Goal: Task Accomplishment & Management: Manage account settings

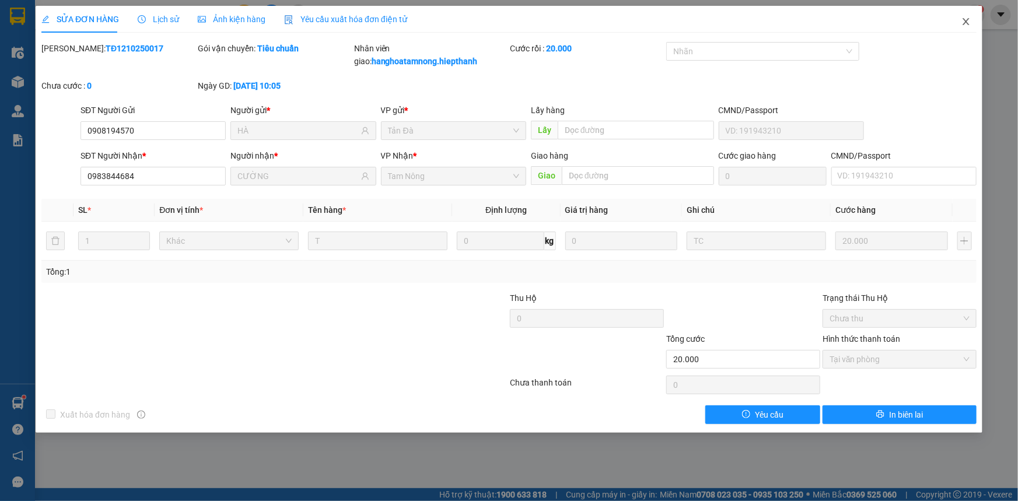
click at [963, 21] on icon "close" at bounding box center [966, 21] width 9 height 9
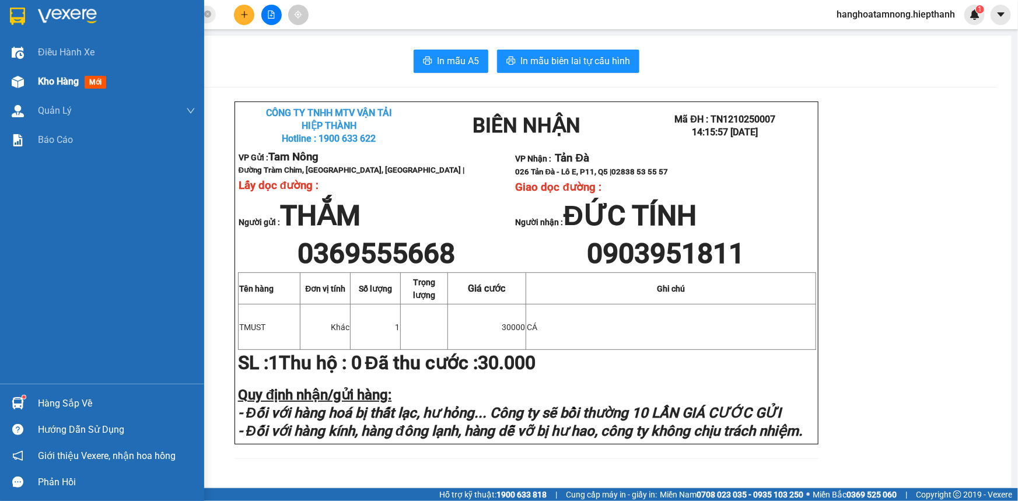
click at [20, 90] on div at bounding box center [18, 82] width 20 height 20
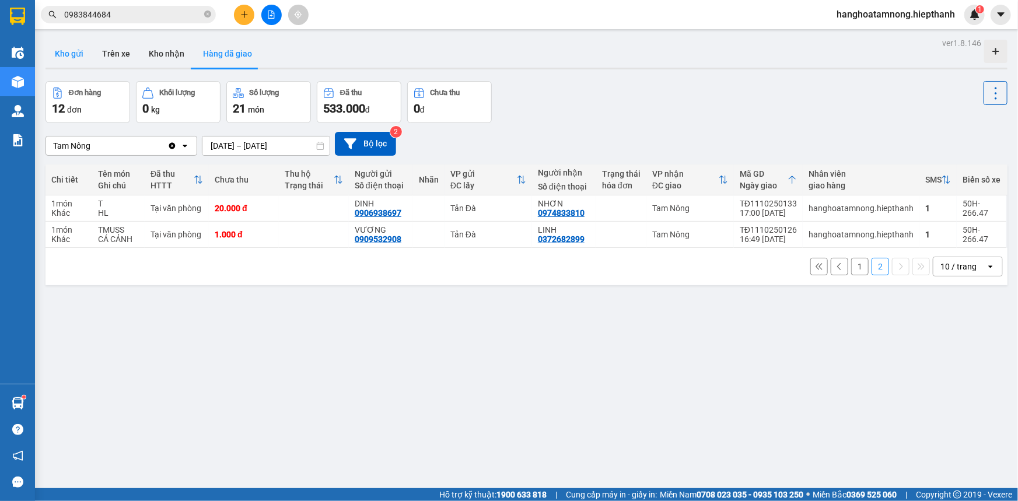
click at [71, 48] on button "Kho gửi" at bounding box center [69, 54] width 47 height 28
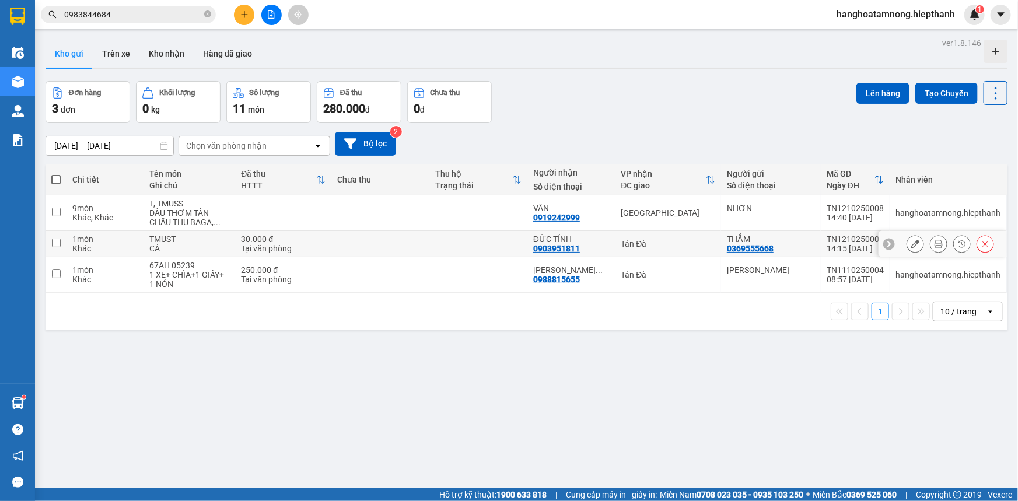
click at [54, 243] on input "checkbox" at bounding box center [56, 243] width 9 height 9
checkbox input "true"
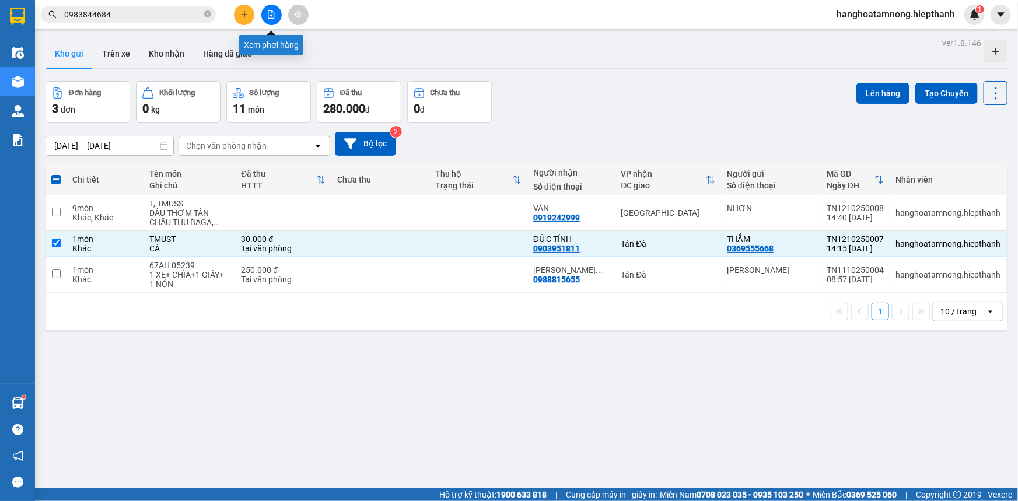
click at [272, 12] on icon "file-add" at bounding box center [271, 15] width 8 height 8
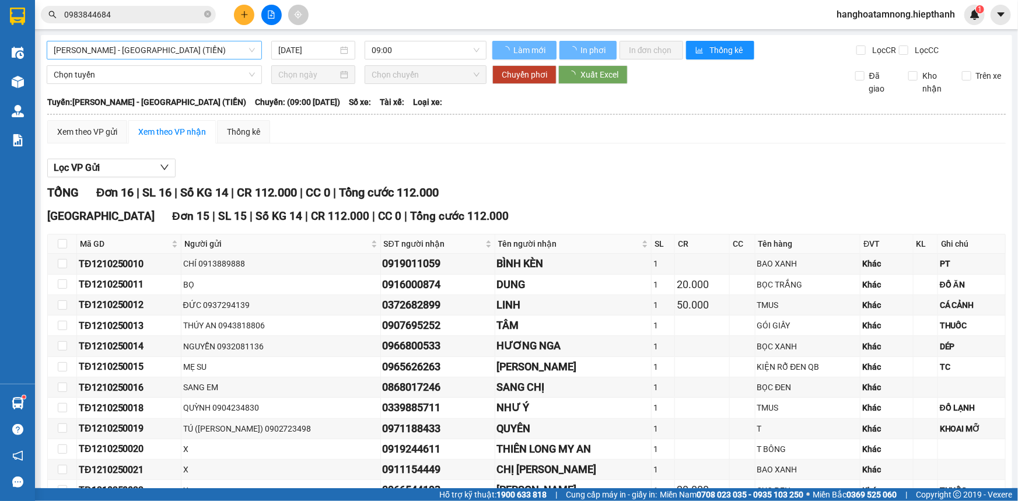
click at [145, 46] on span "[PERSON_NAME] - [GEOGRAPHIC_DATA] (TIỀN)" at bounding box center [154, 50] width 201 height 18
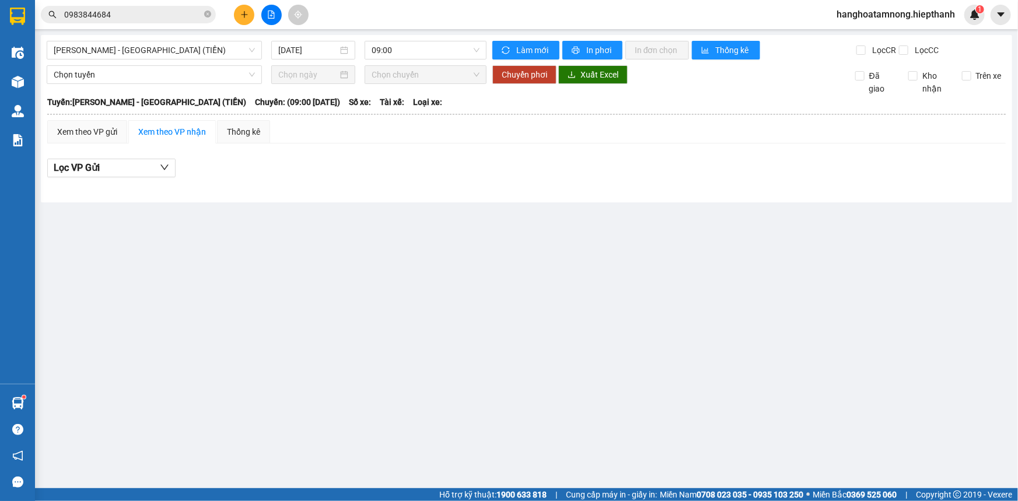
click at [428, 175] on div "Lọc VP Gửi" at bounding box center [526, 168] width 959 height 19
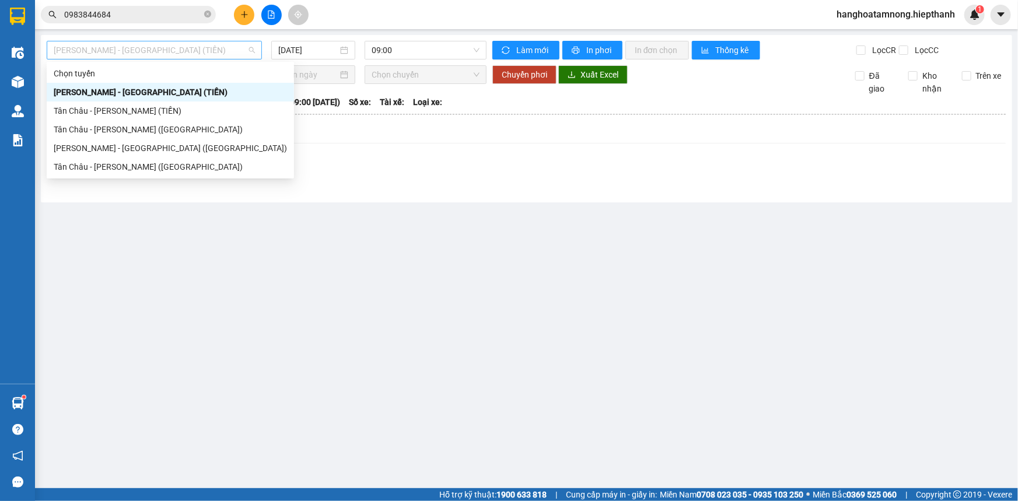
click at [158, 48] on span "[PERSON_NAME] - [GEOGRAPHIC_DATA] (TIỀN)" at bounding box center [154, 50] width 201 height 18
click at [132, 170] on div "Tân Châu - [PERSON_NAME] ([GEOGRAPHIC_DATA])" at bounding box center [170, 166] width 233 height 13
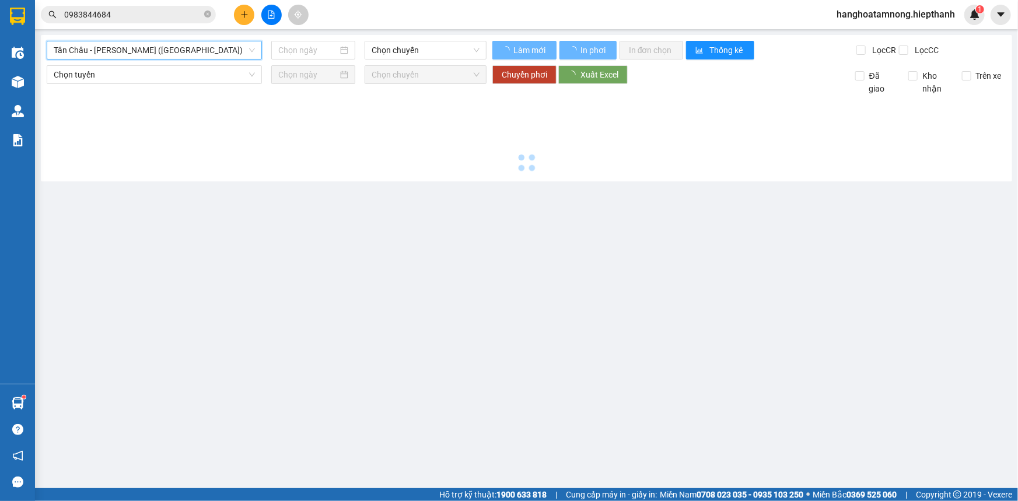
type input "[DATE]"
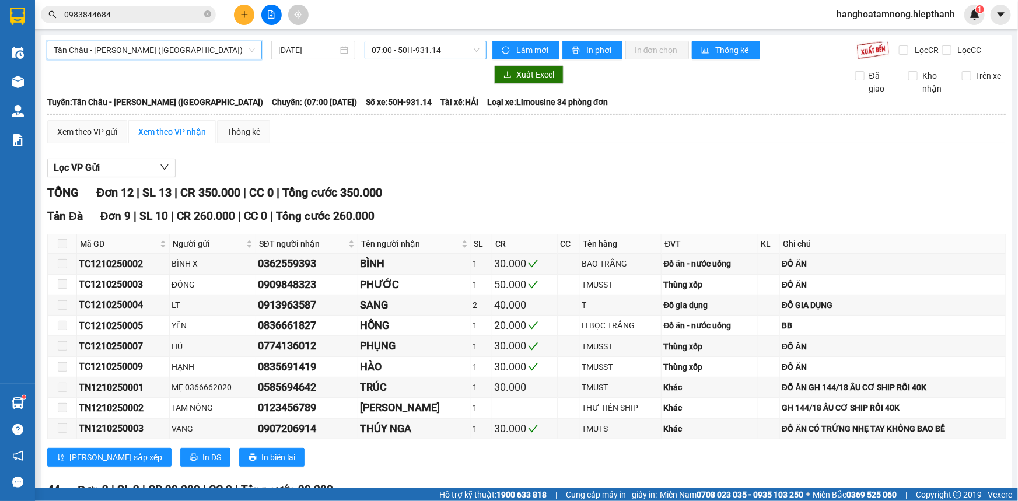
click at [377, 50] on span "07:00 - 50H-931.14" at bounding box center [426, 50] width 108 height 18
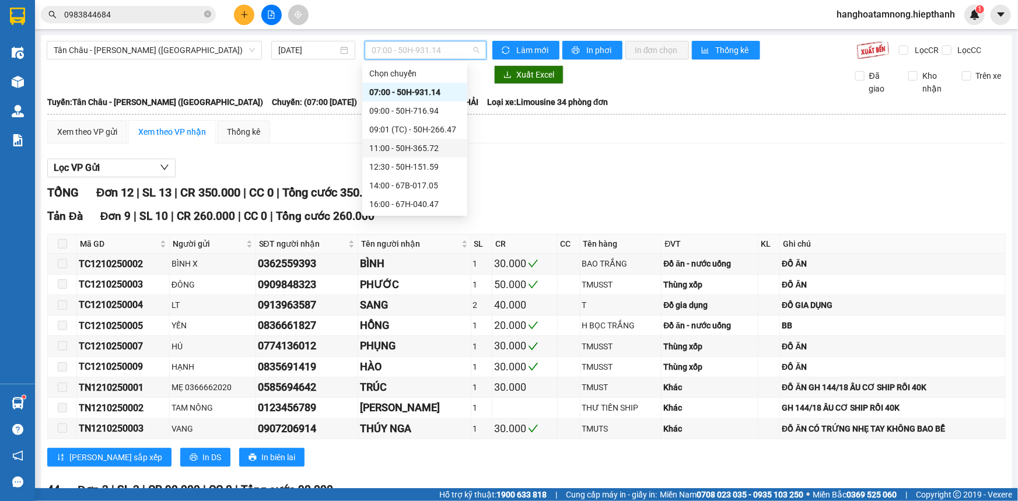
click at [534, 161] on div "Lọc VP Gửi" at bounding box center [526, 168] width 959 height 19
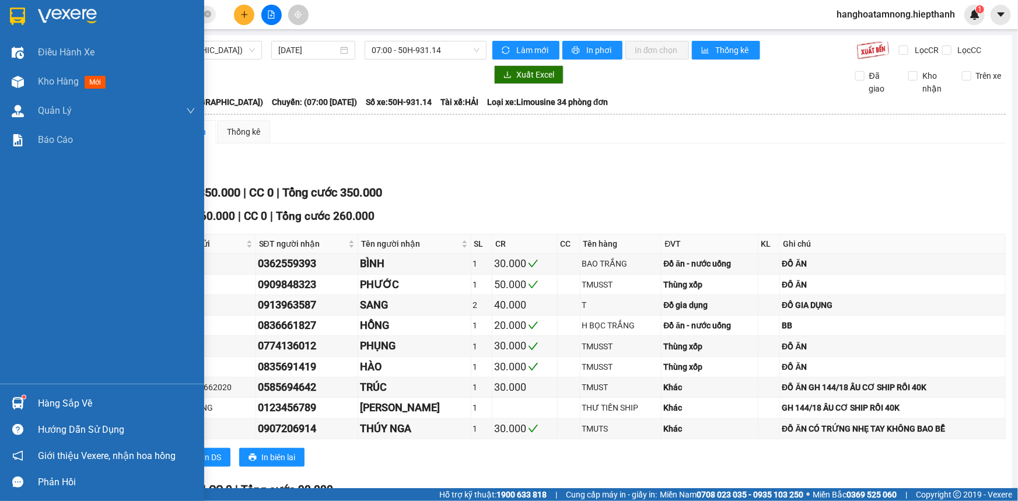
click at [62, 12] on img at bounding box center [67, 17] width 59 height 18
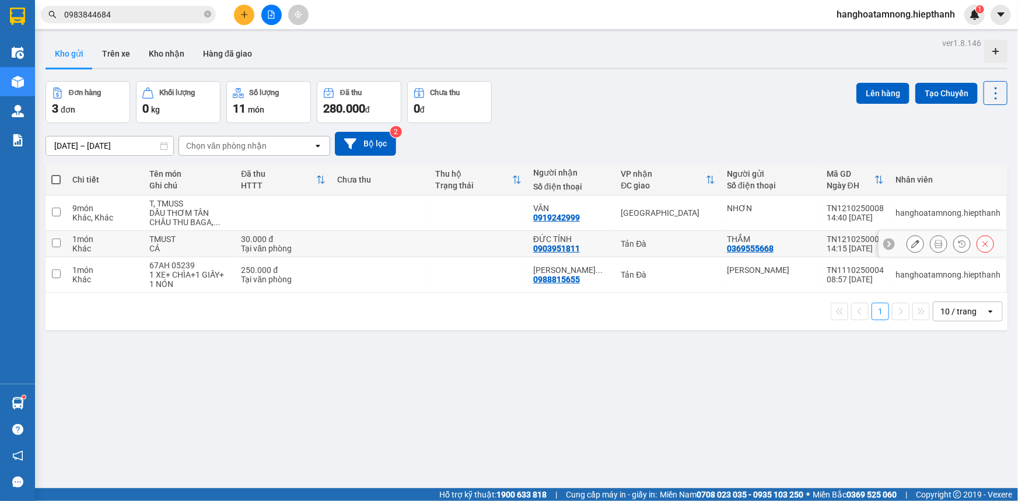
click at [911, 246] on icon at bounding box center [915, 244] width 8 height 8
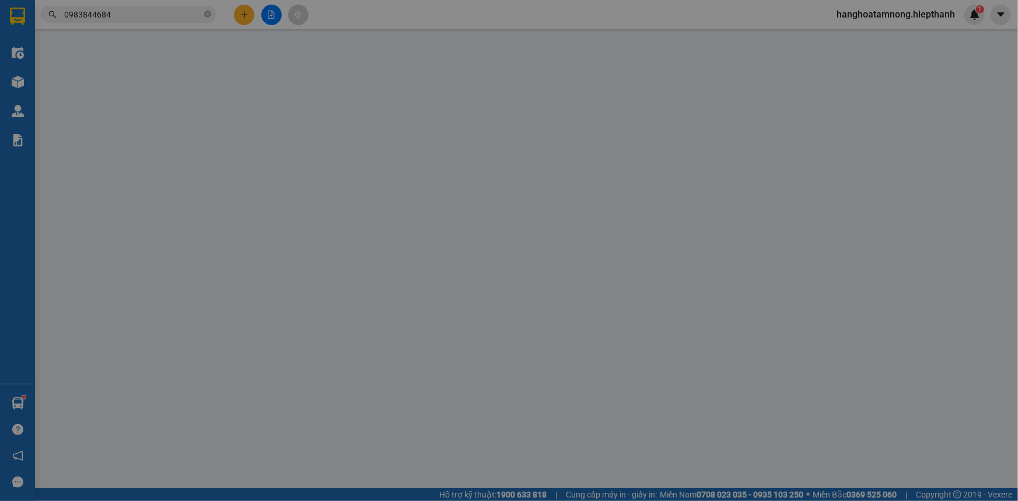
type input "0369555668"
type input "0903951811"
type input "30.000"
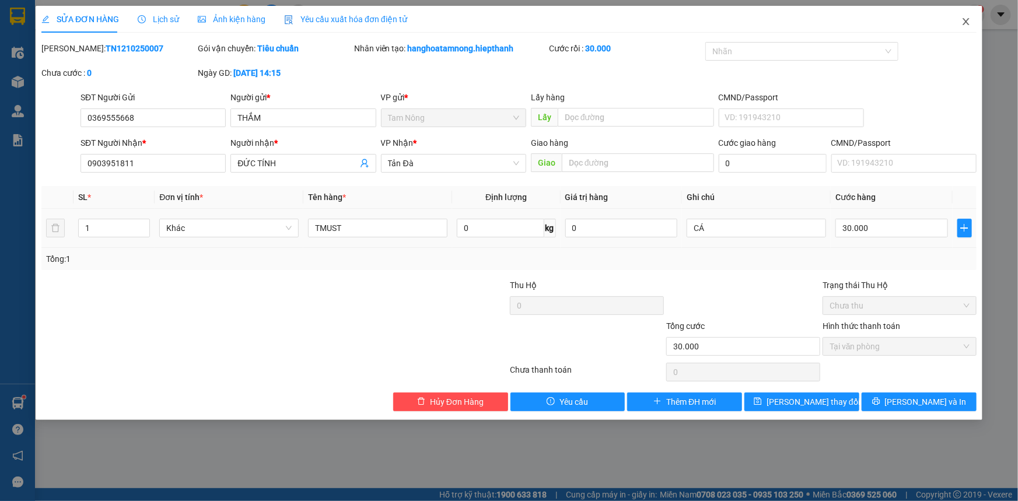
click at [969, 21] on icon "close" at bounding box center [966, 21] width 9 height 9
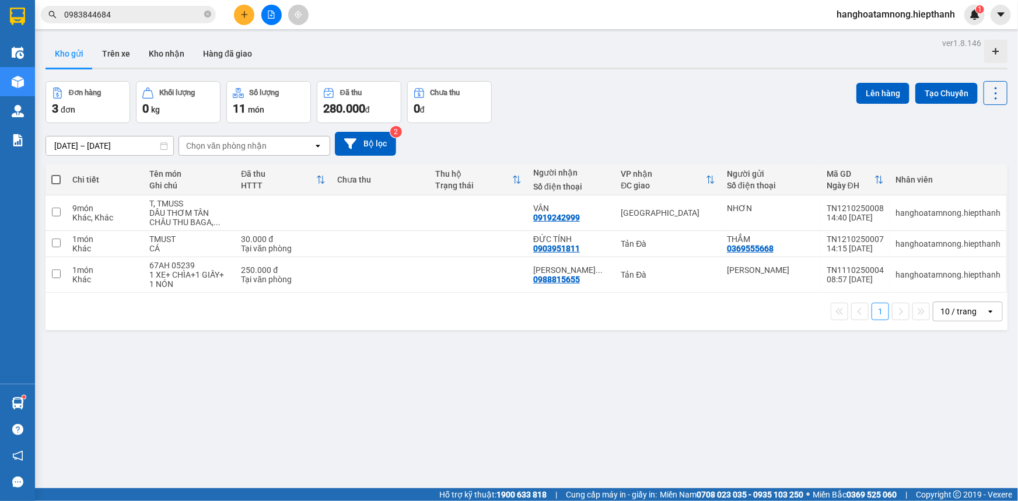
click at [271, 11] on icon "file-add" at bounding box center [271, 15] width 6 height 8
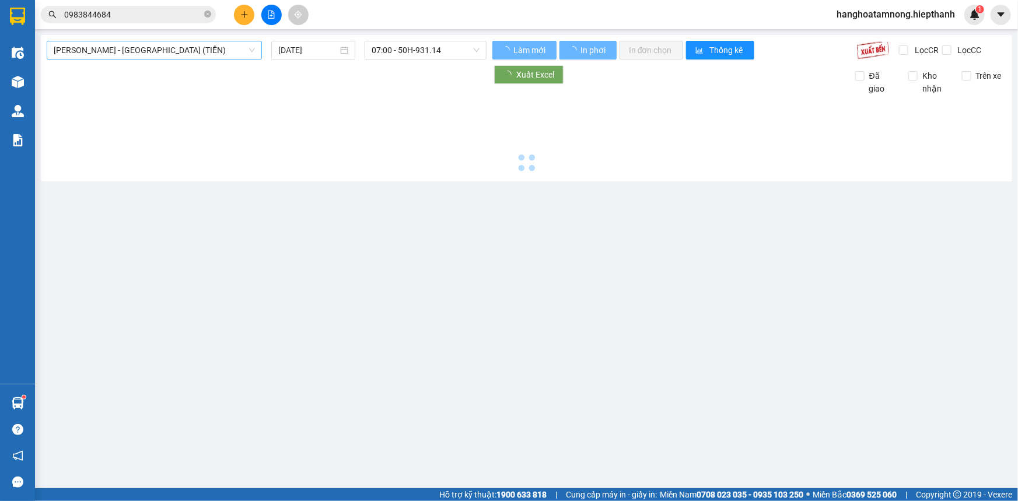
click at [149, 44] on span "[PERSON_NAME] - [GEOGRAPHIC_DATA] (TIỀN)" at bounding box center [154, 50] width 201 height 18
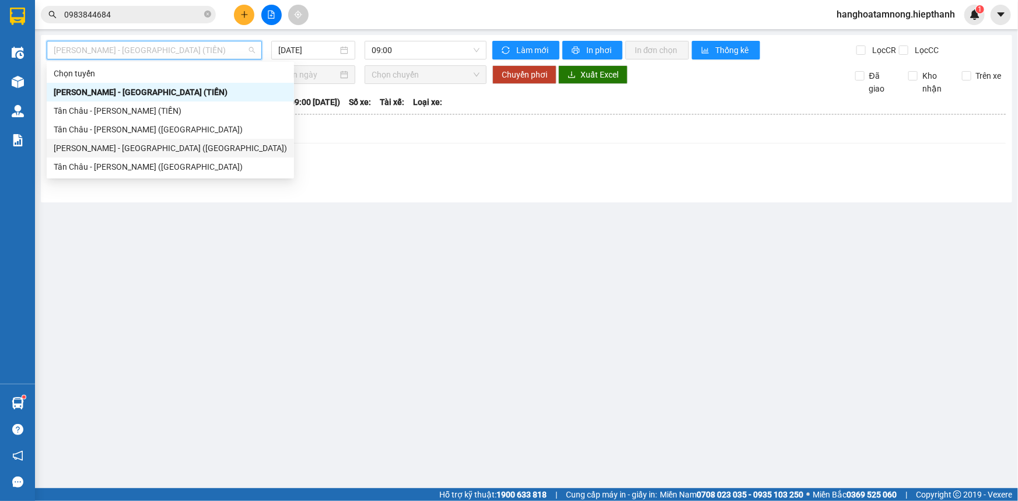
click at [117, 147] on div "[PERSON_NAME] - [GEOGRAPHIC_DATA] ([GEOGRAPHIC_DATA])" at bounding box center [170, 148] width 233 height 13
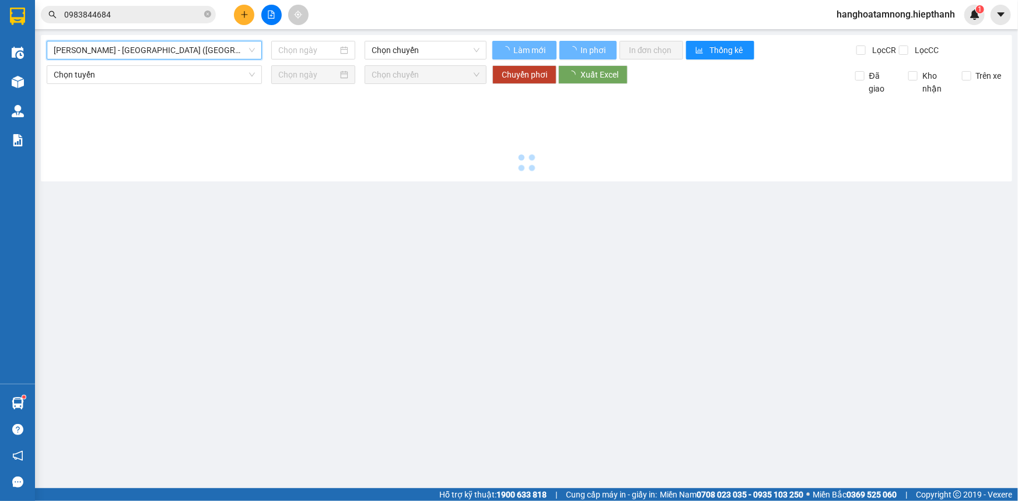
type input "[DATE]"
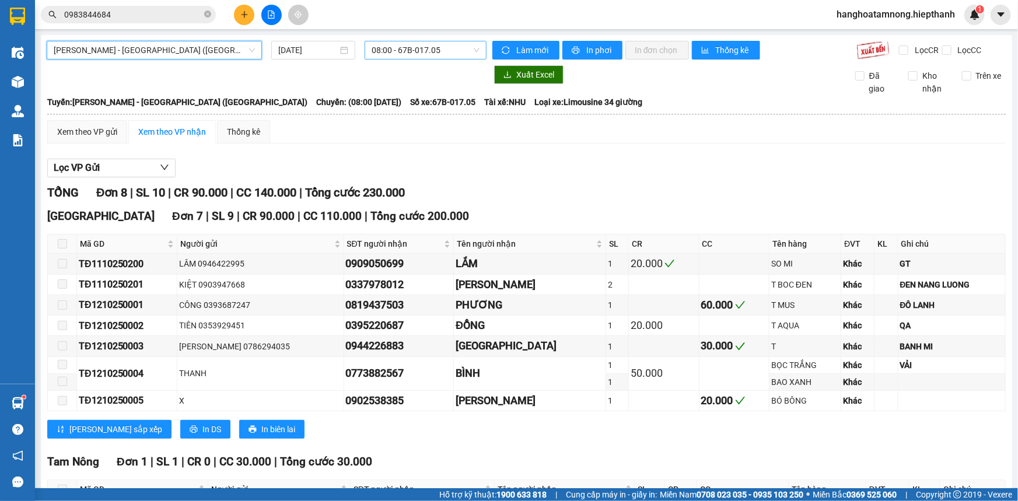
click at [405, 47] on span "08:00 - 67B-017.05" at bounding box center [426, 50] width 108 height 18
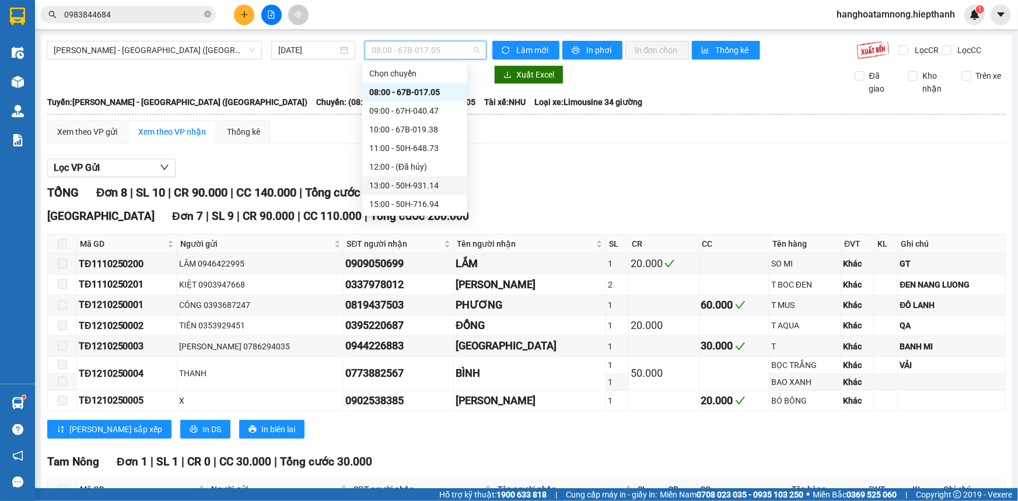
click at [383, 186] on div "13:00 - 50H-931.14" at bounding box center [414, 185] width 91 height 13
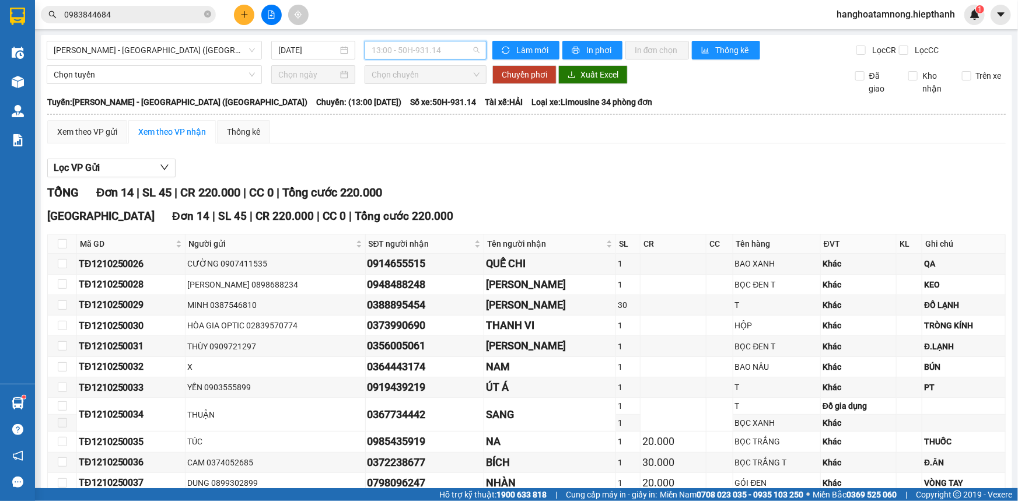
click at [383, 50] on span "13:00 - 50H-931.14" at bounding box center [426, 50] width 108 height 18
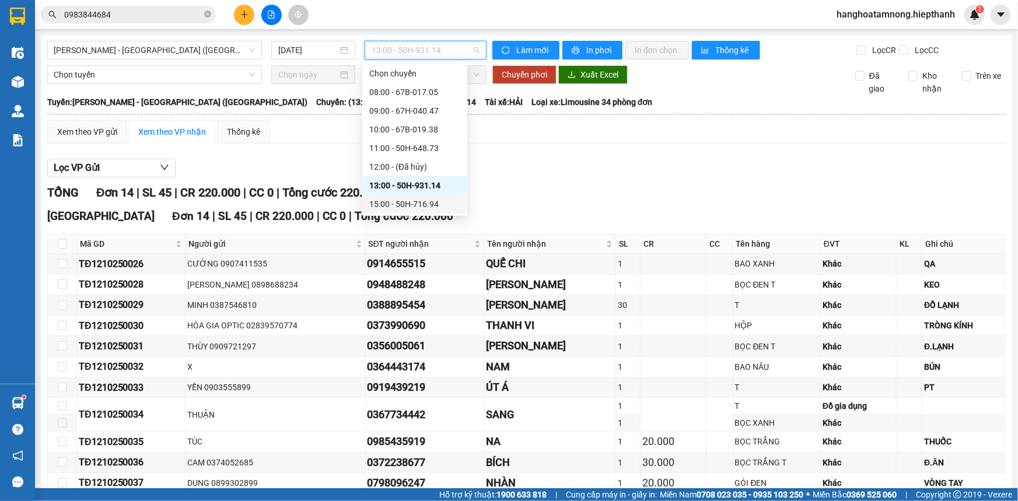
click at [391, 200] on div "15:00 - 50H-716.94" at bounding box center [414, 204] width 91 height 13
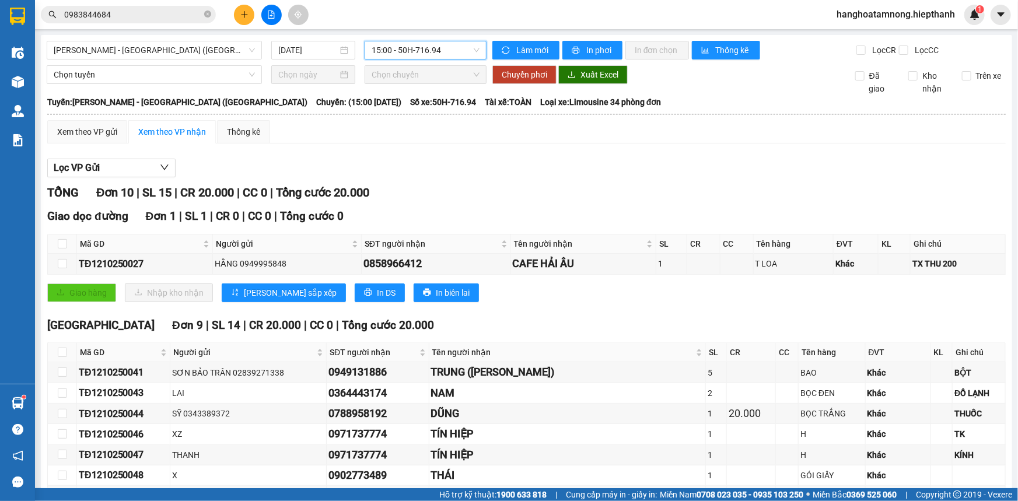
click at [420, 53] on span "15:00 - 50H-716.94" at bounding box center [426, 50] width 108 height 18
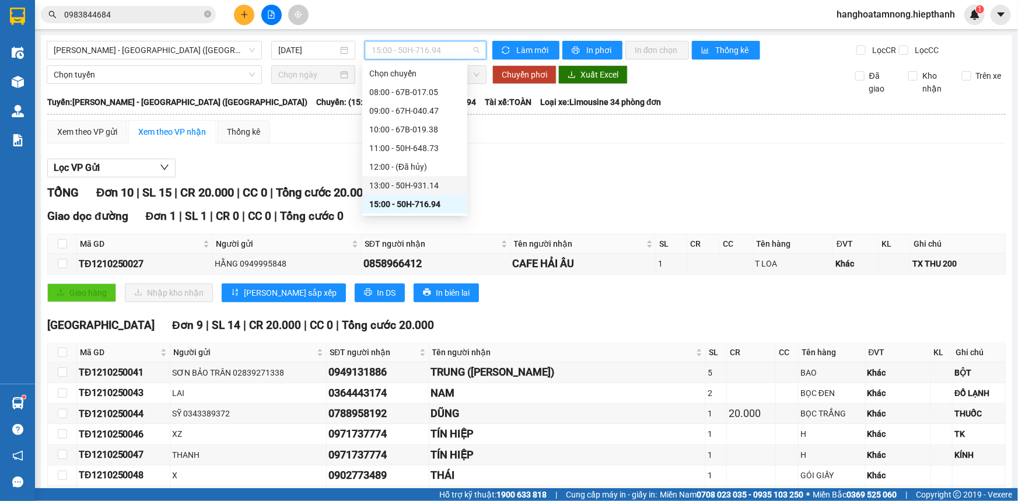
click at [389, 184] on div "13:00 - 50H-931.14" at bounding box center [414, 185] width 91 height 13
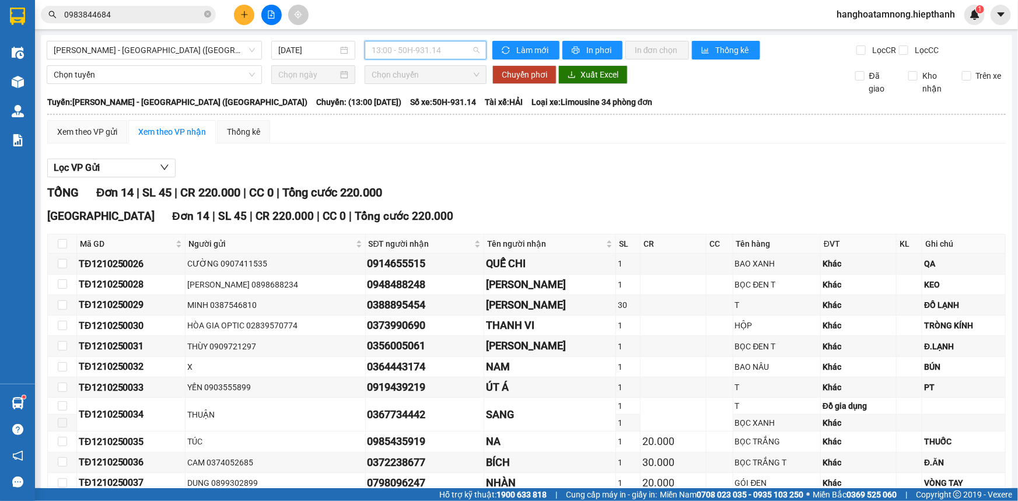
click at [400, 54] on span "13:00 - 50H-931.14" at bounding box center [426, 50] width 108 height 18
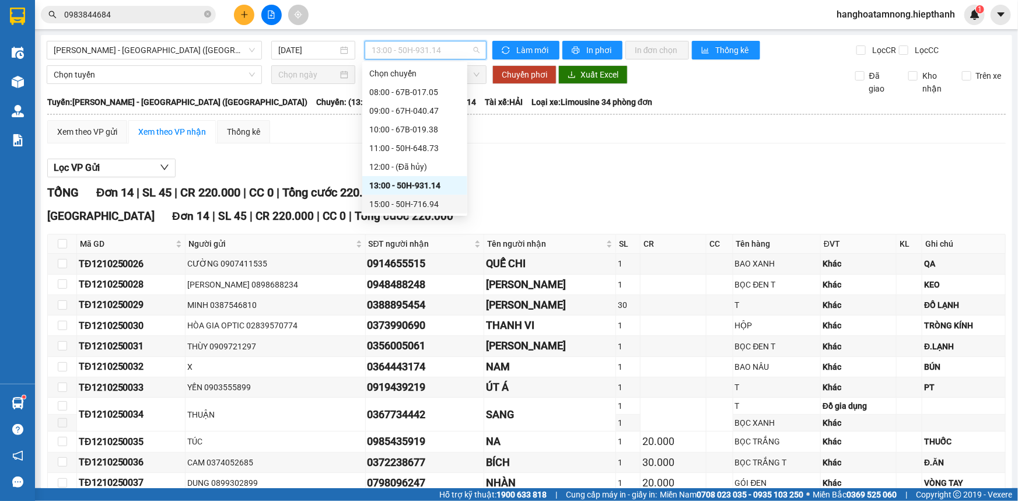
click at [396, 206] on div "15:00 - 50H-716.94" at bounding box center [414, 204] width 91 height 13
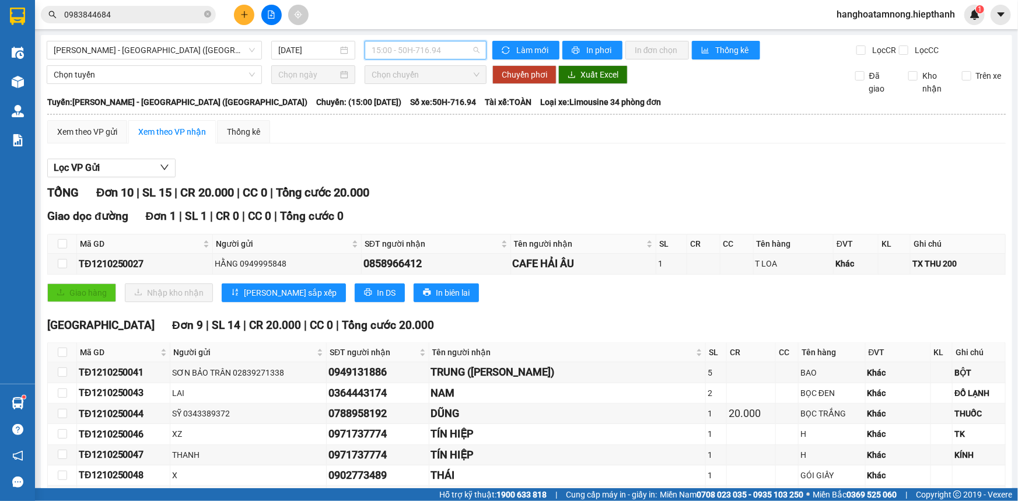
click at [403, 47] on span "15:00 - 50H-716.94" at bounding box center [426, 50] width 108 height 18
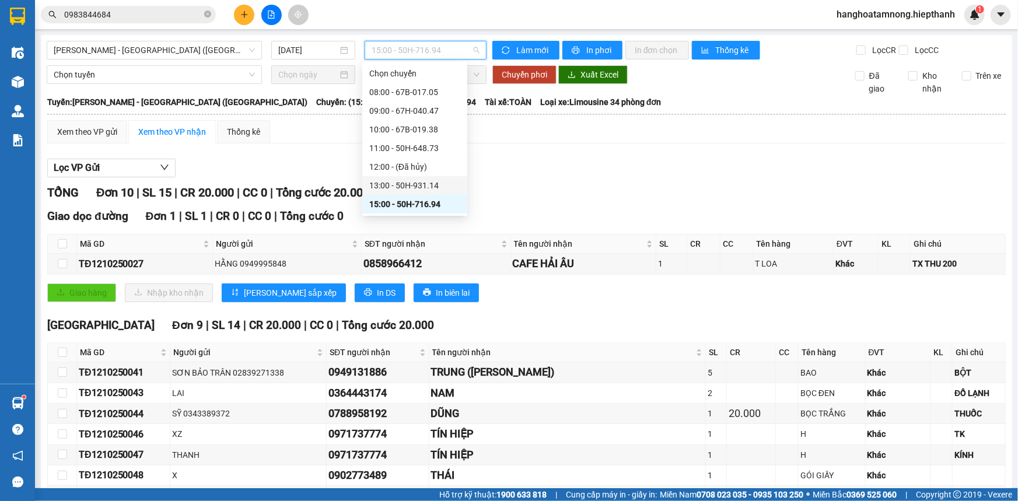
click at [397, 183] on div "13:00 - 50H-931.14" at bounding box center [414, 185] width 91 height 13
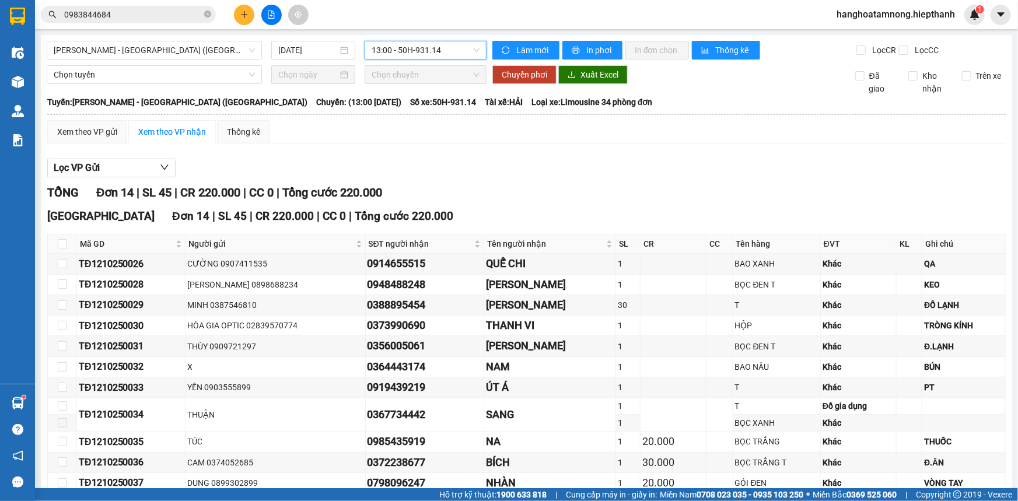
click at [414, 43] on span "13:00 - 50H-931.14" at bounding box center [426, 50] width 108 height 18
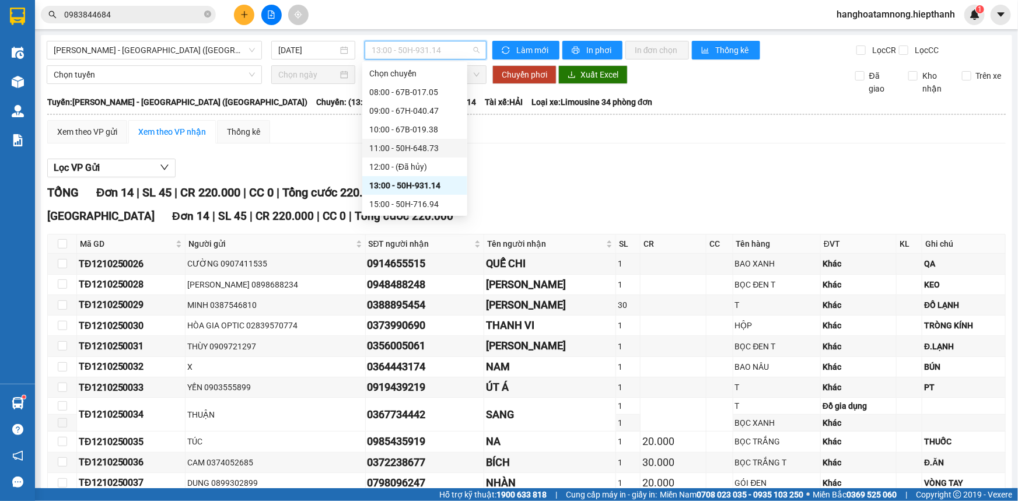
click at [543, 184] on div "TỔNG Đơn 14 | SL 45 | CR 220.000 | CC 0 | Tổng cước 220.000" at bounding box center [526, 193] width 959 height 18
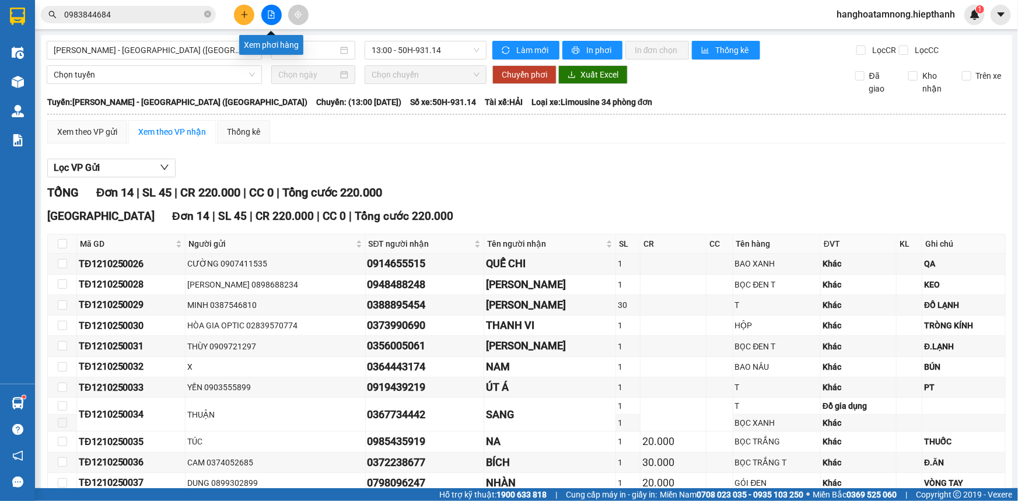
click at [268, 13] on icon "file-add" at bounding box center [271, 15] width 6 height 8
click at [211, 43] on span "[PERSON_NAME] - [GEOGRAPHIC_DATA] ([GEOGRAPHIC_DATA])" at bounding box center [154, 50] width 201 height 18
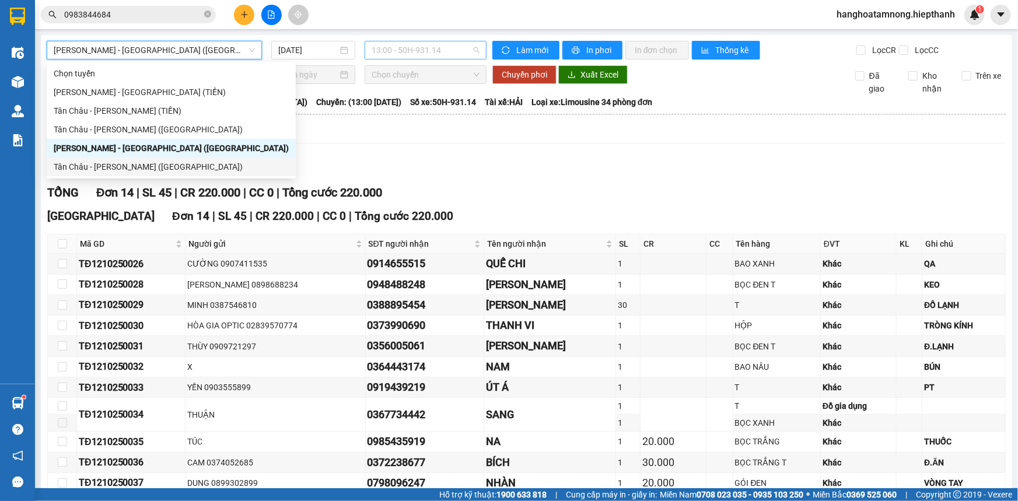
click at [415, 50] on span "13:00 - 50H-931.14" at bounding box center [426, 50] width 108 height 18
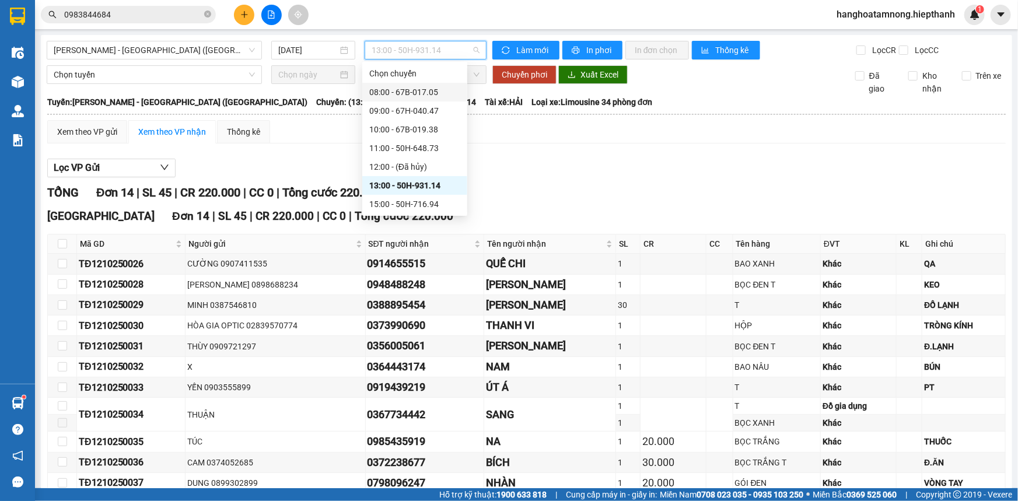
click at [551, 181] on div "Lọc VP Gửi TỔNG Đơn 14 | SL 45 | CR 220.000 | CC 0 | Tổng cước 220.000 [GEOGRA…" at bounding box center [526, 382] width 959 height 458
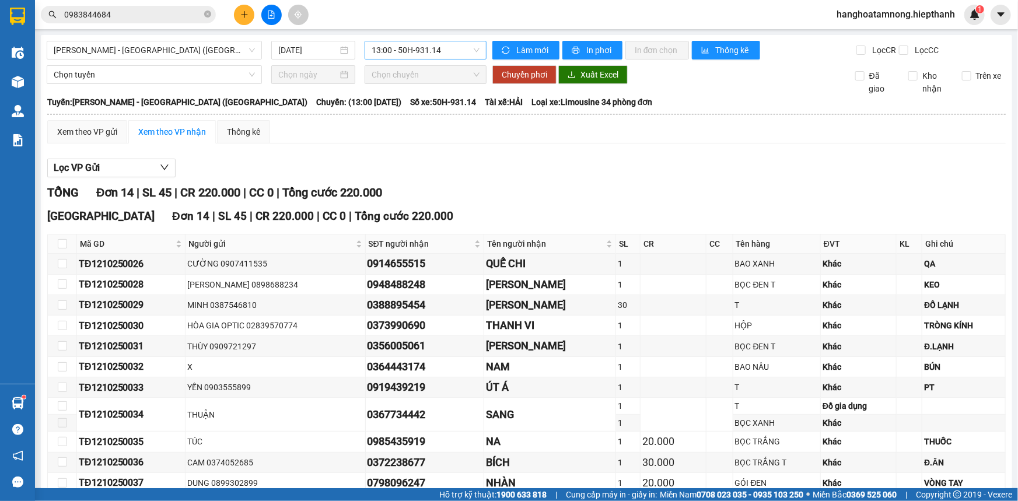
click at [441, 53] on span "13:00 - 50H-931.14" at bounding box center [426, 50] width 108 height 18
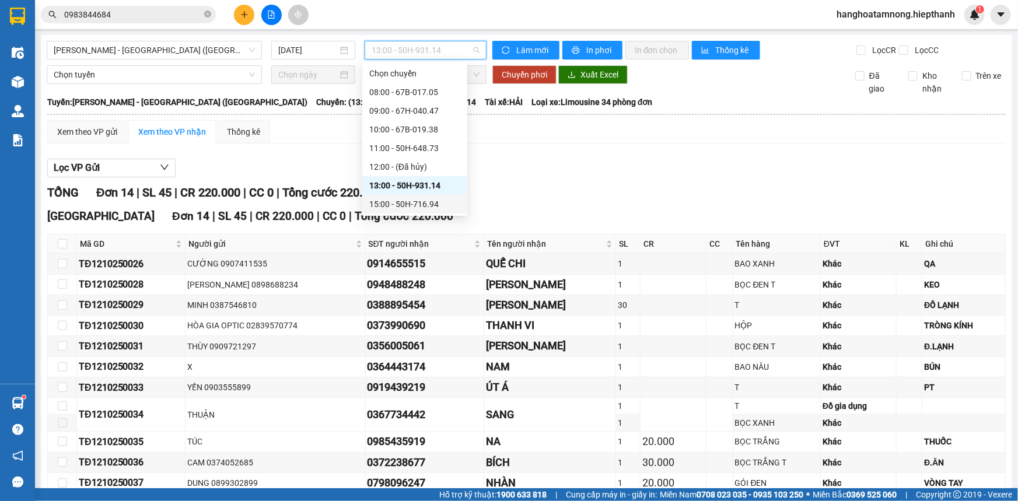
click at [428, 202] on div "15:00 - 50H-716.94" at bounding box center [414, 204] width 91 height 13
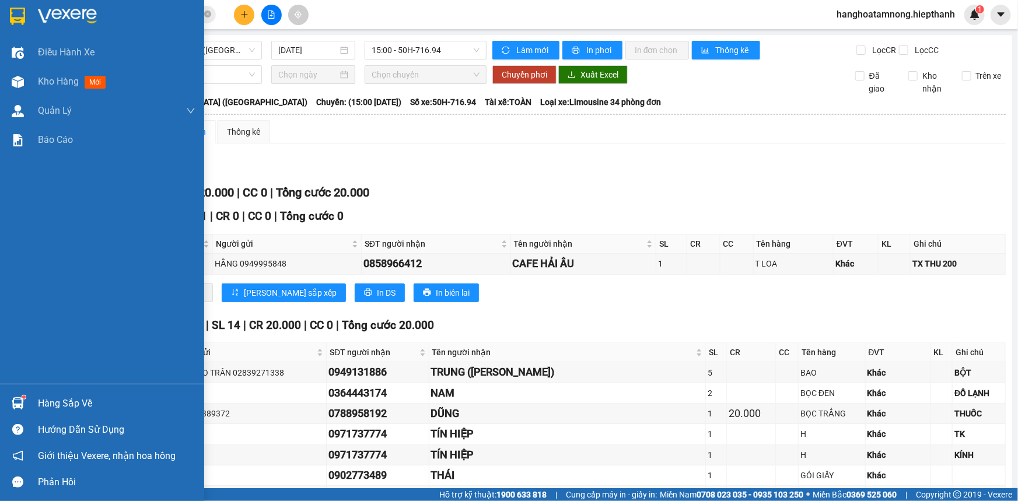
drag, startPoint x: 63, startPoint y: 79, endPoint x: 274, endPoint y: 128, distance: 216.1
click at [228, 105] on section "Kết quả tìm kiếm ( 4 ) Bộ lọc Mã ĐH Trạng thái Món hàng Thu hộ Tổng cước Chưa c…" at bounding box center [509, 250] width 1018 height 501
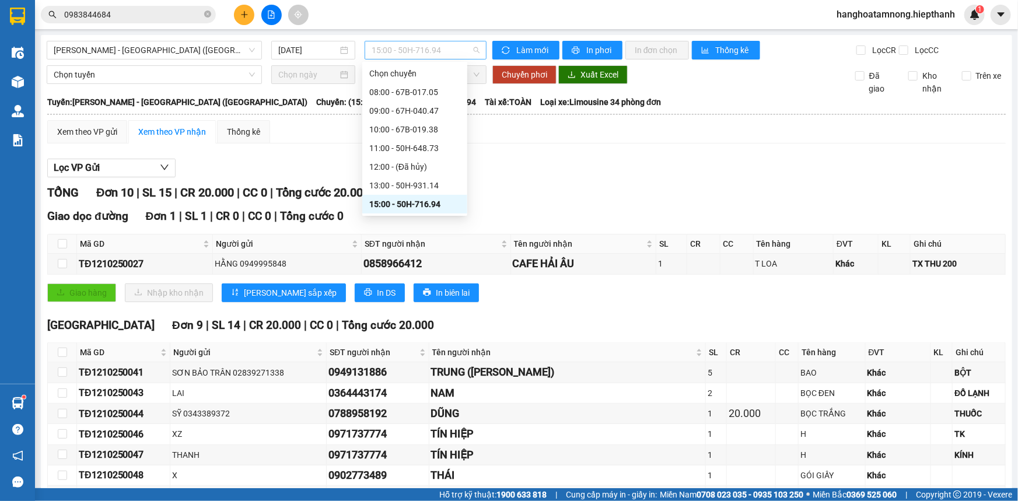
click at [406, 42] on span "15:00 - 50H-716.94" at bounding box center [426, 50] width 108 height 18
click at [422, 187] on div "13:00 - 50H-931.14" at bounding box center [414, 185] width 91 height 13
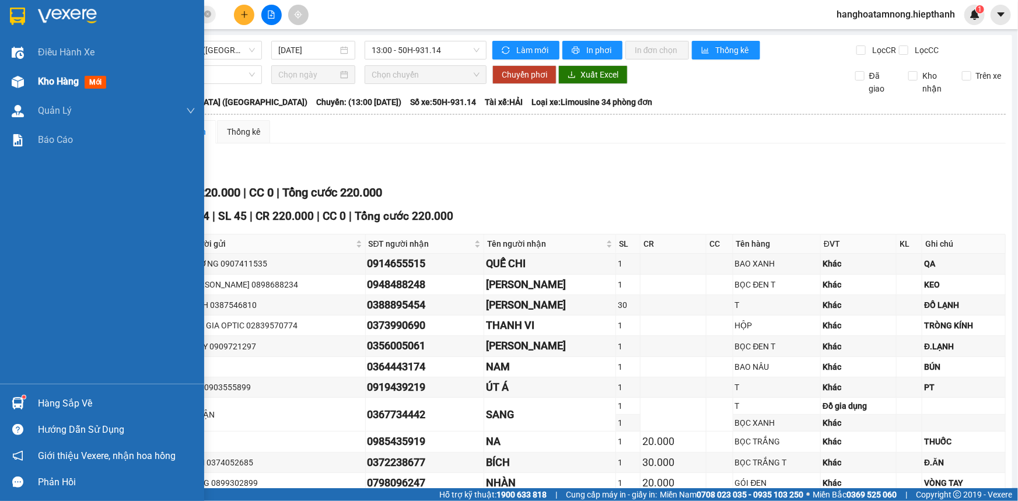
click at [37, 78] on div "Kho hàng mới" at bounding box center [102, 81] width 204 height 29
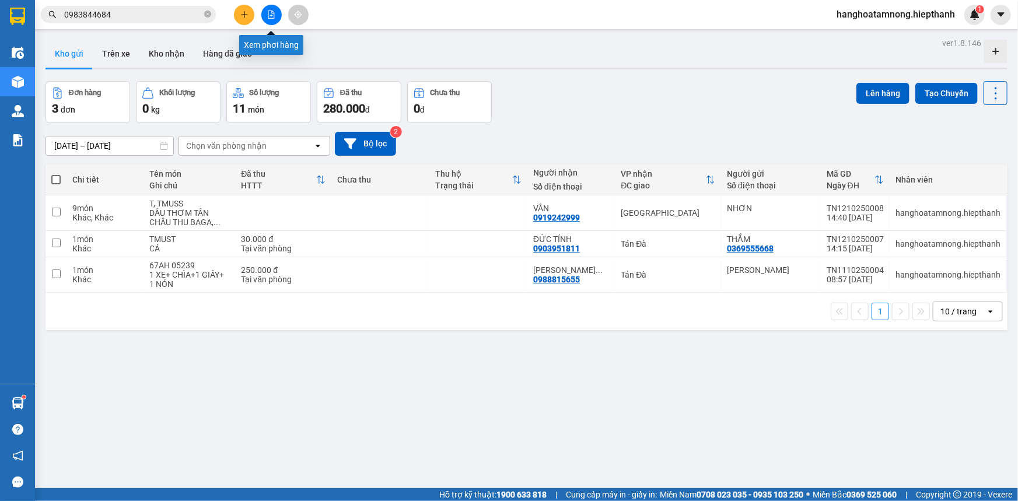
click at [269, 20] on button at bounding box center [271, 15] width 20 height 20
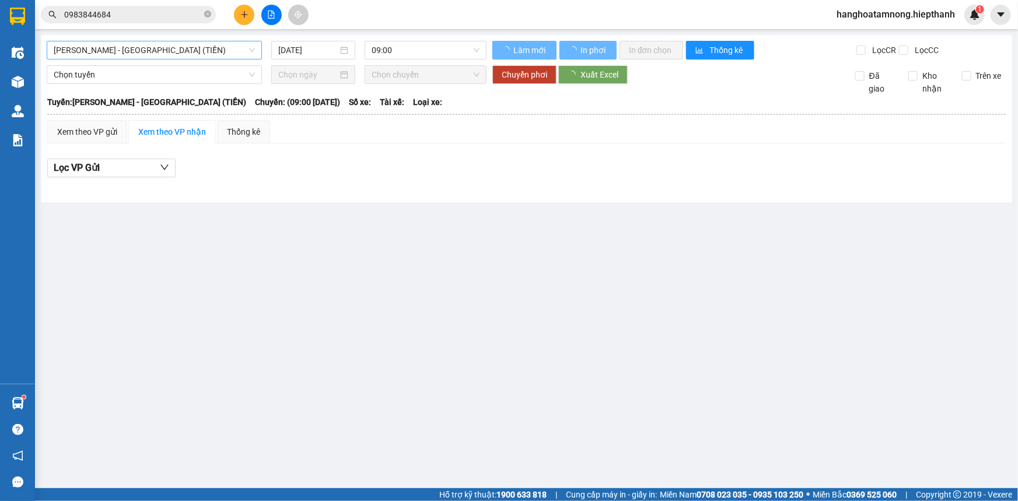
click at [163, 50] on span "[PERSON_NAME] - [GEOGRAPHIC_DATA] (TIỀN)" at bounding box center [154, 50] width 201 height 18
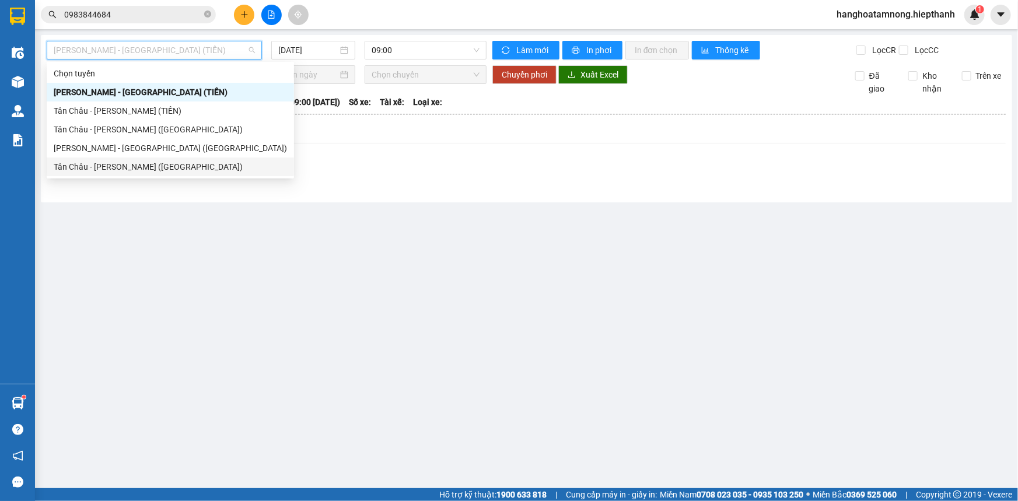
click at [103, 169] on div "Tân Châu - [PERSON_NAME] ([GEOGRAPHIC_DATA])" at bounding box center [170, 166] width 233 height 13
type input "[DATE]"
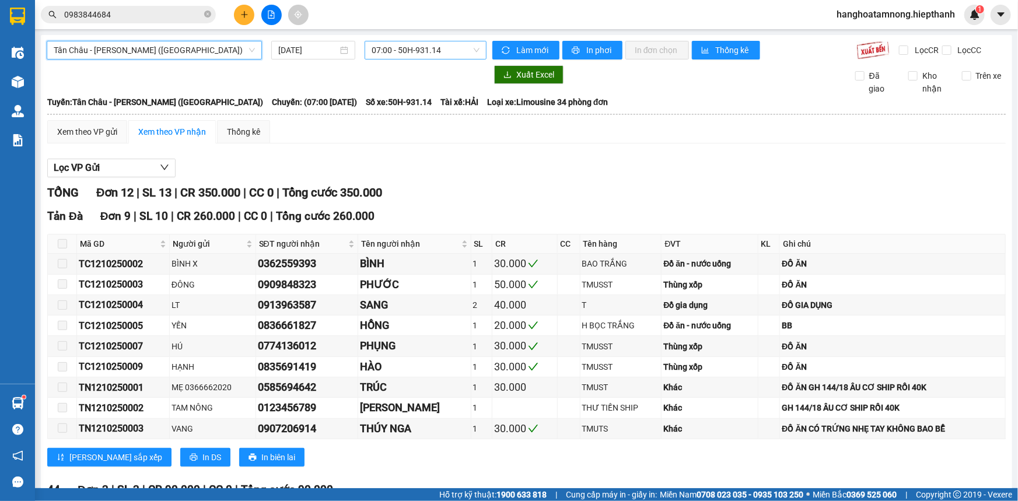
click at [396, 50] on span "07:00 - 50H-931.14" at bounding box center [426, 50] width 108 height 18
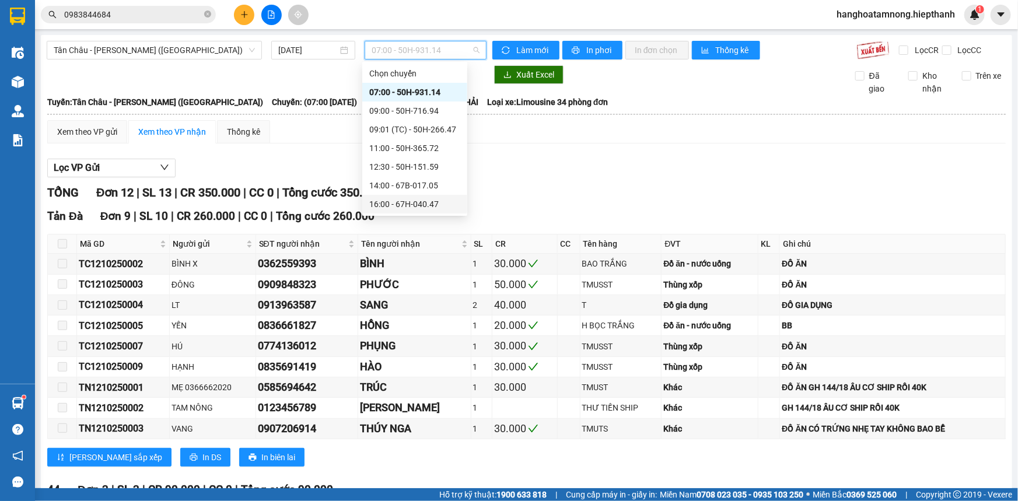
click at [403, 202] on div "16:00 - 67H-040.47" at bounding box center [414, 204] width 91 height 13
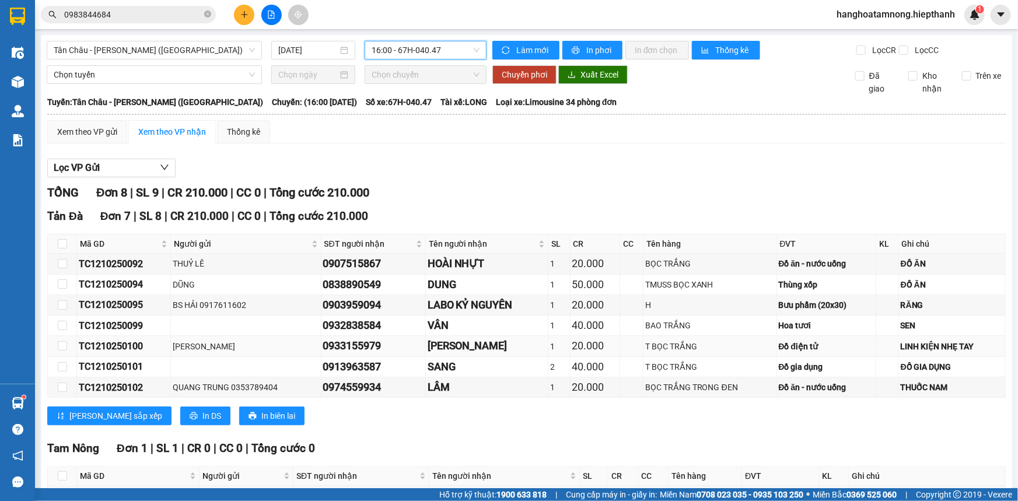
scroll to position [77, 0]
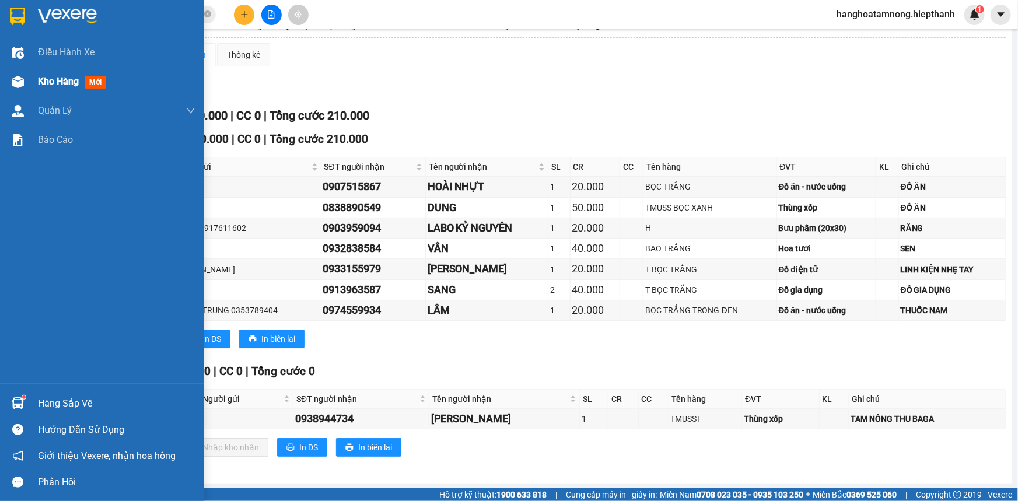
click at [29, 79] on div "Kho hàng mới" at bounding box center [102, 81] width 204 height 29
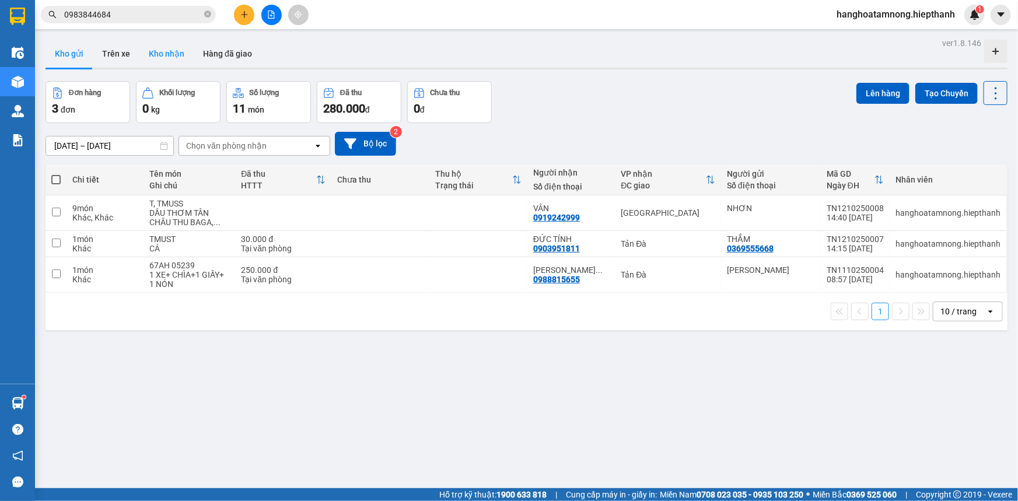
click at [158, 50] on button "Kho nhận" at bounding box center [166, 54] width 54 height 28
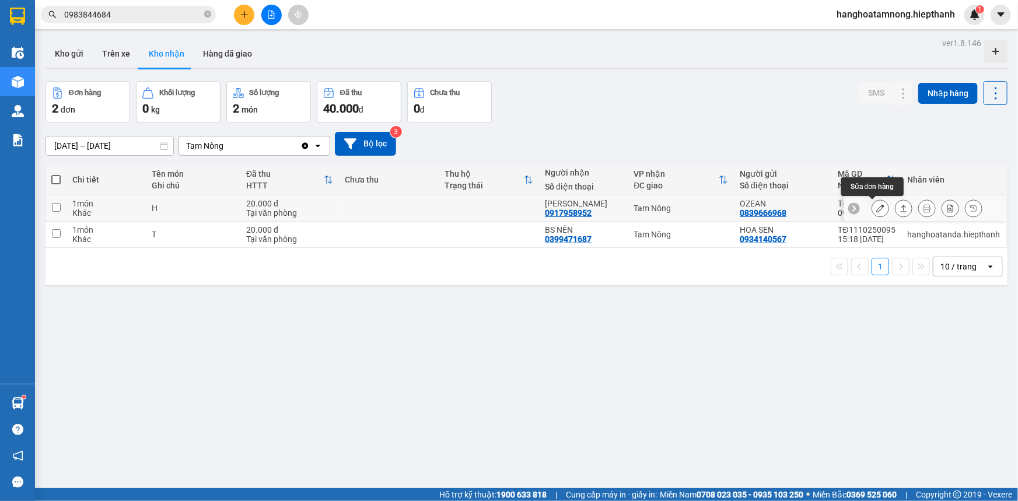
click at [876, 204] on icon at bounding box center [880, 208] width 8 height 8
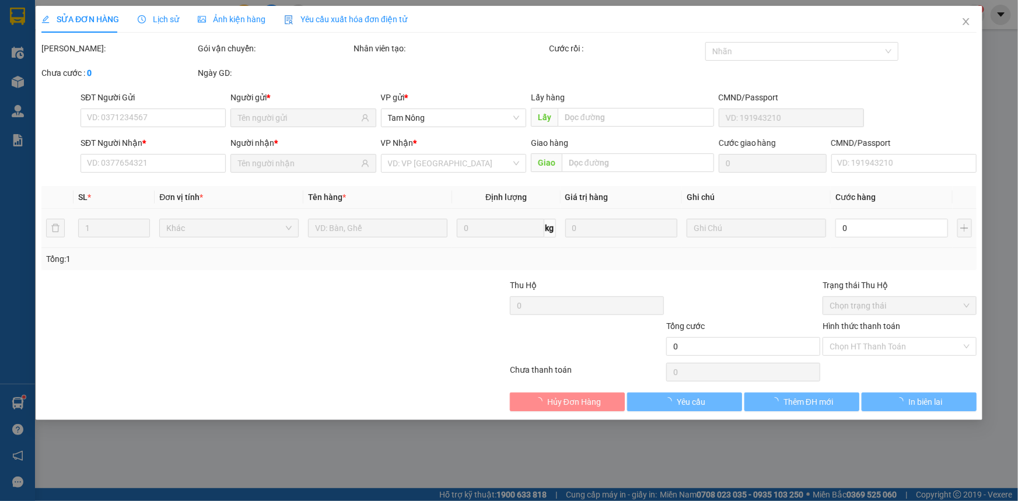
type input "0839666968"
type input "OZEAN"
type input "0917958952"
type input "[PERSON_NAME]"
type input "20.000"
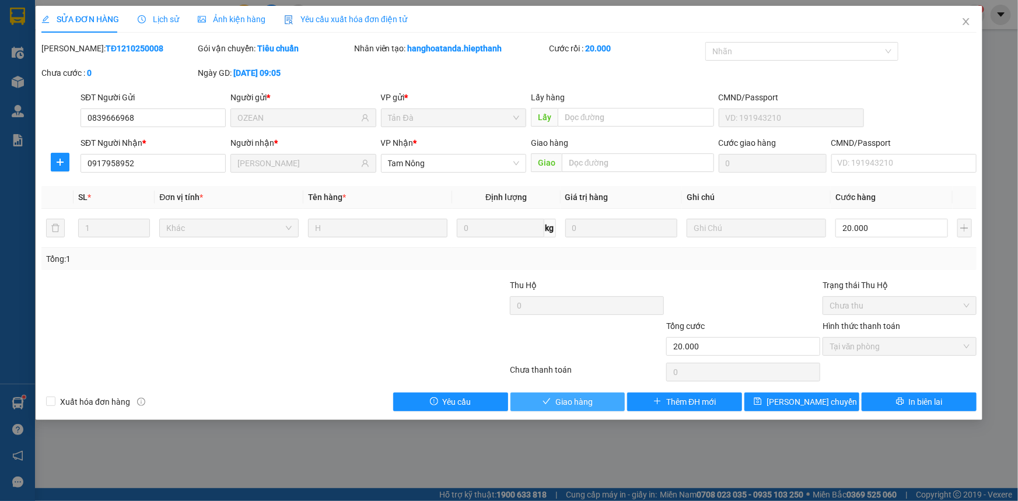
click at [579, 401] on span "Giao hàng" at bounding box center [573, 402] width 37 height 13
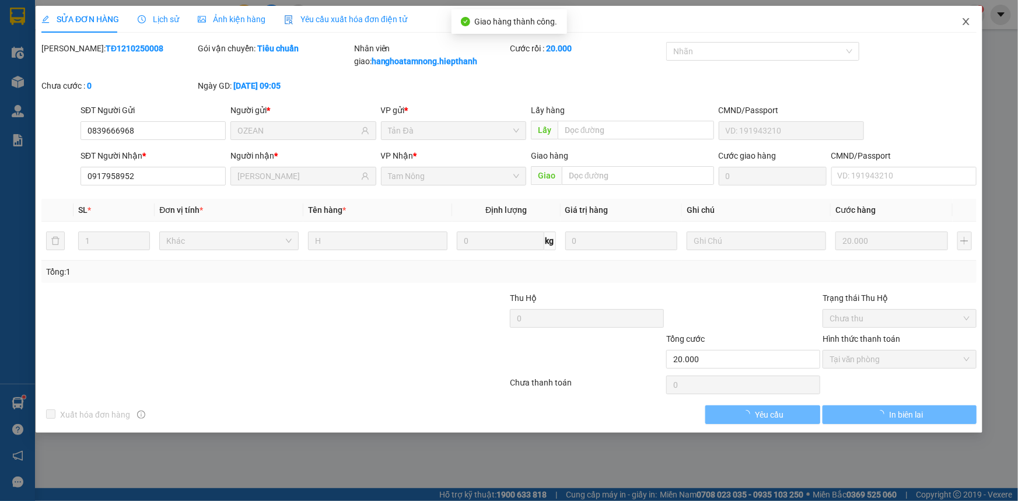
click at [969, 21] on icon "close" at bounding box center [966, 21] width 9 height 9
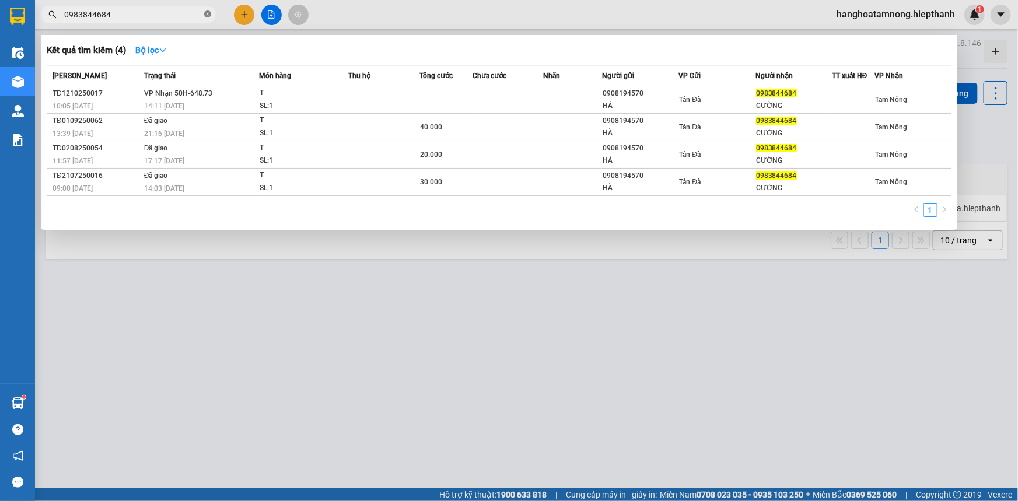
click at [208, 16] on icon "close-circle" at bounding box center [207, 14] width 7 height 7
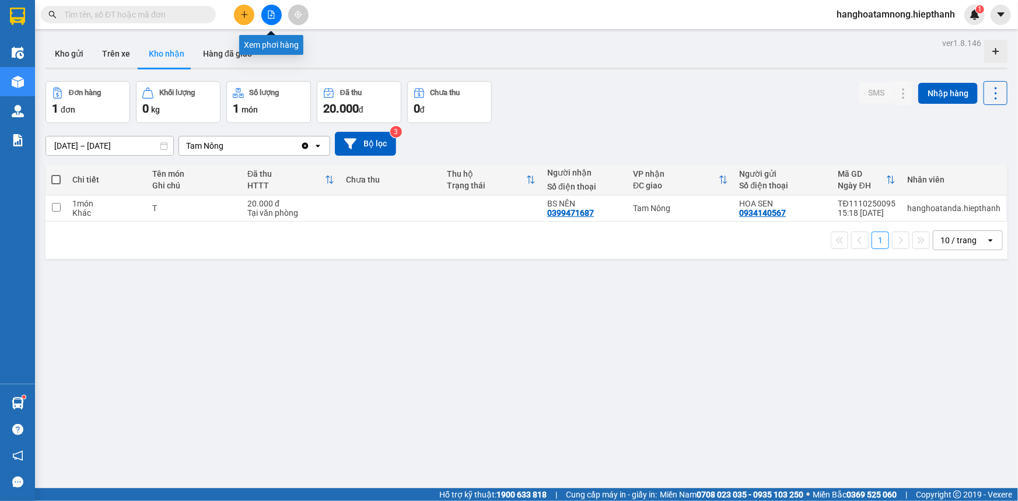
click at [268, 12] on icon "file-add" at bounding box center [271, 15] width 8 height 8
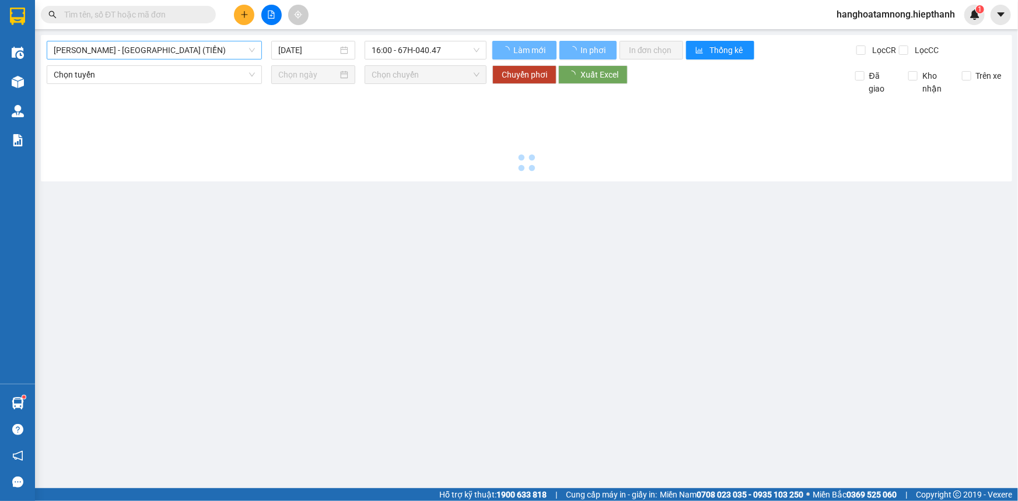
click at [173, 57] on span "[PERSON_NAME] - [GEOGRAPHIC_DATA] (TIỀN)" at bounding box center [154, 50] width 201 height 18
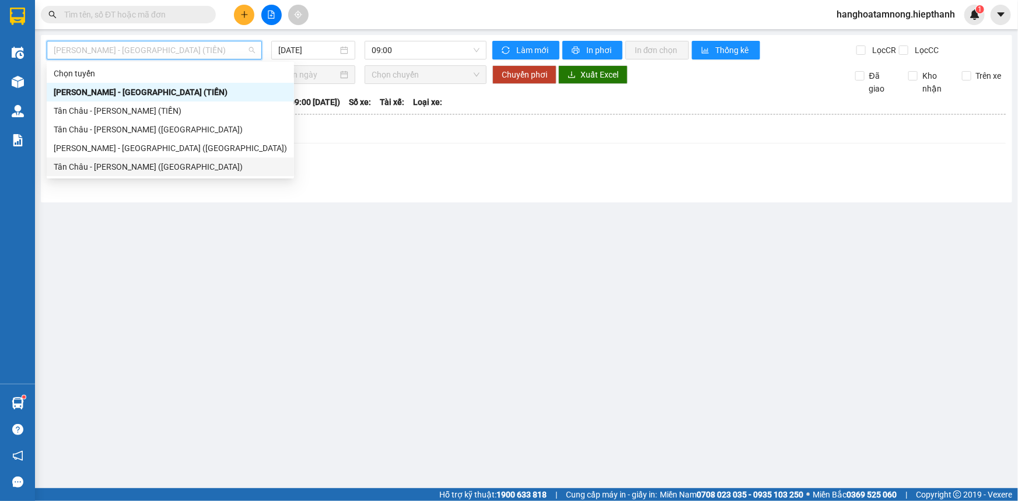
click at [119, 165] on div "Tân Châu - [PERSON_NAME] ([GEOGRAPHIC_DATA])" at bounding box center [170, 166] width 233 height 13
type input "[DATE]"
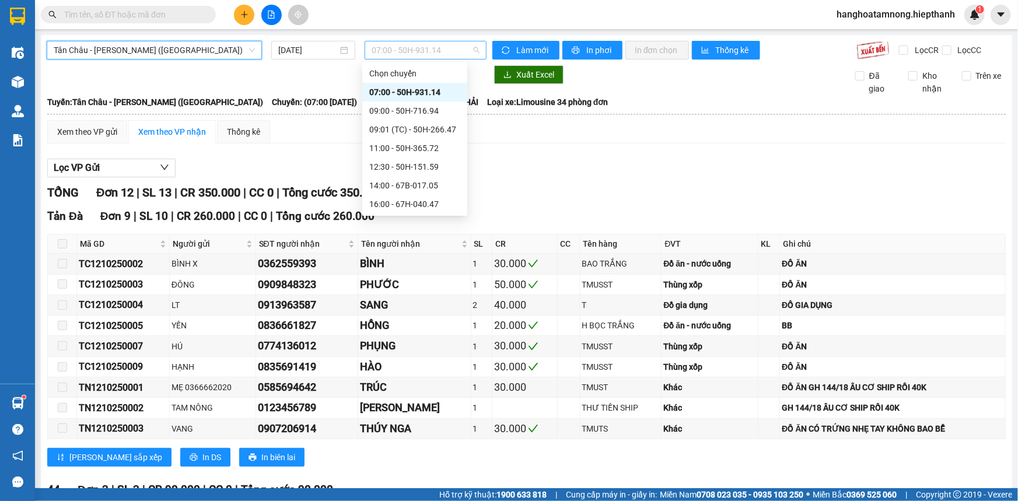
click at [411, 51] on span "07:00 - 50H-931.14" at bounding box center [426, 50] width 108 height 18
click at [411, 165] on div "12:30 - 50H-151.59" at bounding box center [414, 166] width 91 height 13
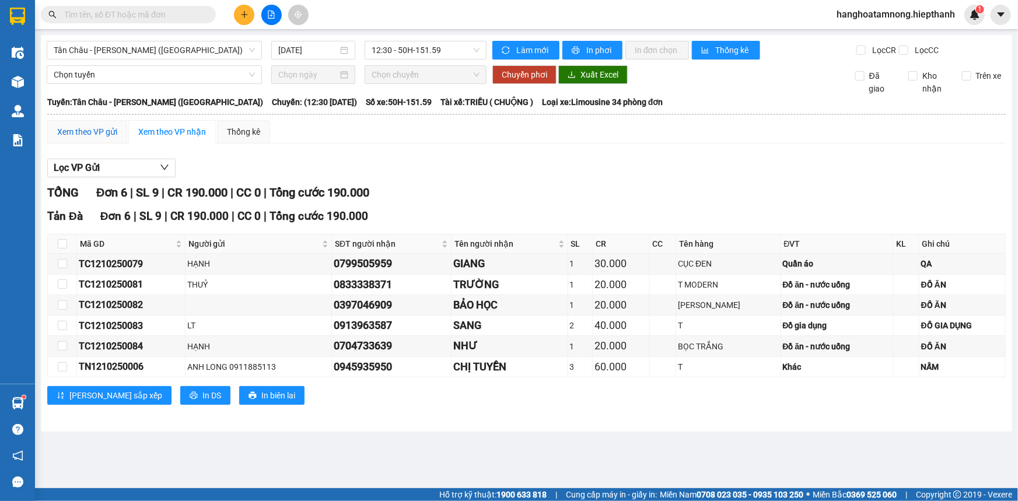
click at [82, 127] on div "Xem theo VP gửi" at bounding box center [87, 131] width 60 height 13
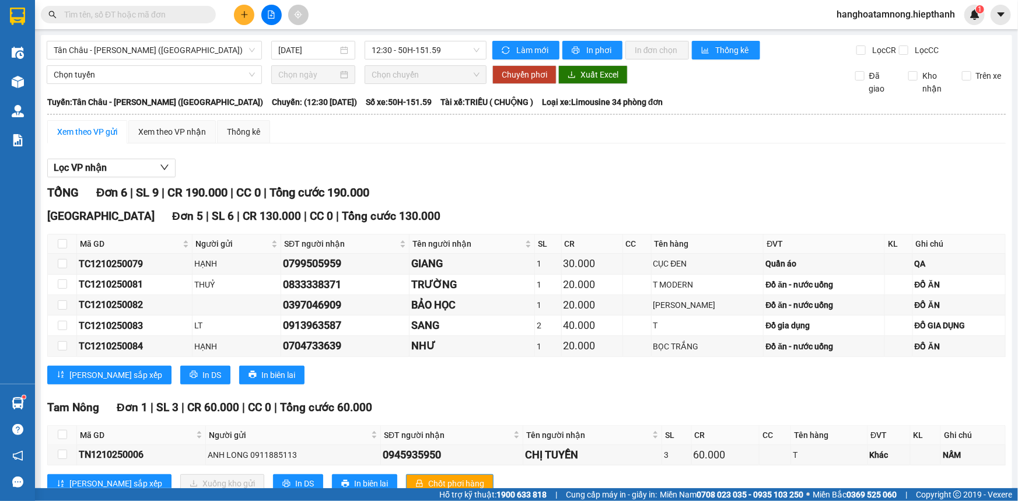
scroll to position [36, 0]
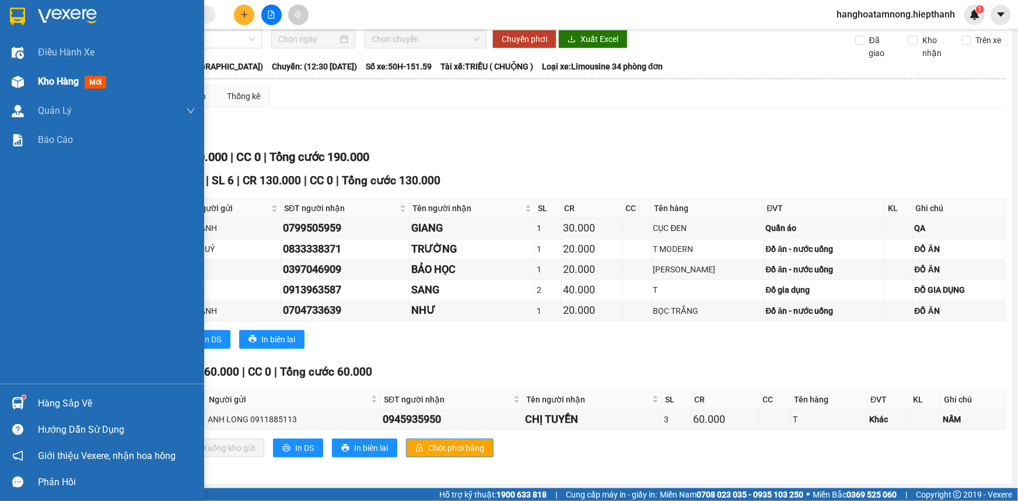
click at [26, 80] on div at bounding box center [18, 82] width 20 height 20
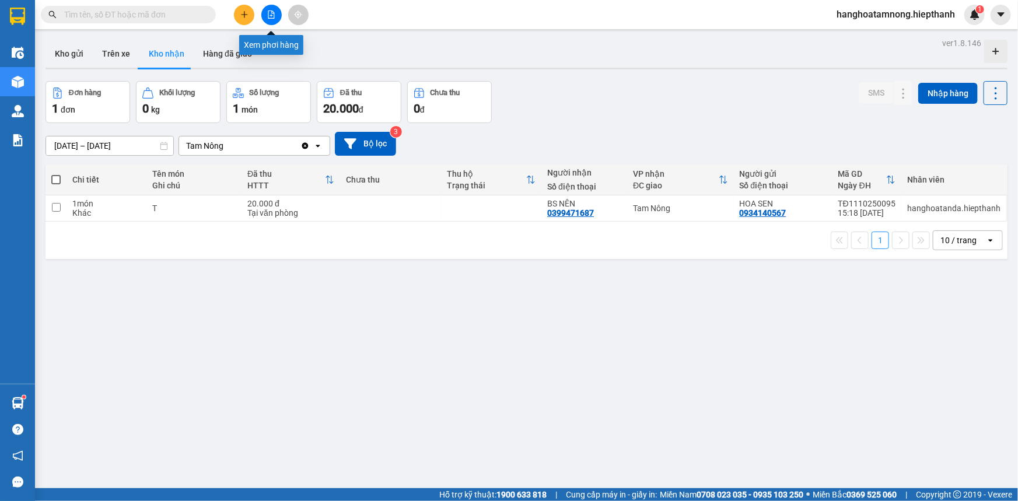
click at [274, 15] on icon "file-add" at bounding box center [271, 15] width 8 height 8
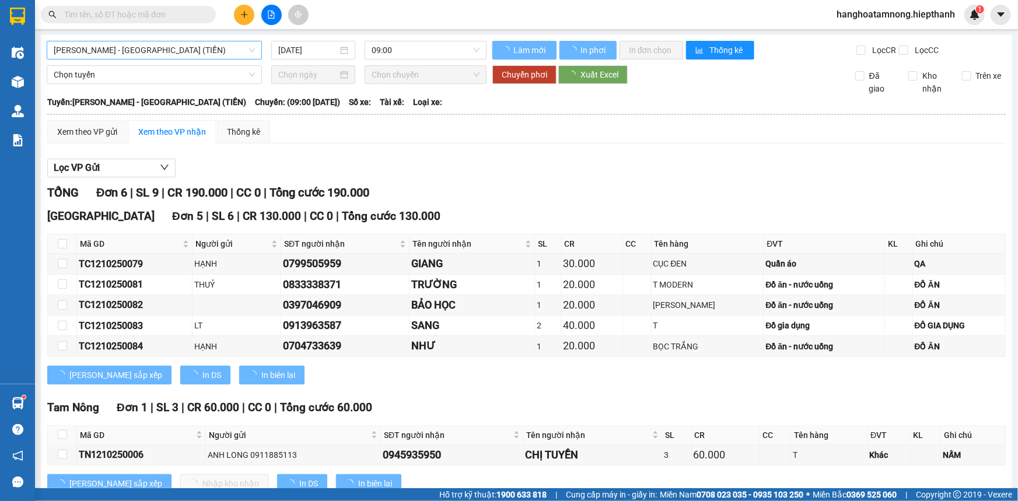
click at [77, 52] on span "[PERSON_NAME] - [GEOGRAPHIC_DATA] (TIỀN)" at bounding box center [154, 50] width 201 height 18
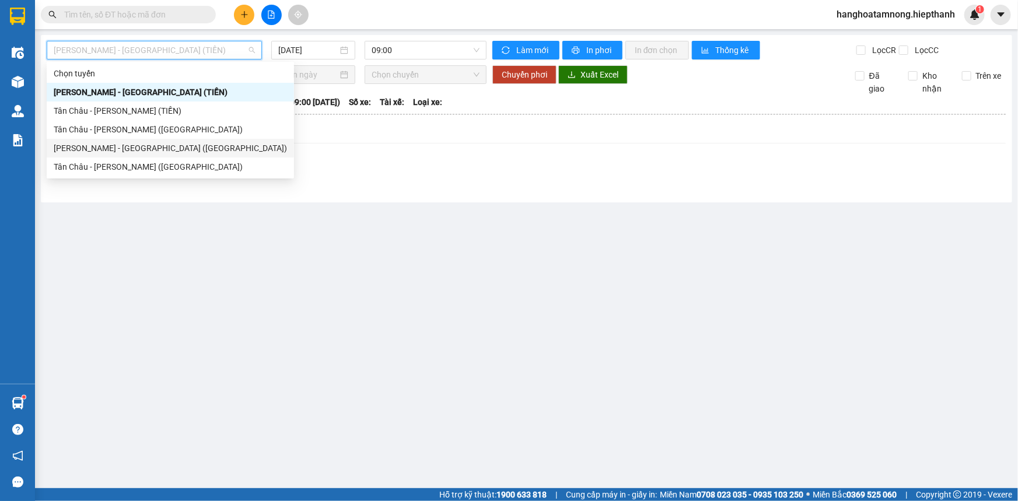
click at [78, 155] on div "[PERSON_NAME] - [GEOGRAPHIC_DATA] ([GEOGRAPHIC_DATA])" at bounding box center [170, 148] width 247 height 19
type input "[DATE]"
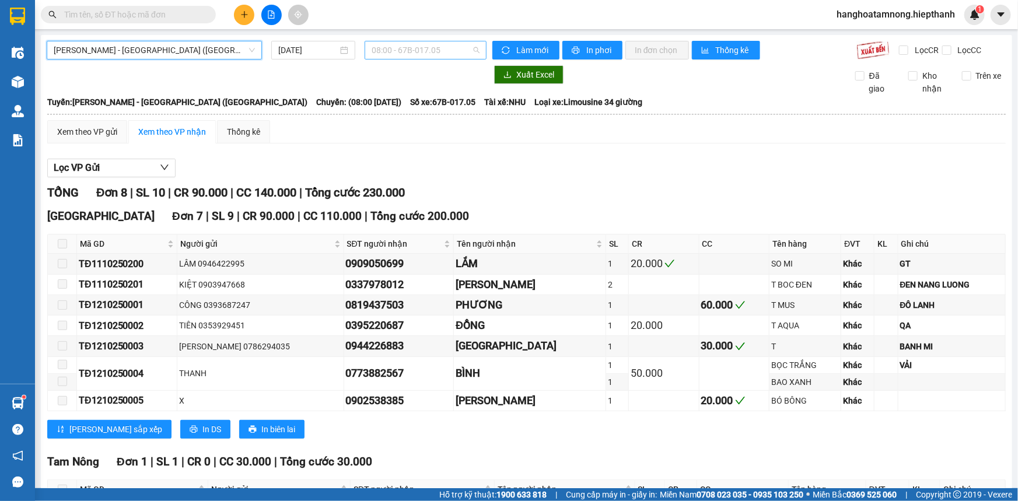
click at [461, 50] on span "08:00 - 67B-017.05" at bounding box center [426, 50] width 108 height 18
click at [331, 131] on div "Xem theo VP gửi Xem theo VP nhận Thống kê" at bounding box center [526, 131] width 959 height 23
click at [403, 44] on span "08:00 - 67B-017.05" at bounding box center [426, 50] width 108 height 18
click at [327, 128] on div "Xem theo VP gửi Xem theo VP nhận Thống kê" at bounding box center [526, 131] width 959 height 23
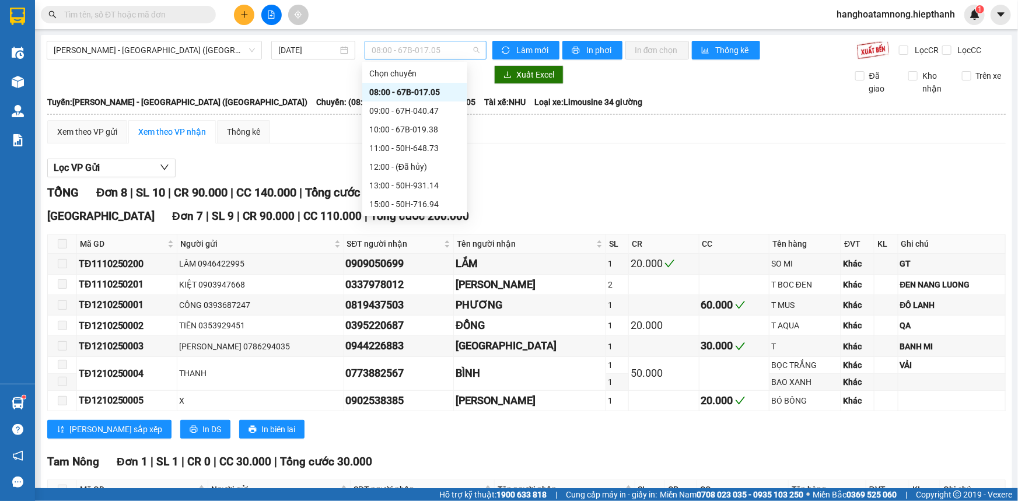
click at [407, 49] on span "08:00 - 67B-017.05" at bounding box center [426, 50] width 108 height 18
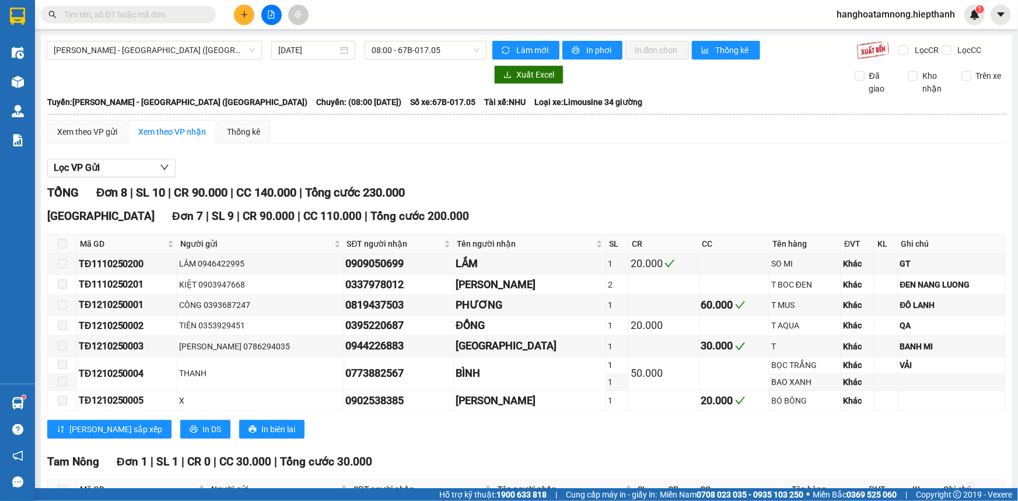
click at [558, 188] on div "TỔNG Đơn 8 | SL 10 | CR 90.000 | CC 140.000 | Tổng cước 230.000" at bounding box center [526, 193] width 959 height 18
click at [441, 55] on span "08:00 - 67B-017.05" at bounding box center [426, 50] width 108 height 18
click at [282, 156] on div "Lọc VP Gửi TỔNG Đơn 8 | SL 10 | CR 90.000 | CC 140.000 | Tổng cước 230.000 [GE…" at bounding box center [526, 357] width 959 height 409
click at [441, 50] on span "08:00 - 67B-017.05" at bounding box center [426, 50] width 108 height 18
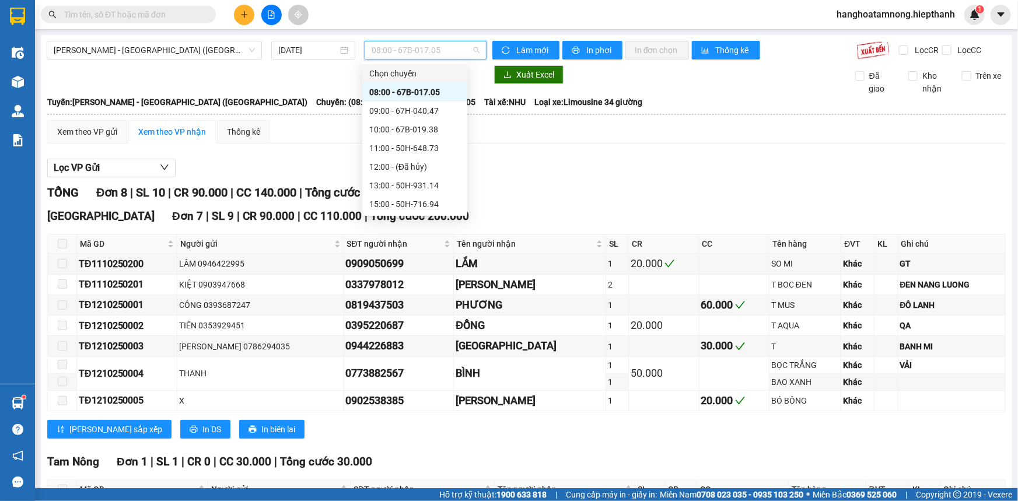
click at [559, 194] on div "TỔNG Đơn 8 | SL 10 | CR 90.000 | CC 140.000 | Tổng cước 230.000" at bounding box center [526, 193] width 959 height 18
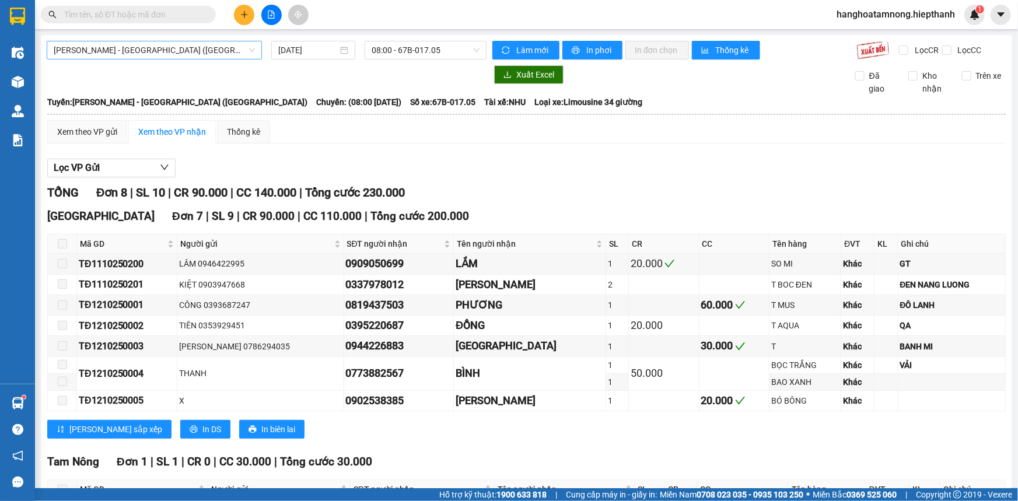
click at [180, 53] on span "[PERSON_NAME] - [GEOGRAPHIC_DATA] ([GEOGRAPHIC_DATA])" at bounding box center [154, 50] width 201 height 18
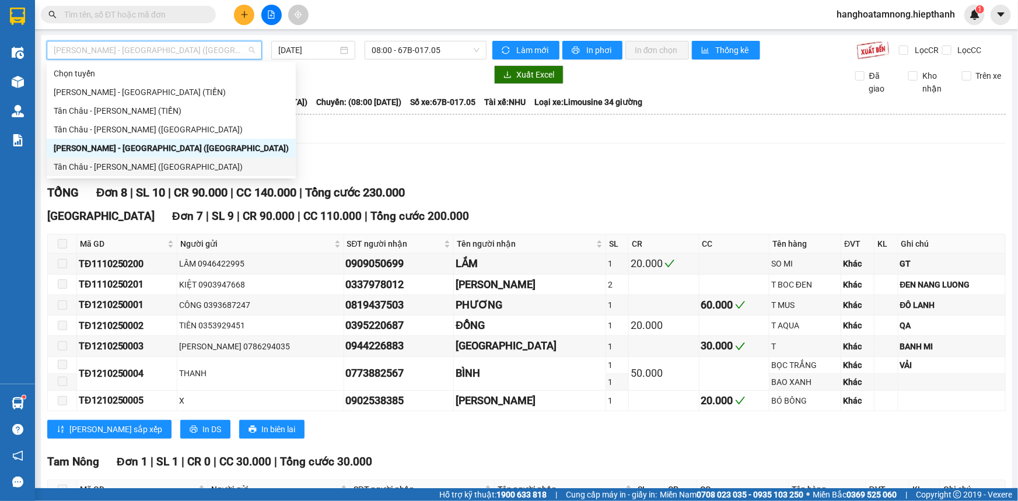
click at [86, 168] on div "Tân Châu - [PERSON_NAME] ([GEOGRAPHIC_DATA])" at bounding box center [171, 166] width 235 height 13
type input "[DATE]"
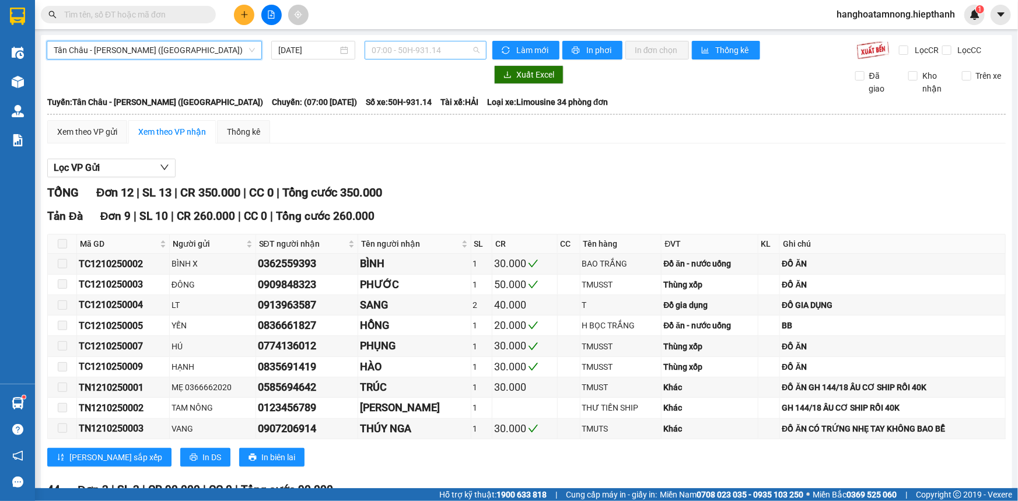
click at [383, 51] on span "07:00 - 50H-931.14" at bounding box center [426, 50] width 108 height 18
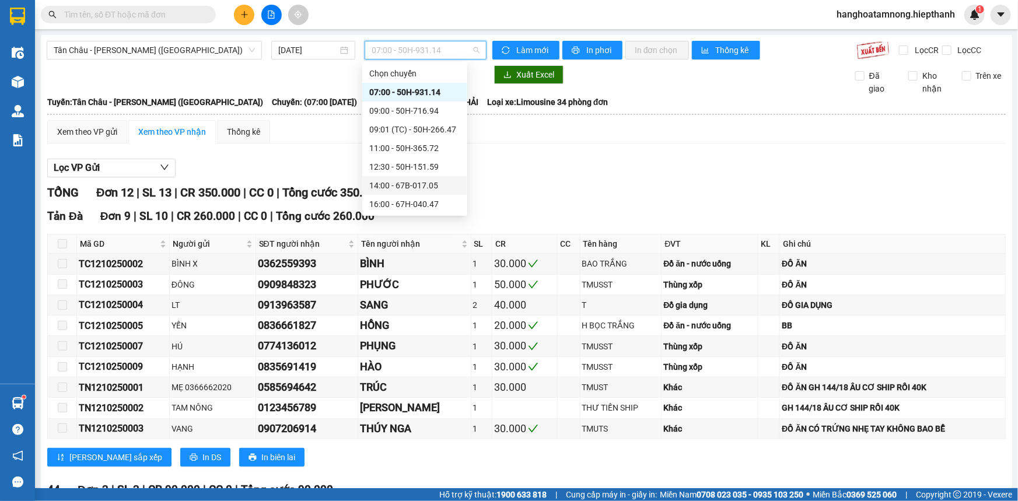
click at [395, 183] on div "14:00 - 67B-017.05" at bounding box center [414, 185] width 91 height 13
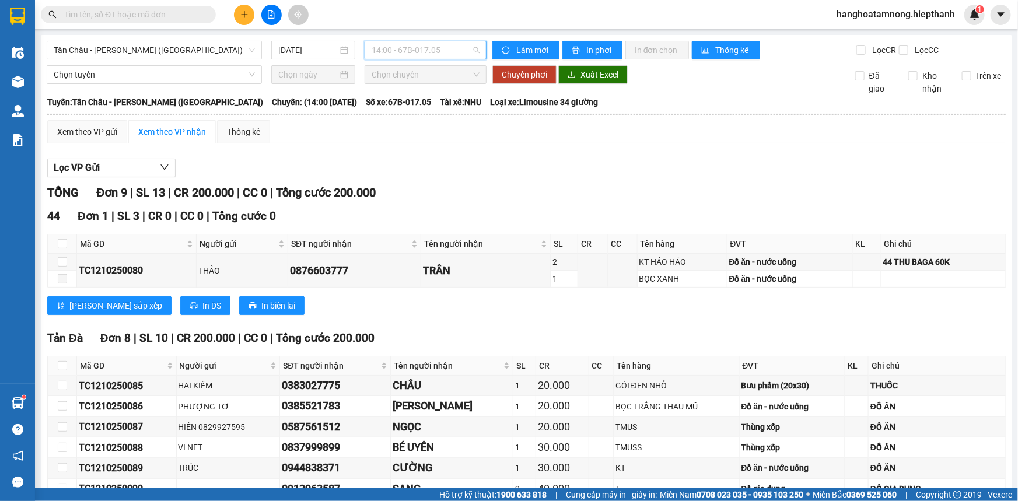
click at [391, 50] on span "14:00 - 67B-017.05" at bounding box center [426, 50] width 108 height 18
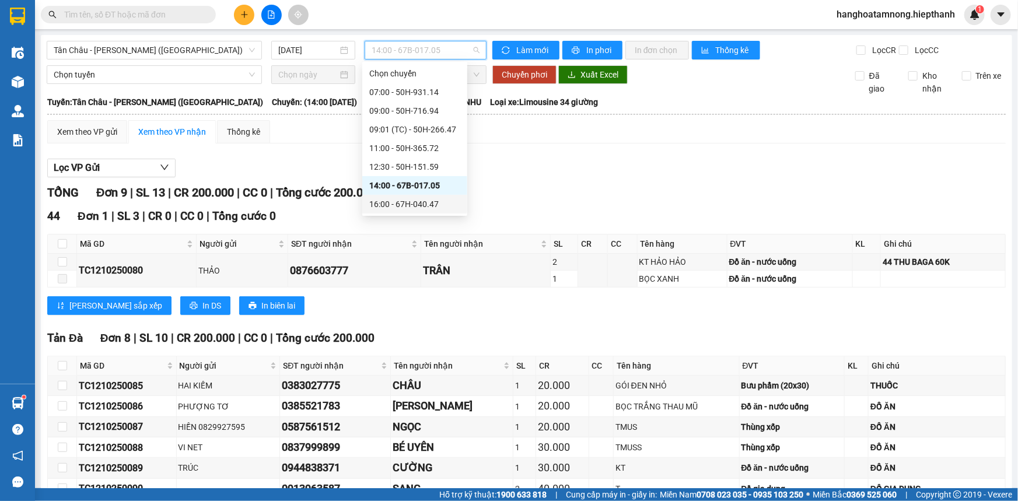
click at [399, 198] on div "16:00 - 67H-040.47" at bounding box center [414, 204] width 91 height 13
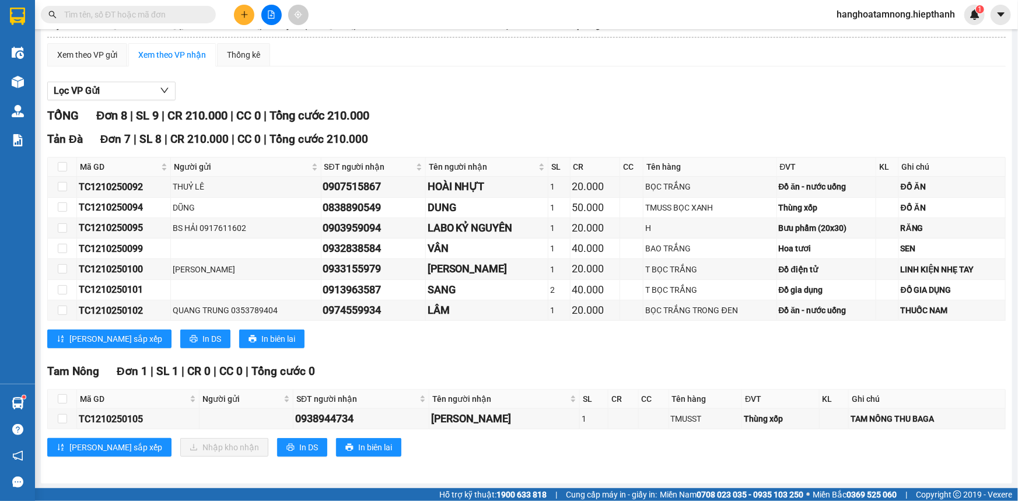
scroll to position [24, 0]
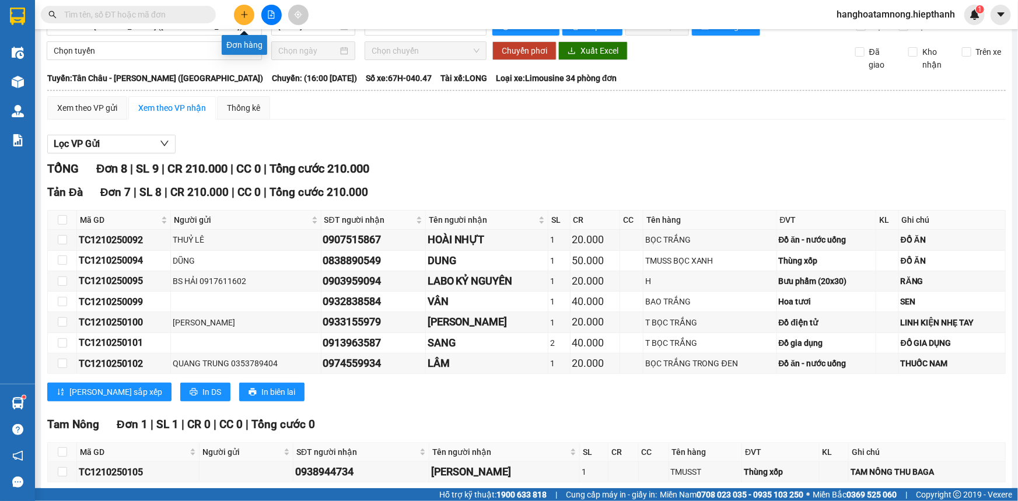
click at [246, 16] on icon "plus" at bounding box center [244, 15] width 8 height 8
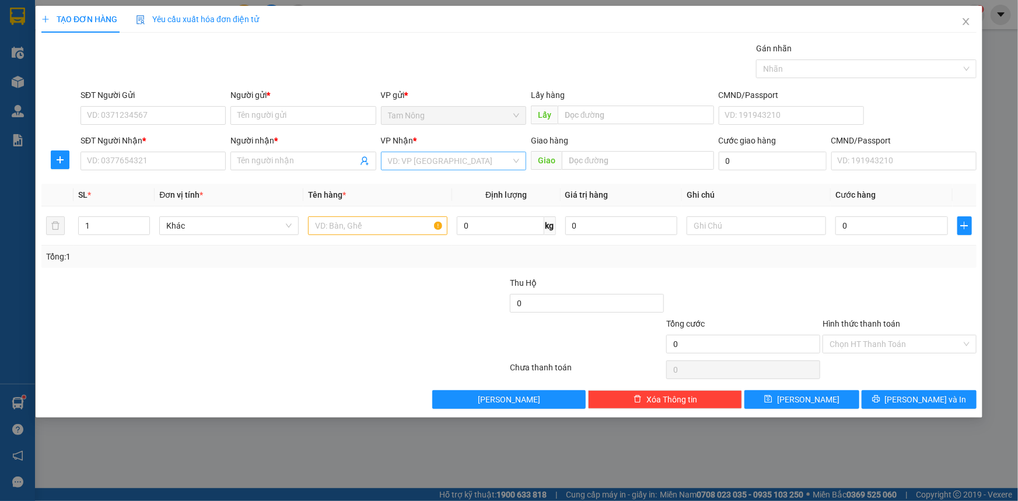
click at [469, 163] on input "search" at bounding box center [449, 161] width 123 height 18
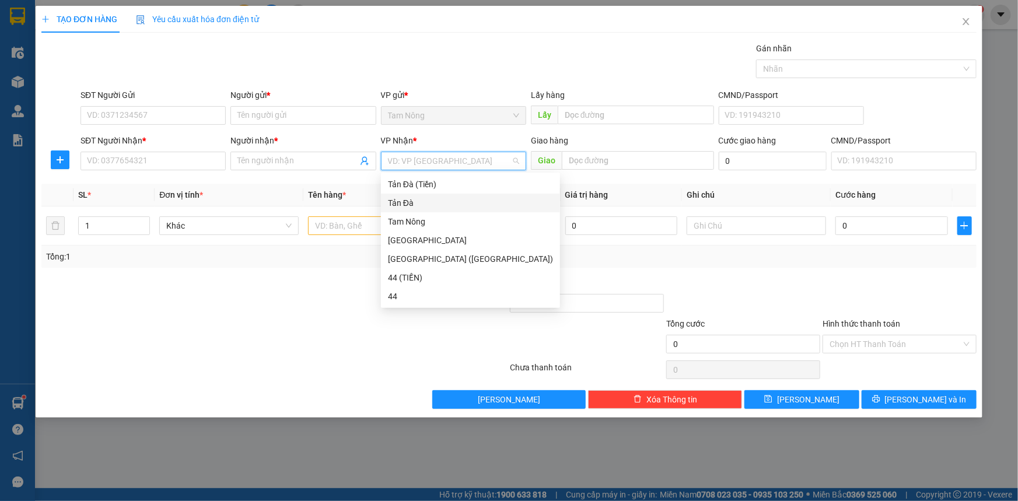
click at [417, 199] on div "Tản Đà" at bounding box center [470, 203] width 165 height 13
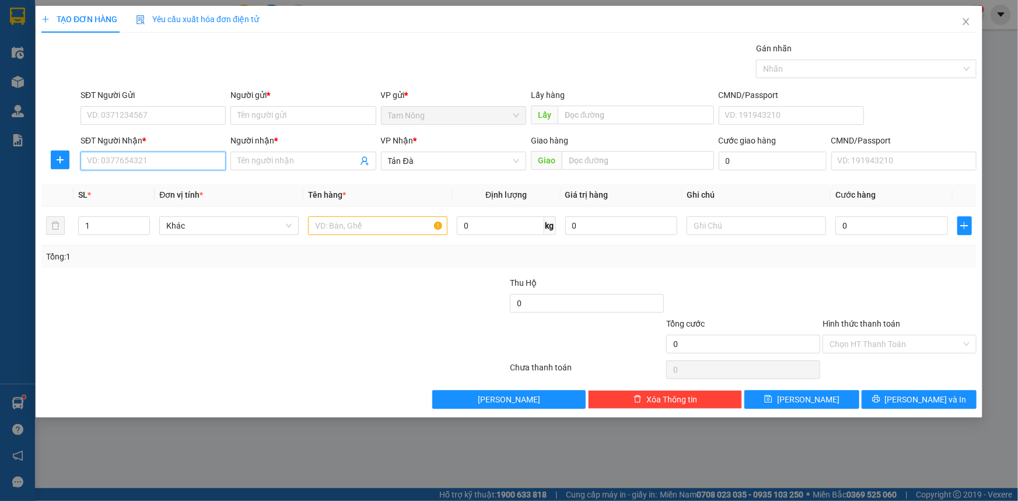
click at [151, 158] on input "SĐT Người Nhận *" at bounding box center [153, 161] width 145 height 19
click at [198, 181] on div "0362809331 - YẾN" at bounding box center [153, 184] width 131 height 13
type input "0362809331"
type input "YẾN"
type input "0362809331"
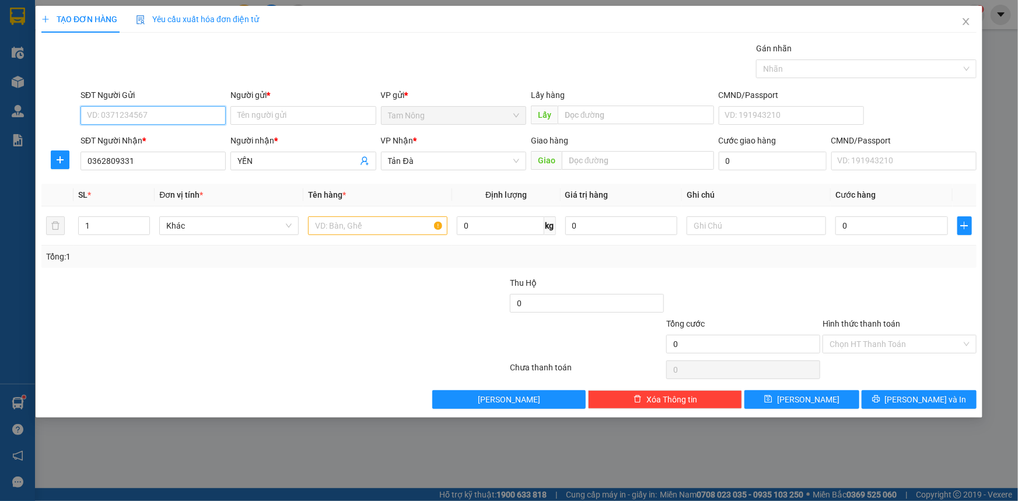
drag, startPoint x: 194, startPoint y: 117, endPoint x: 193, endPoint y: 125, distance: 8.8
click at [194, 123] on input "SĐT Người Gửi" at bounding box center [153, 115] width 145 height 19
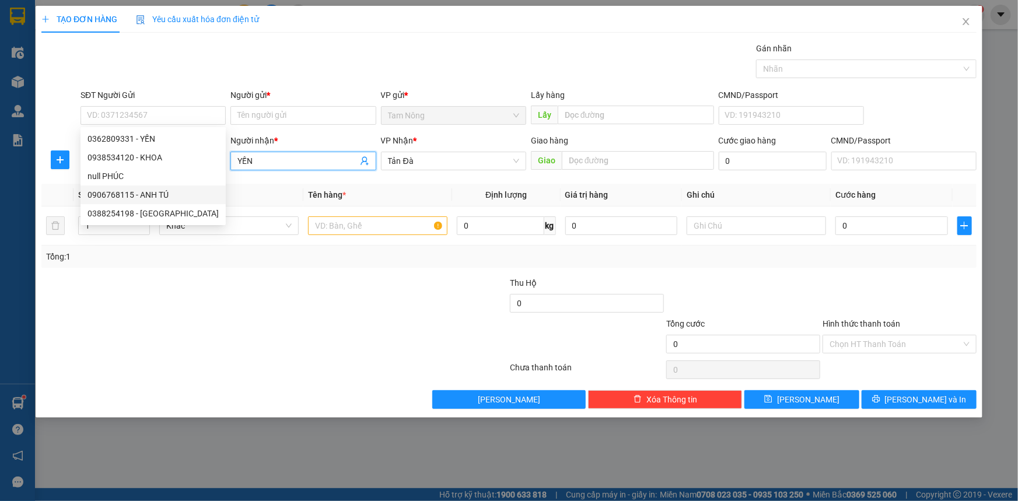
click at [276, 162] on input "YẾN" at bounding box center [297, 161] width 120 height 13
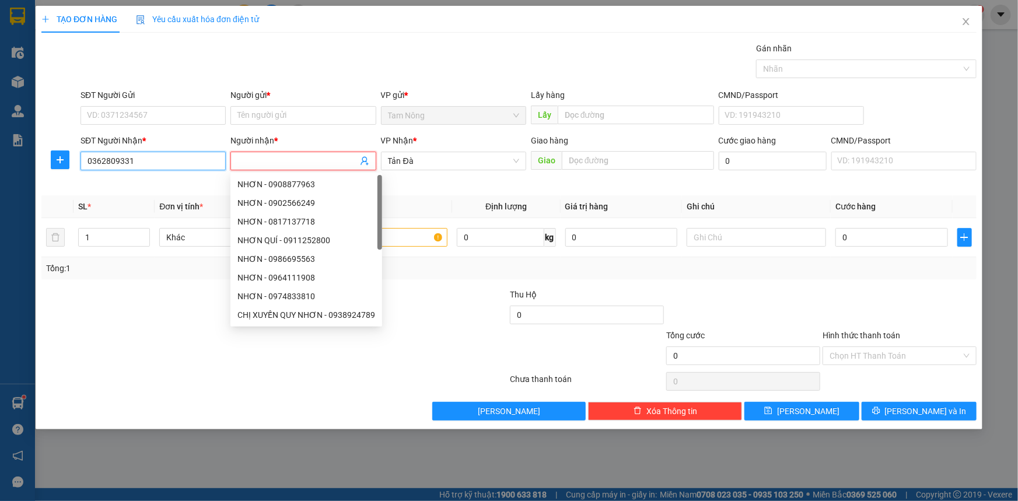
click at [169, 161] on input "0362809331" at bounding box center [153, 161] width 145 height 19
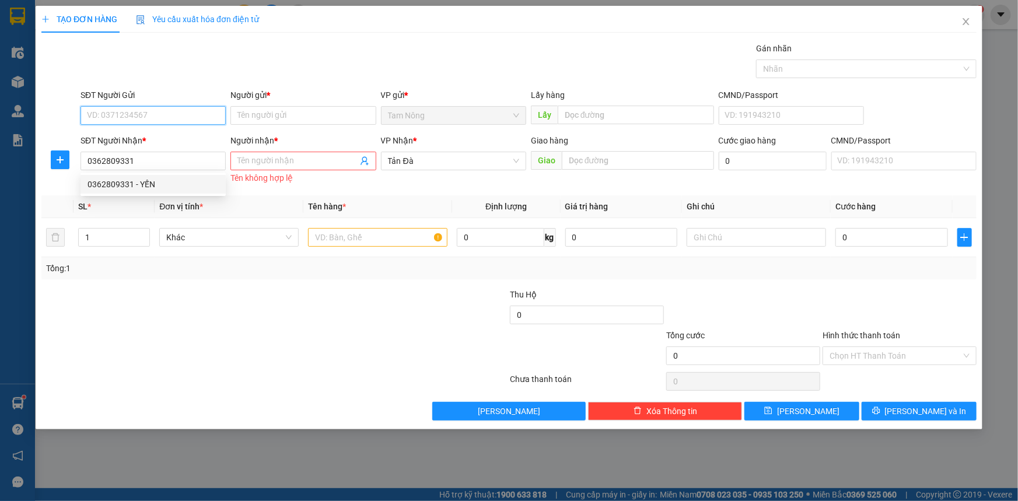
click at [175, 111] on input "SĐT Người Gửi" at bounding box center [153, 115] width 145 height 19
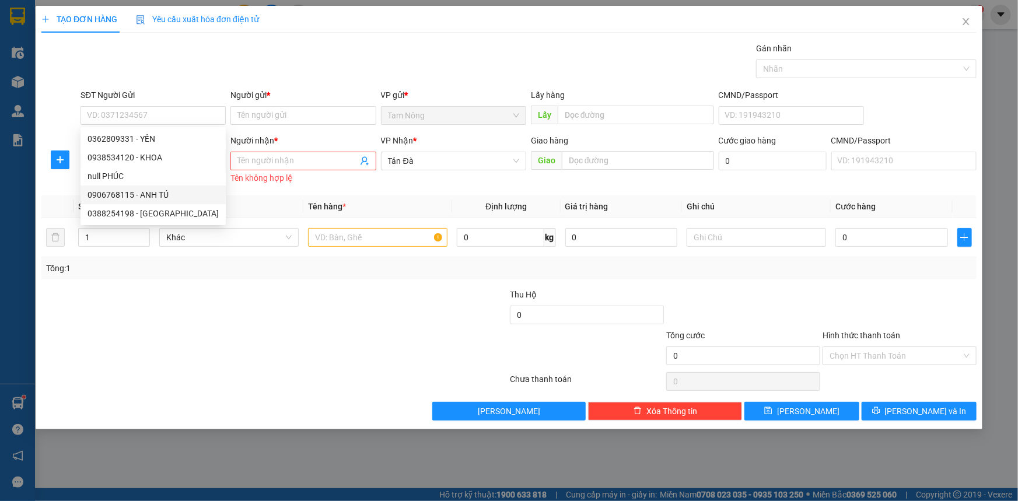
click at [233, 333] on div at bounding box center [196, 349] width 313 height 41
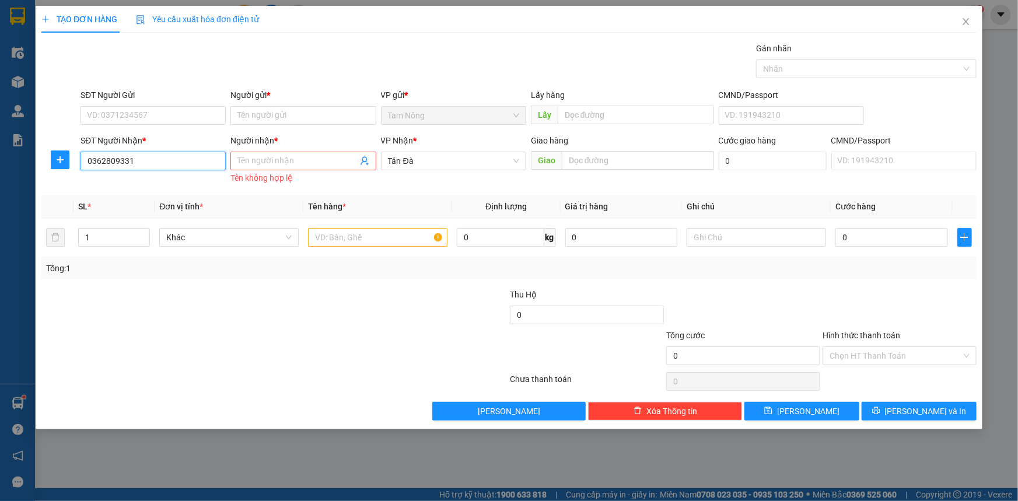
click at [153, 163] on input "0362809331" at bounding box center [153, 161] width 145 height 19
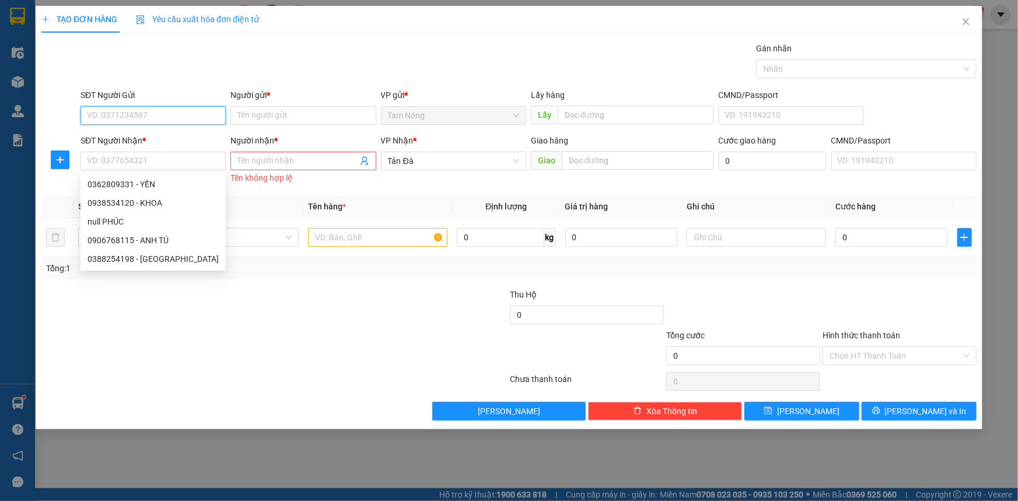
click at [190, 111] on input "SĐT Người Gửi" at bounding box center [153, 115] width 145 height 19
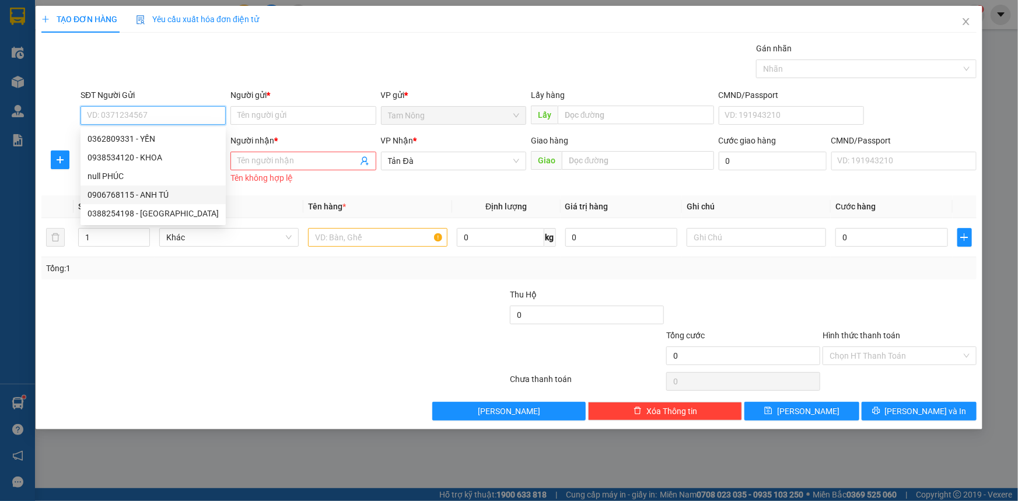
paste input "0362809331"
type input "0362809331"
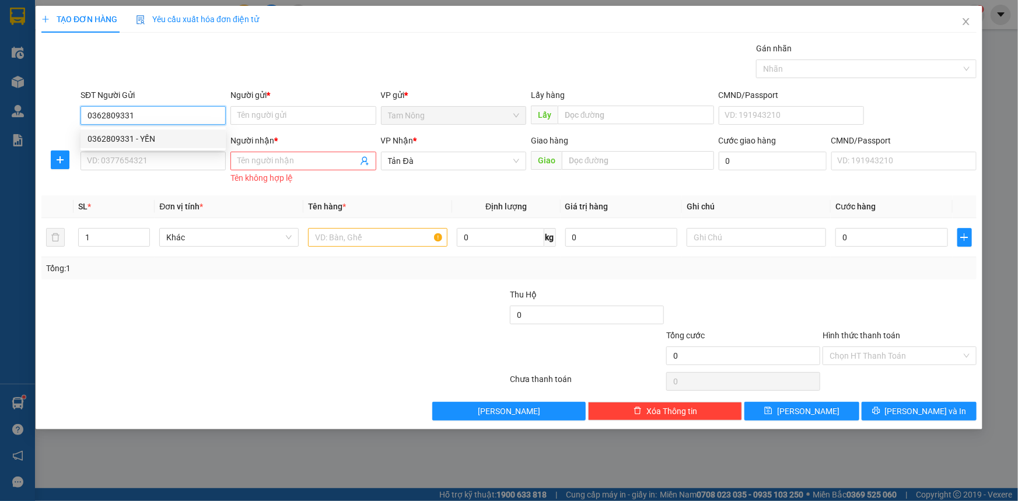
click at [162, 143] on div "0362809331 - YẾN" at bounding box center [153, 138] width 131 height 13
type input "YẾN"
type input "0362809331"
click at [131, 165] on input "SĐT Người Nhận *" at bounding box center [153, 161] width 145 height 19
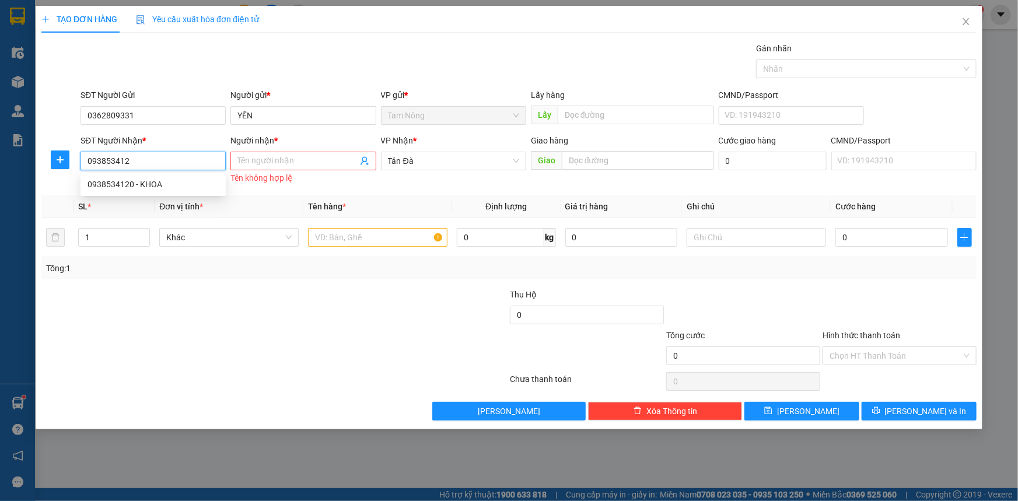
type input "0938534120"
click at [179, 184] on div "0938534120 - KHOA" at bounding box center [153, 184] width 131 height 13
type input "KHOA"
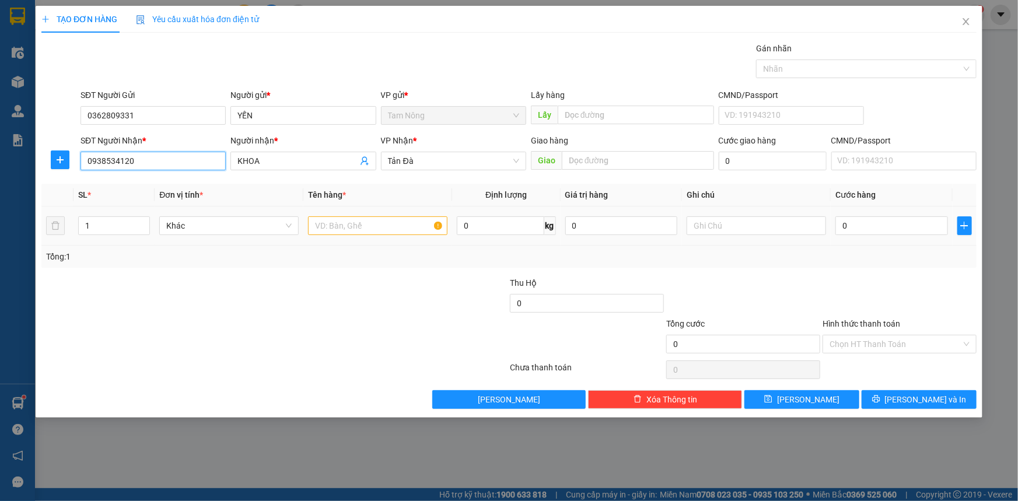
type input "0938534120"
click at [331, 228] on input "text" at bounding box center [377, 225] width 139 height 19
type input "TMUST"
drag, startPoint x: 749, startPoint y: 223, endPoint x: 744, endPoint y: 218, distance: 6.7
click at [749, 223] on input "text" at bounding box center [756, 225] width 139 height 19
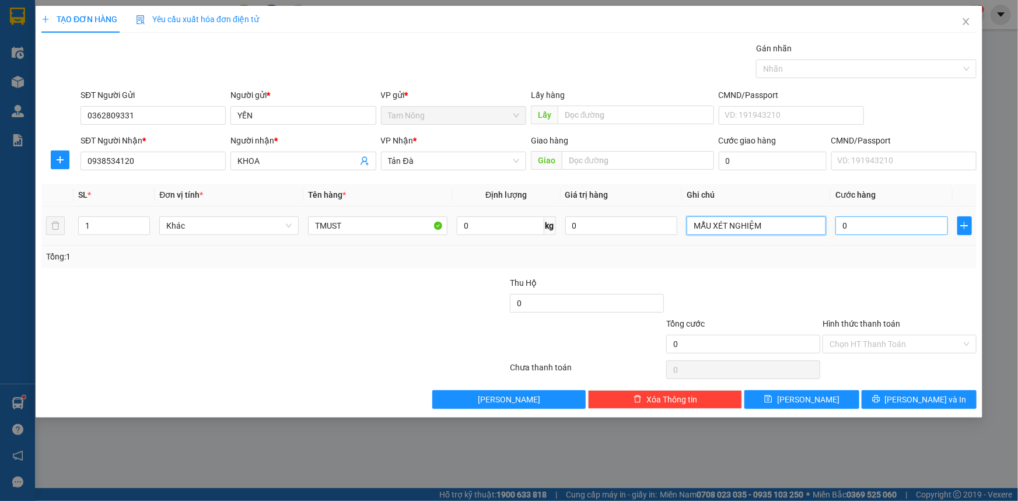
type input "MẪU XÉT NGHIỆM"
click at [904, 222] on input "0" at bounding box center [891, 225] width 113 height 19
type input "2"
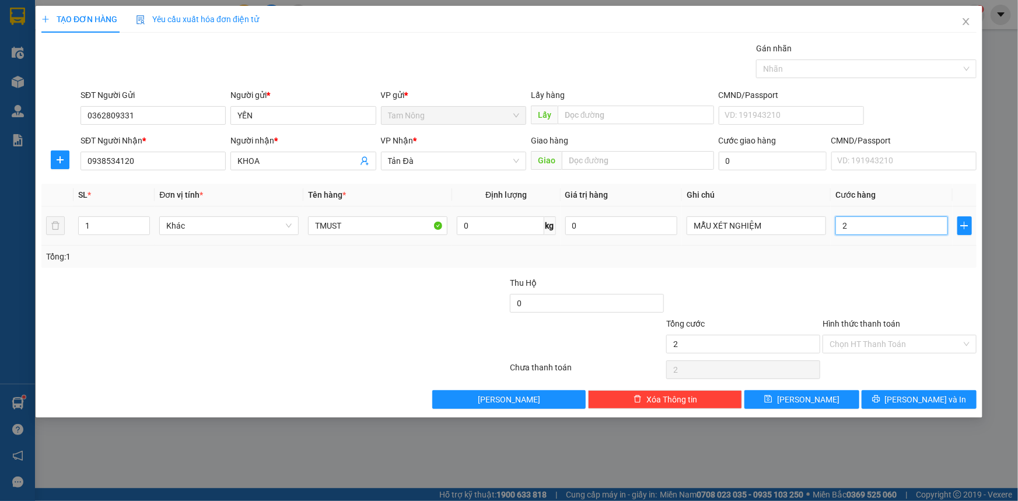
type input "20"
type input "20.000"
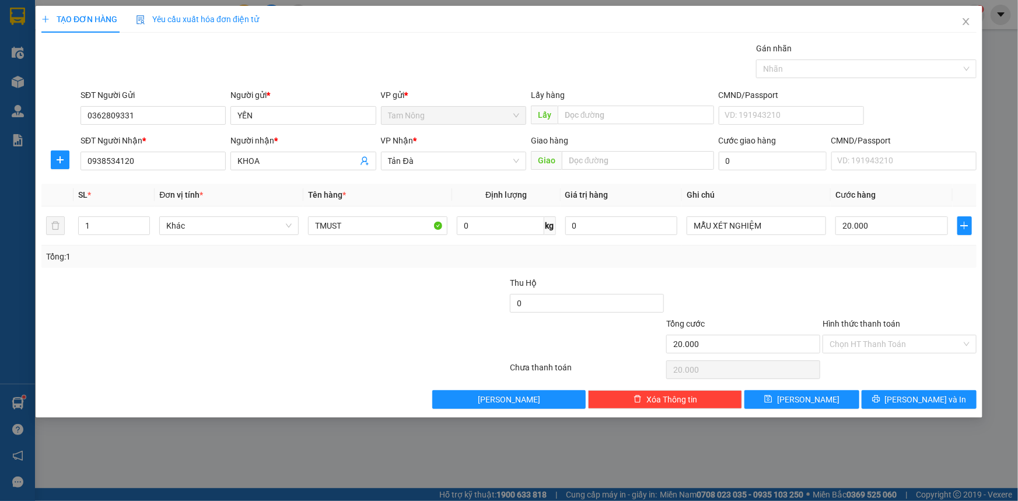
click at [798, 302] on div at bounding box center [743, 297] width 156 height 41
click at [865, 340] on input "Hình thức thanh toán" at bounding box center [896, 344] width 132 height 18
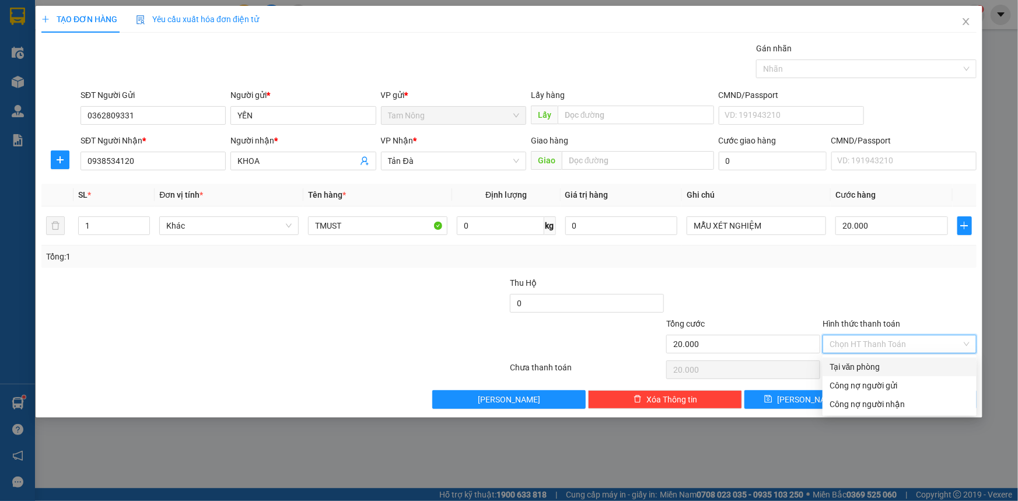
click at [859, 366] on div "Tại văn phòng" at bounding box center [900, 367] width 140 height 13
type input "0"
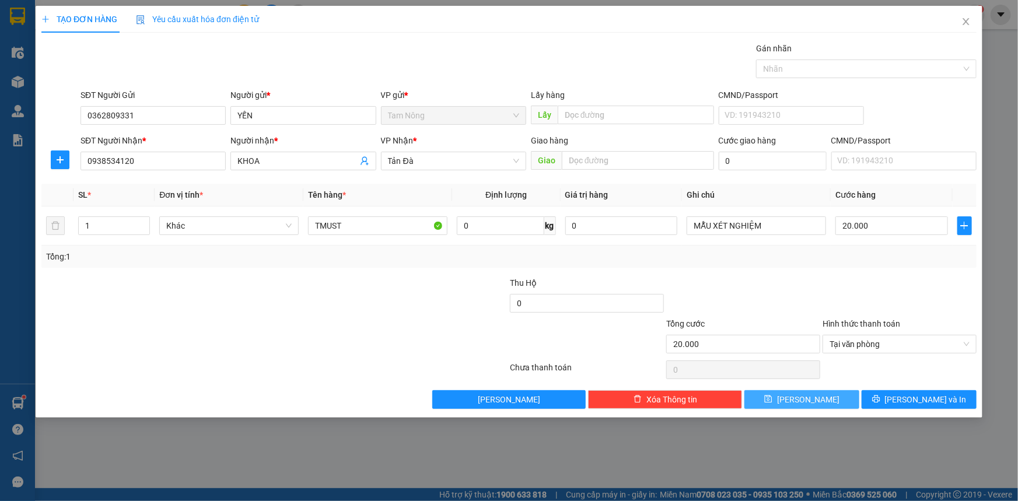
click at [772, 396] on icon "save" at bounding box center [768, 399] width 8 height 8
type input "0"
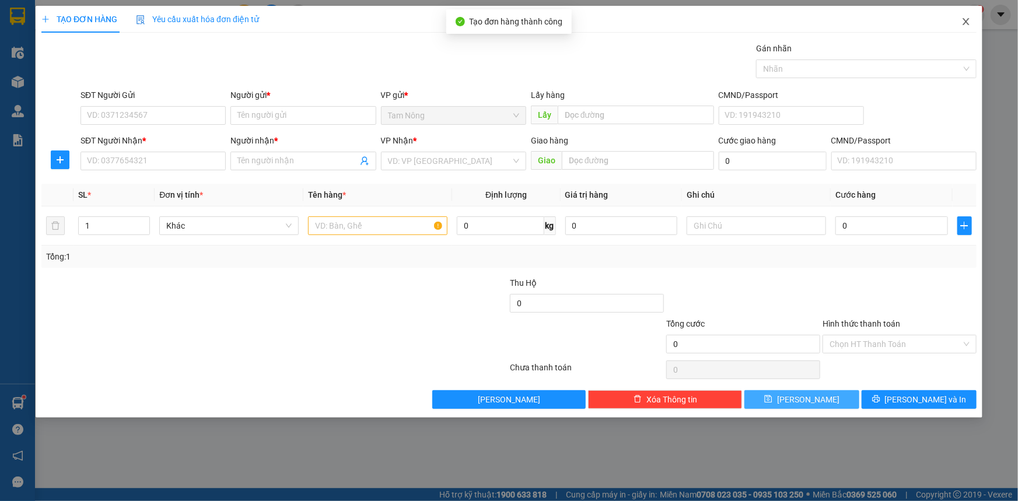
click at [966, 20] on icon "close" at bounding box center [966, 21] width 9 height 9
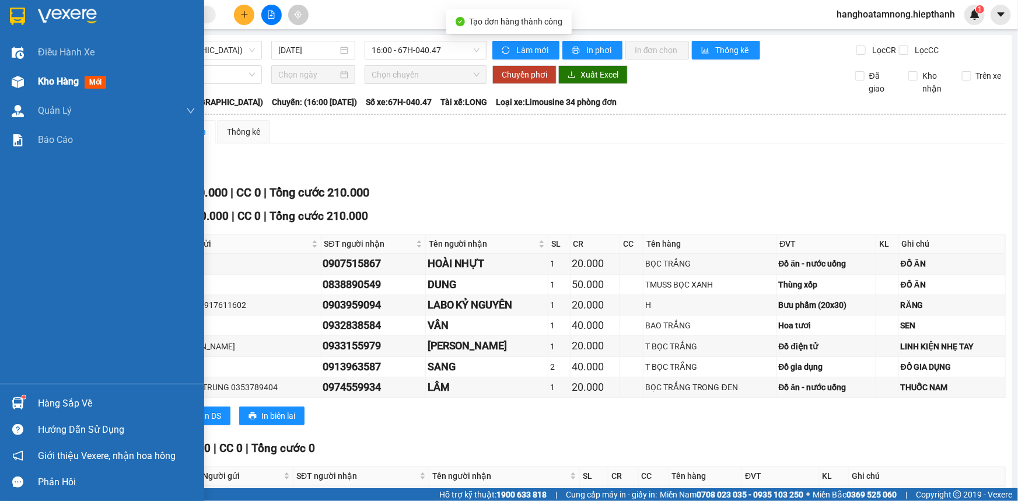
click at [27, 81] on div at bounding box center [18, 82] width 20 height 20
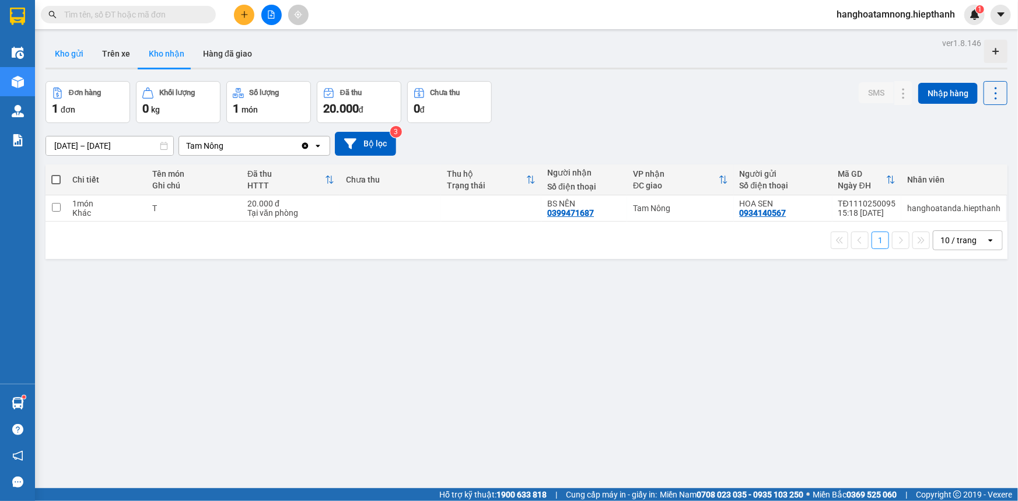
drag, startPoint x: 57, startPoint y: 54, endPoint x: 61, endPoint y: 47, distance: 8.1
click at [60, 50] on button "Kho gửi" at bounding box center [69, 54] width 47 height 28
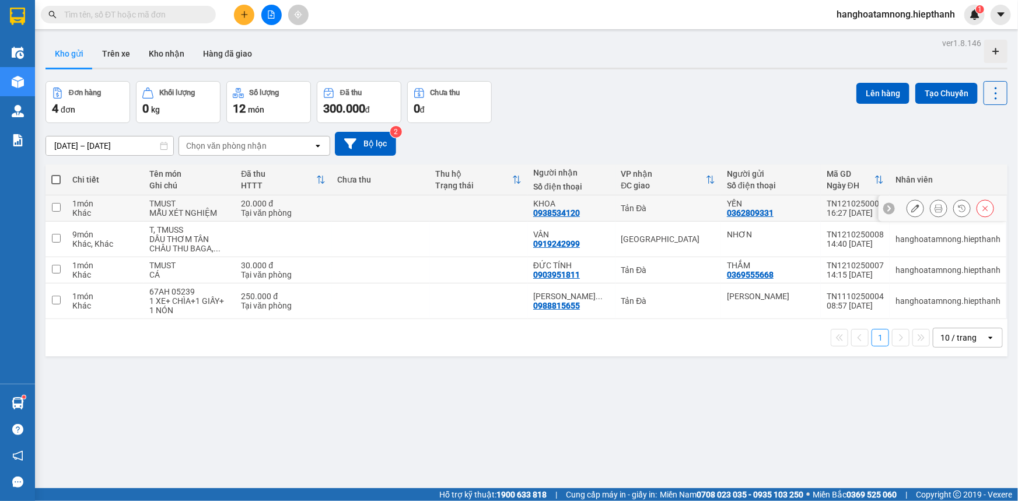
click at [55, 205] on input "checkbox" at bounding box center [56, 207] width 9 height 9
checkbox input "true"
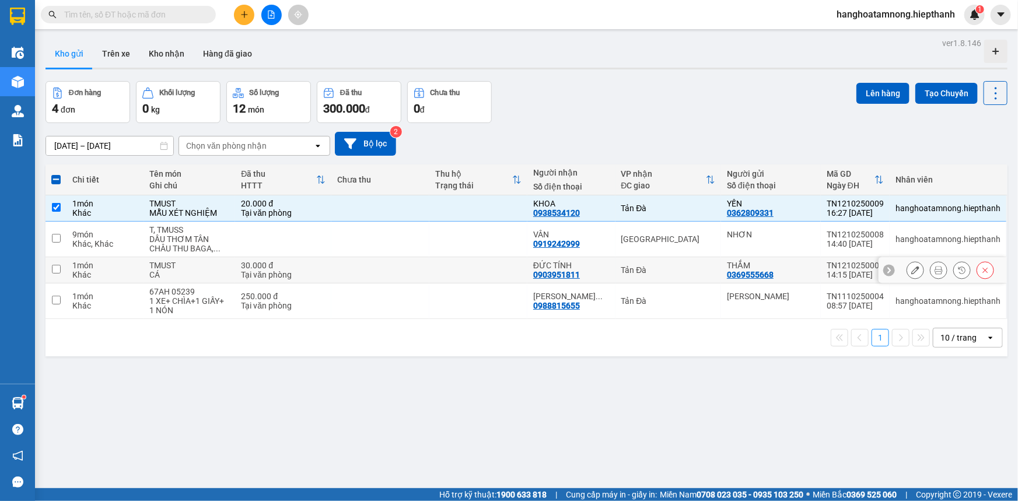
click at [57, 266] on input "checkbox" at bounding box center [56, 269] width 9 height 9
checkbox input "true"
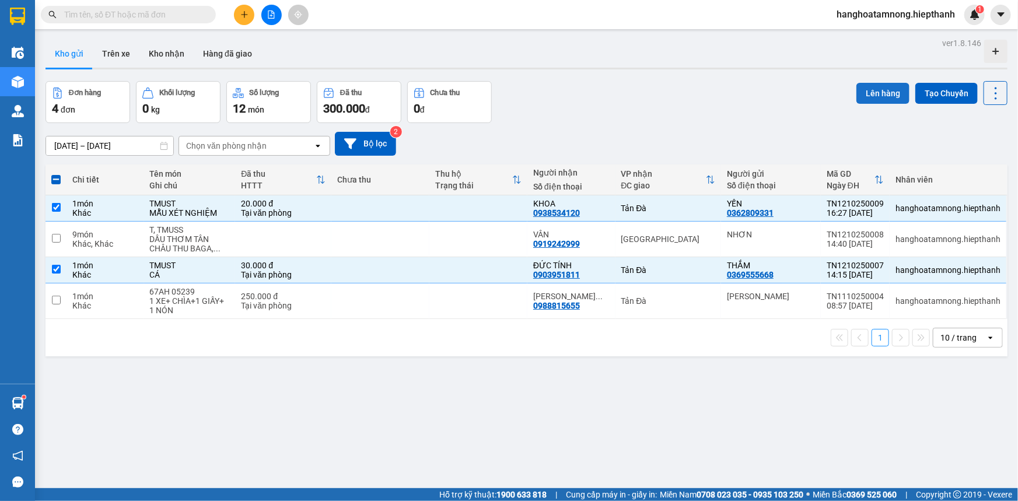
click at [890, 90] on button "Lên hàng" at bounding box center [883, 93] width 53 height 21
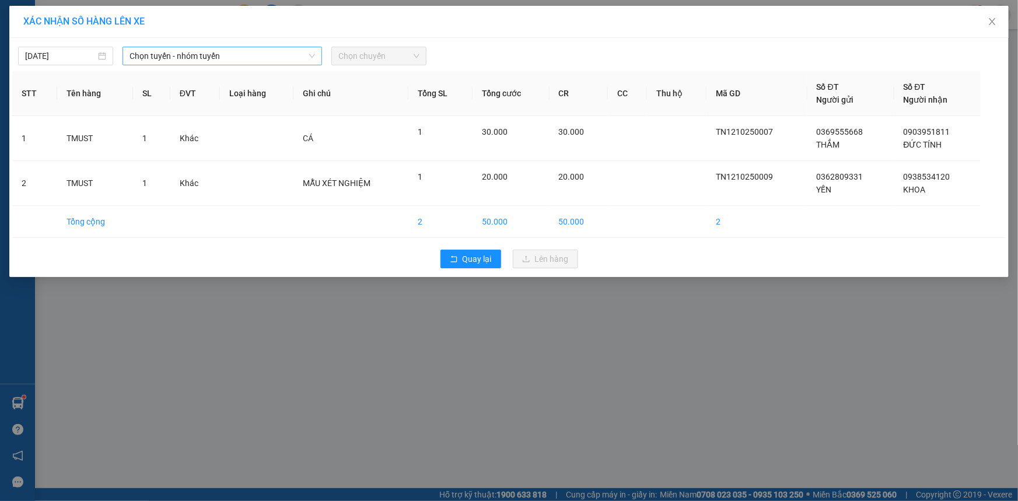
click at [181, 55] on span "Chọn tuyến - nhóm tuyến" at bounding box center [223, 56] width 186 height 18
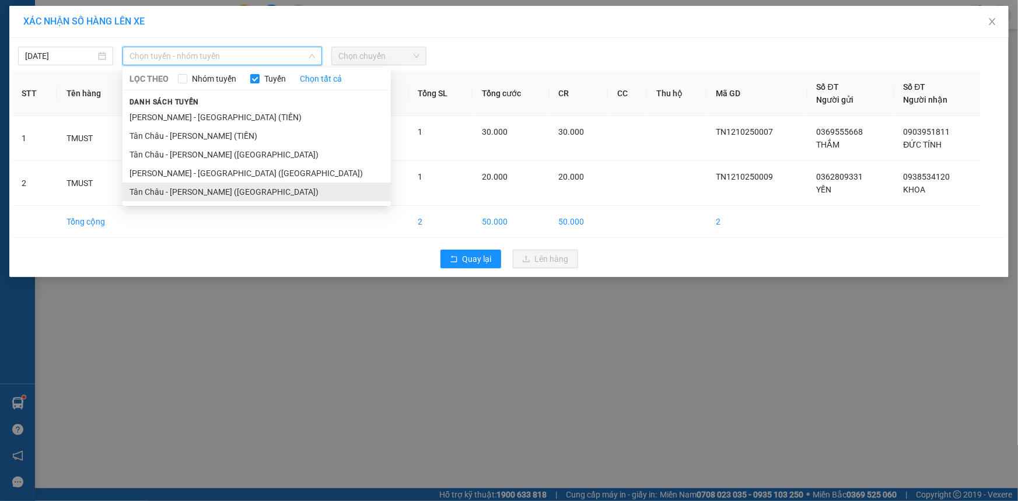
click at [172, 195] on li "Tân Châu - [PERSON_NAME] ([GEOGRAPHIC_DATA])" at bounding box center [257, 192] width 268 height 19
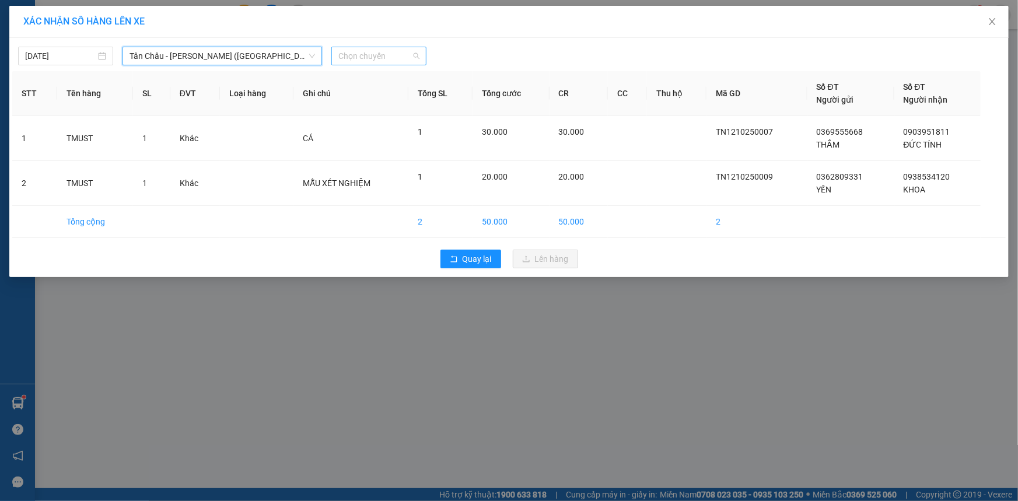
click at [384, 54] on span "Chọn chuyến" at bounding box center [378, 56] width 81 height 18
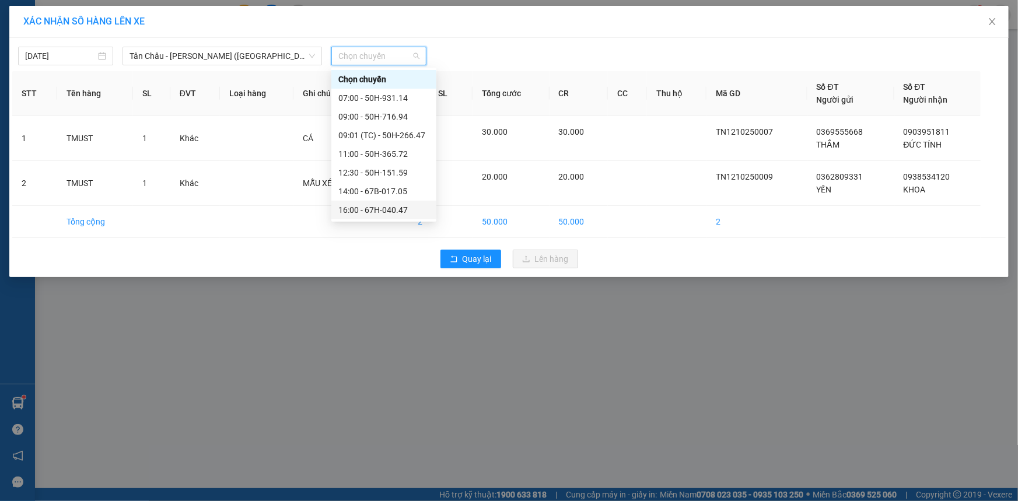
click at [372, 212] on div "16:00 - 67H-040.47" at bounding box center [383, 210] width 91 height 13
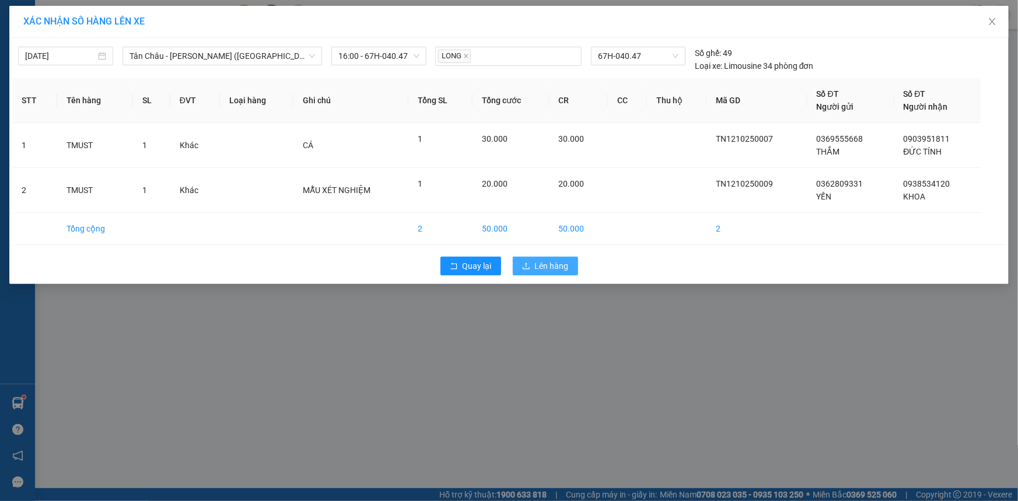
click at [537, 261] on span "Lên hàng" at bounding box center [552, 266] width 34 height 13
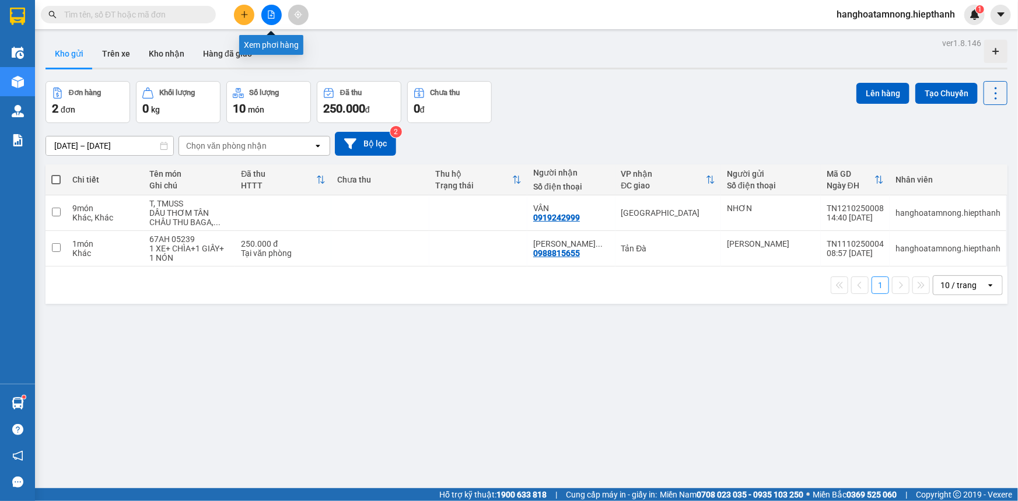
click at [274, 6] on button at bounding box center [271, 15] width 20 height 20
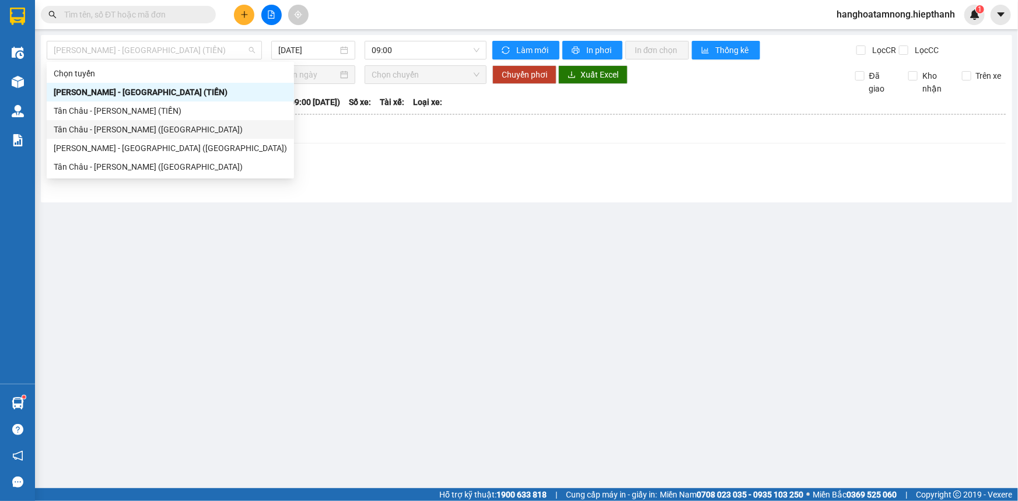
drag, startPoint x: 170, startPoint y: 49, endPoint x: 127, endPoint y: 169, distance: 127.0
click at [128, 166] on body "Kết quả tìm kiếm ( 4 ) Bộ lọc Mã ĐH Trạng thái Món hàng Thu hộ Tổng cước Chưa c…" at bounding box center [509, 250] width 1018 height 501
click at [127, 169] on div "Tân Châu - [PERSON_NAME] ([GEOGRAPHIC_DATA])" at bounding box center [170, 166] width 233 height 13
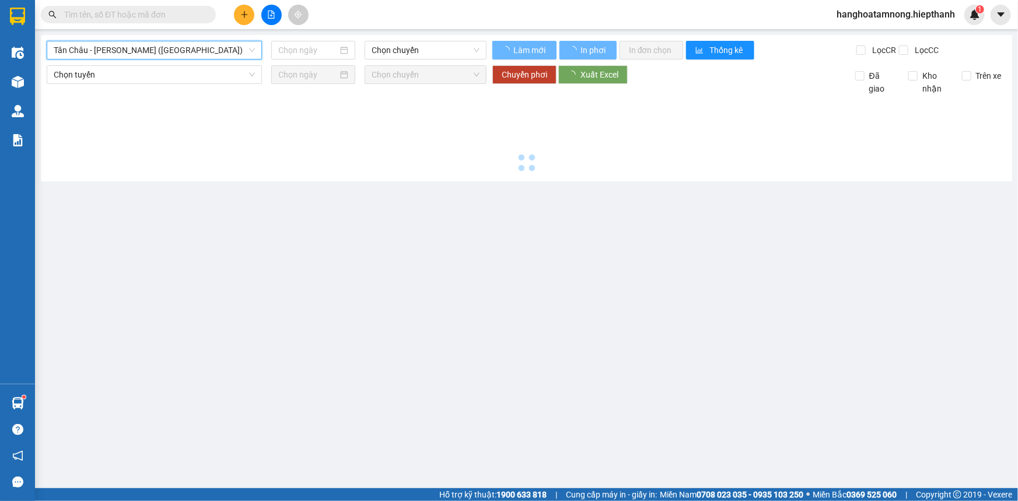
type input "[DATE]"
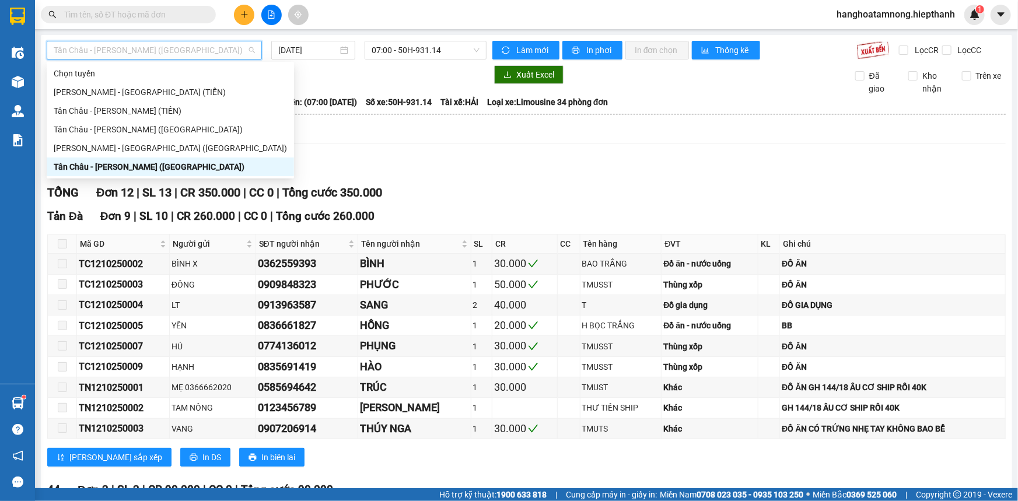
click at [168, 53] on span "Tân Châu - [PERSON_NAME] ([GEOGRAPHIC_DATA])" at bounding box center [154, 50] width 201 height 18
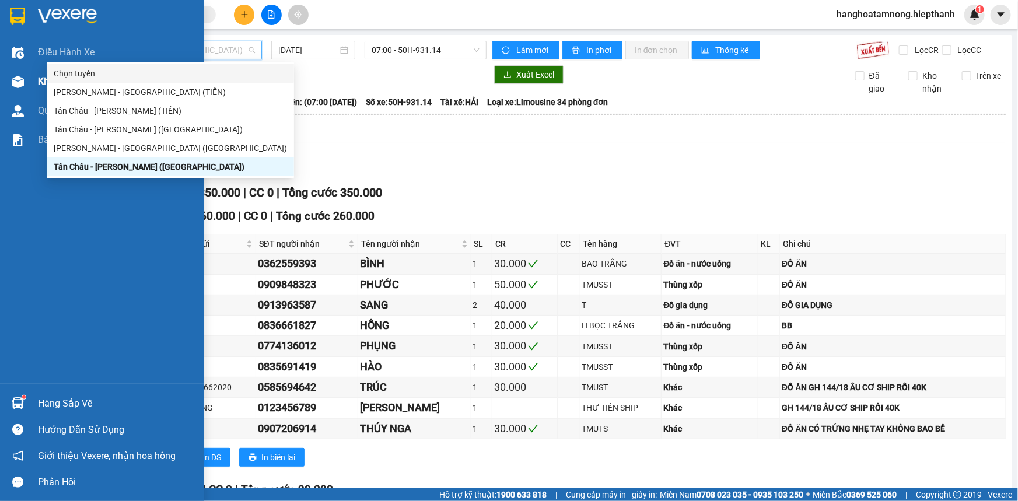
click at [32, 76] on div "Kho hàng mới" at bounding box center [102, 81] width 204 height 29
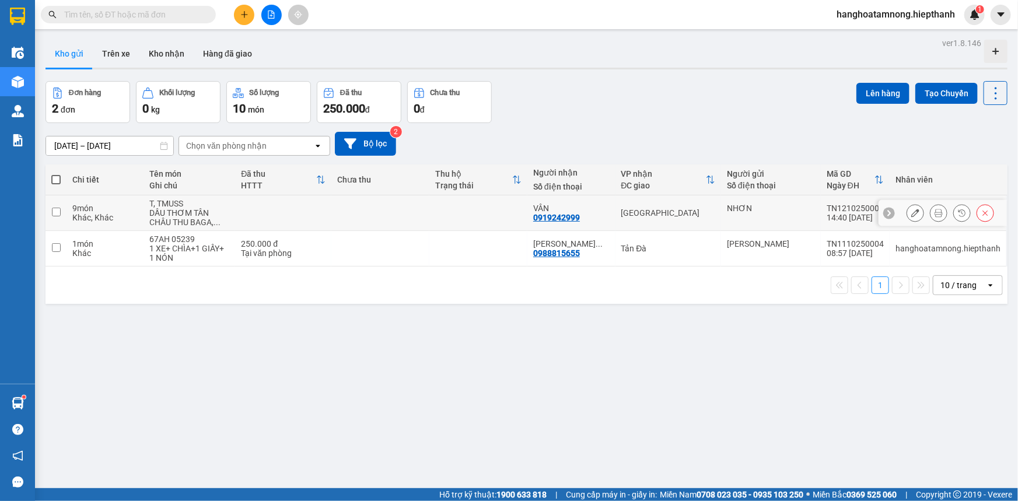
click at [55, 210] on input "checkbox" at bounding box center [56, 212] width 9 height 9
checkbox input "true"
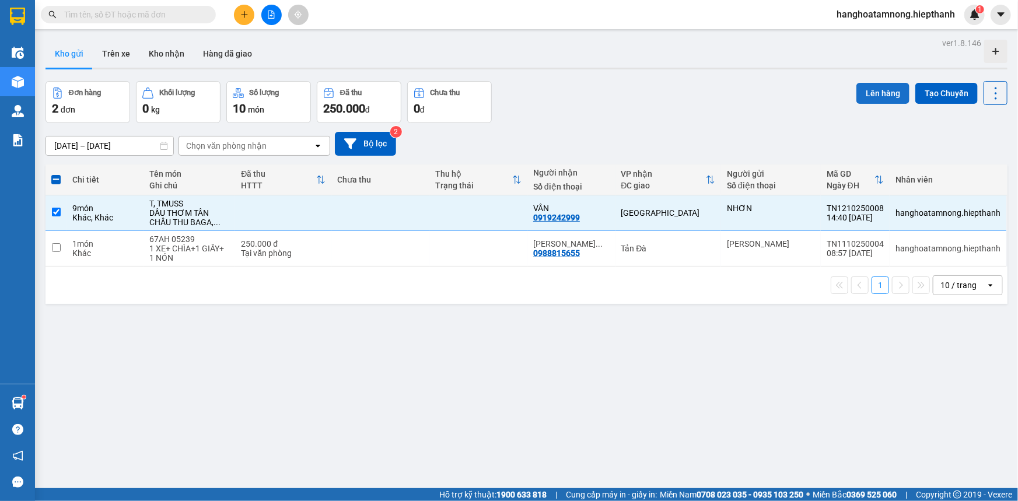
click at [872, 95] on button "Lên hàng" at bounding box center [883, 93] width 53 height 21
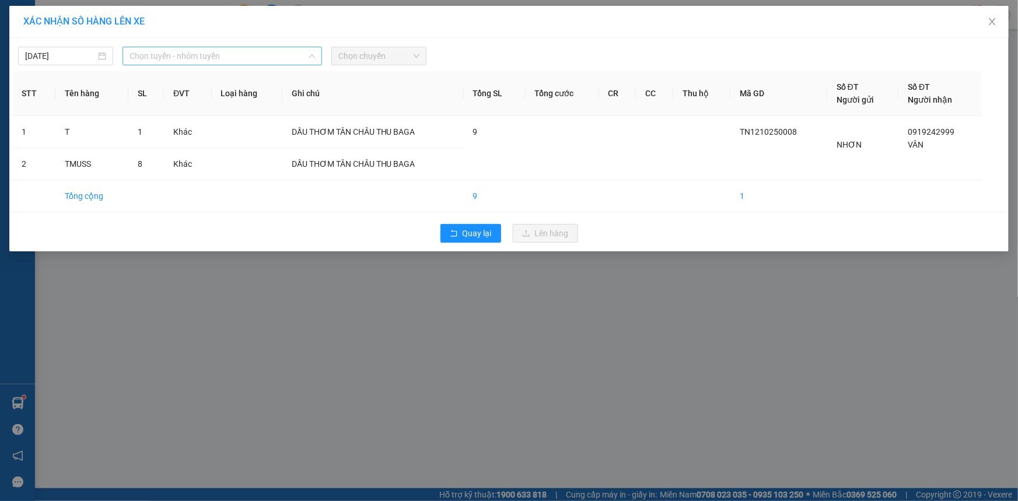
click at [276, 61] on span "Chọn tuyến - nhóm tuyến" at bounding box center [223, 56] width 186 height 18
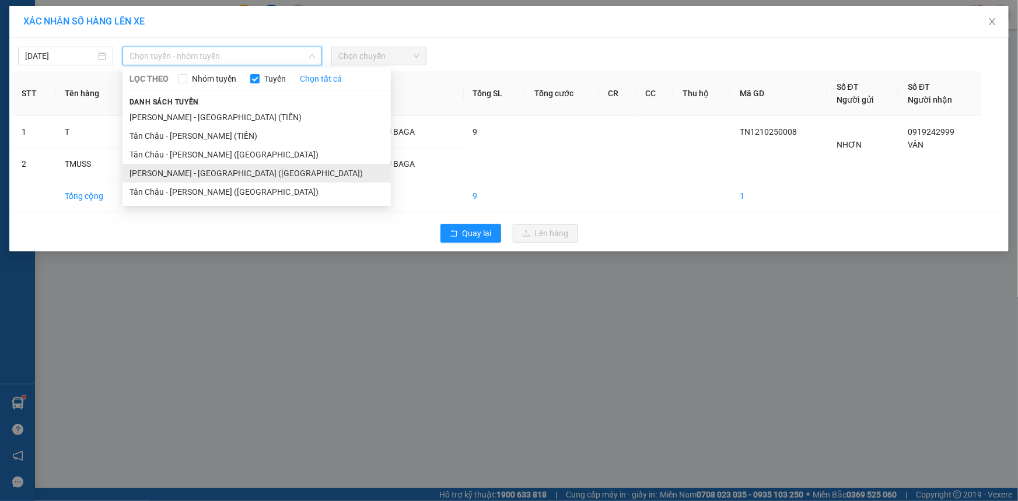
click at [170, 169] on li "[PERSON_NAME] - [GEOGRAPHIC_DATA] ([GEOGRAPHIC_DATA])" at bounding box center [257, 173] width 268 height 19
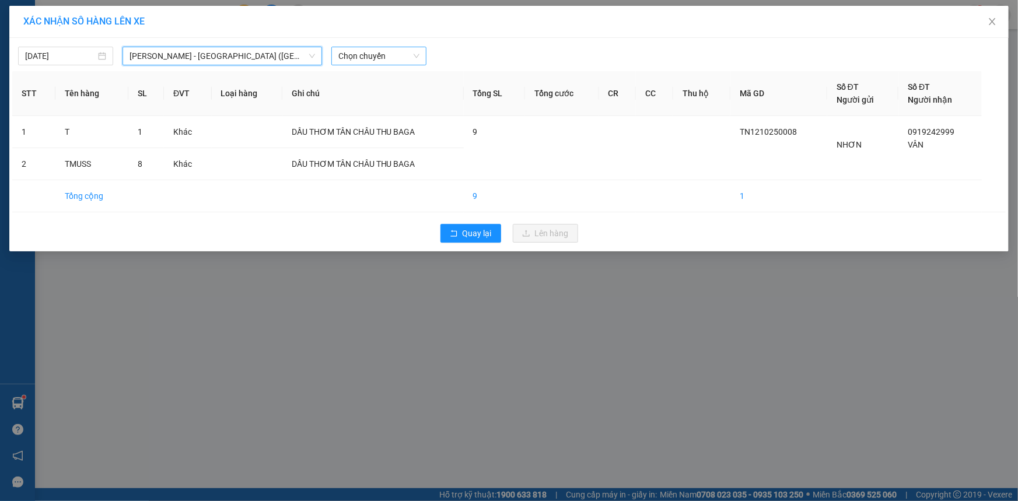
click at [358, 53] on span "Chọn chuyến" at bounding box center [378, 56] width 81 height 18
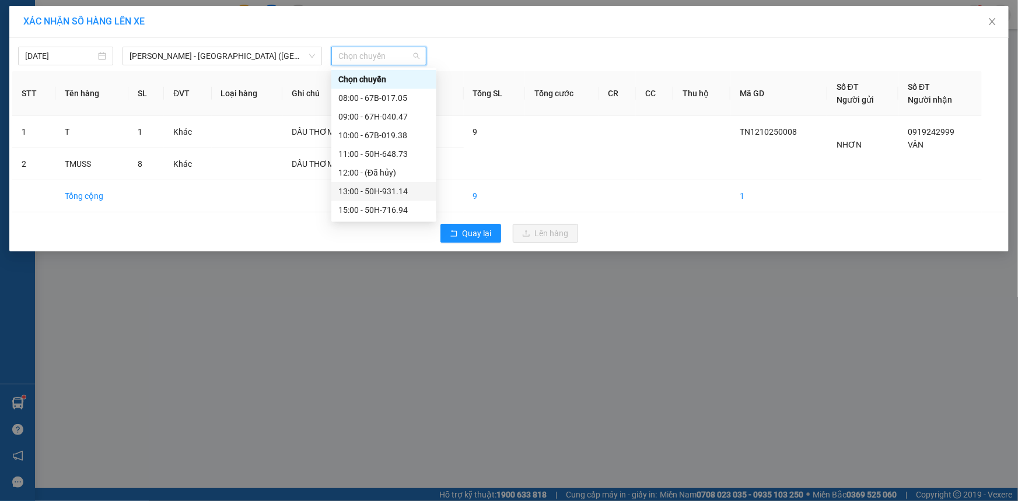
click at [362, 189] on div "13:00 - 50H-931.14" at bounding box center [383, 191] width 91 height 13
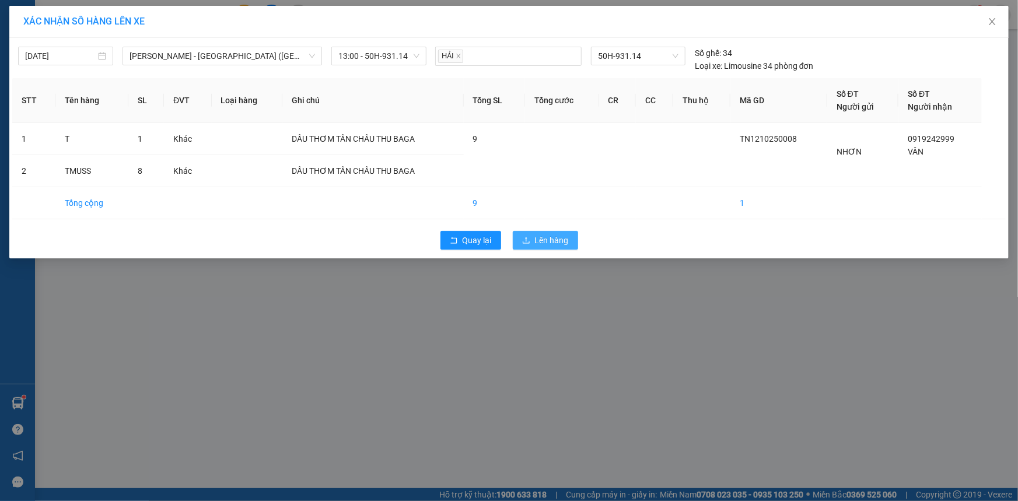
click at [548, 240] on span "Lên hàng" at bounding box center [552, 240] width 34 height 13
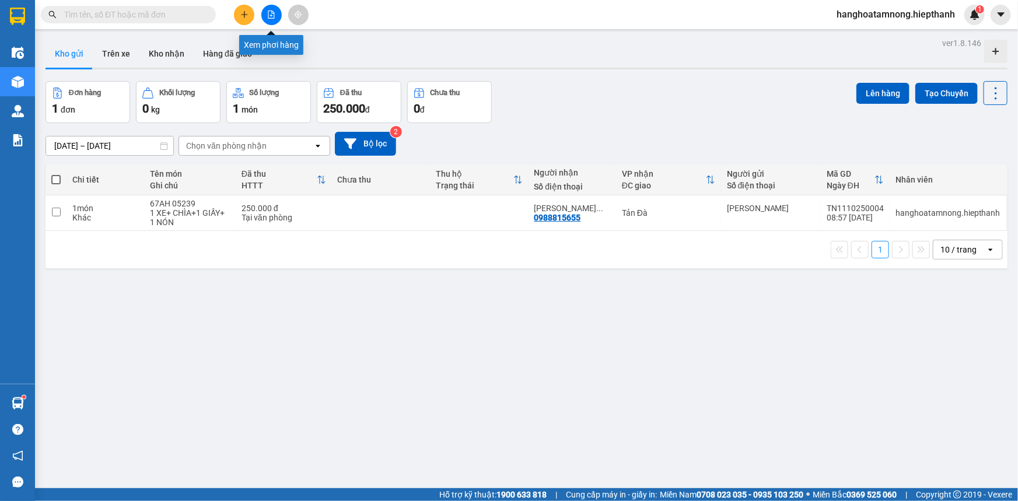
click at [268, 13] on icon "file-add" at bounding box center [271, 15] width 6 height 8
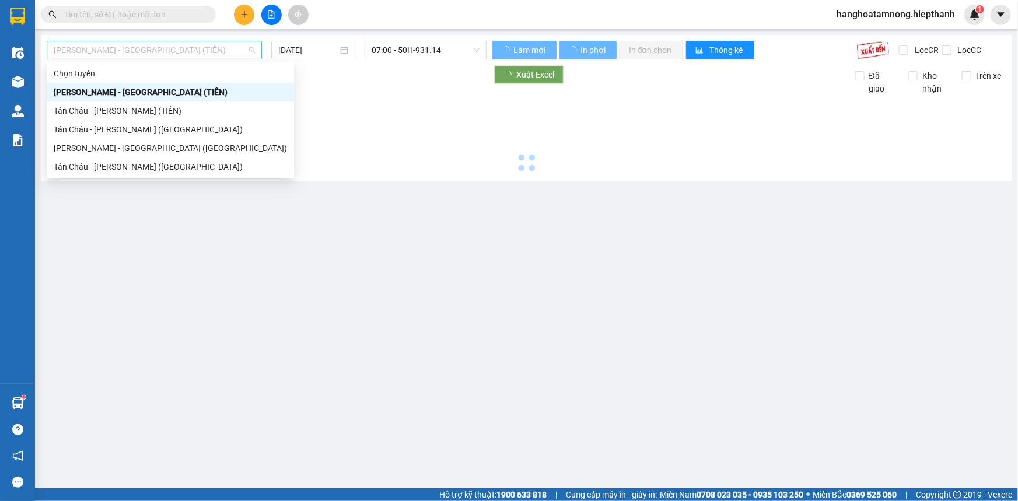
click at [153, 51] on span "[PERSON_NAME] - [GEOGRAPHIC_DATA] (TIỀN)" at bounding box center [154, 50] width 201 height 18
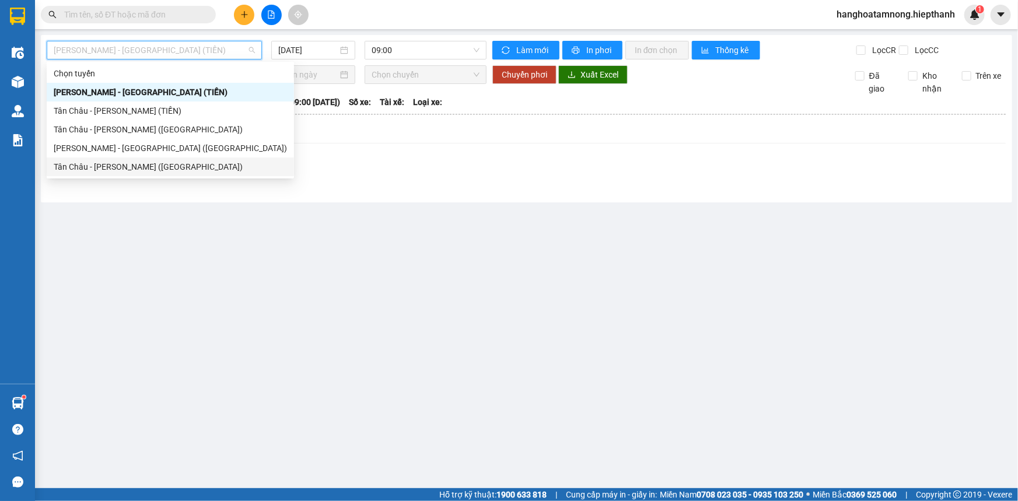
click at [133, 171] on div "Tân Châu - [PERSON_NAME] ([GEOGRAPHIC_DATA])" at bounding box center [170, 166] width 233 height 13
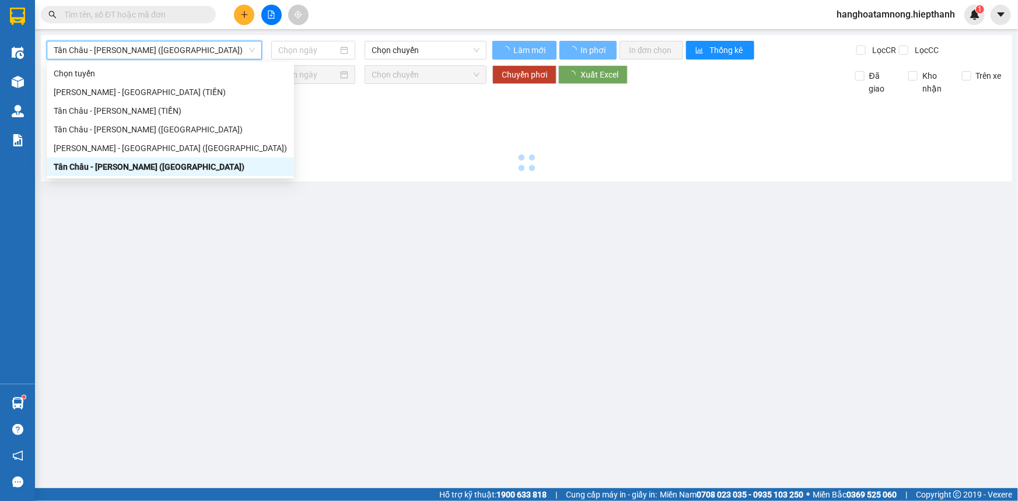
type input "[DATE]"
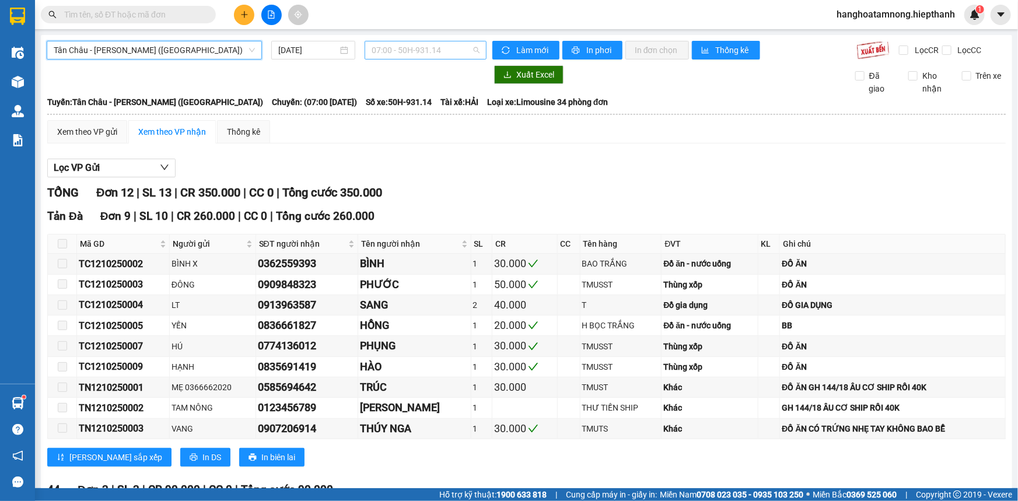
click at [400, 49] on span "07:00 - 50H-931.14" at bounding box center [426, 50] width 108 height 18
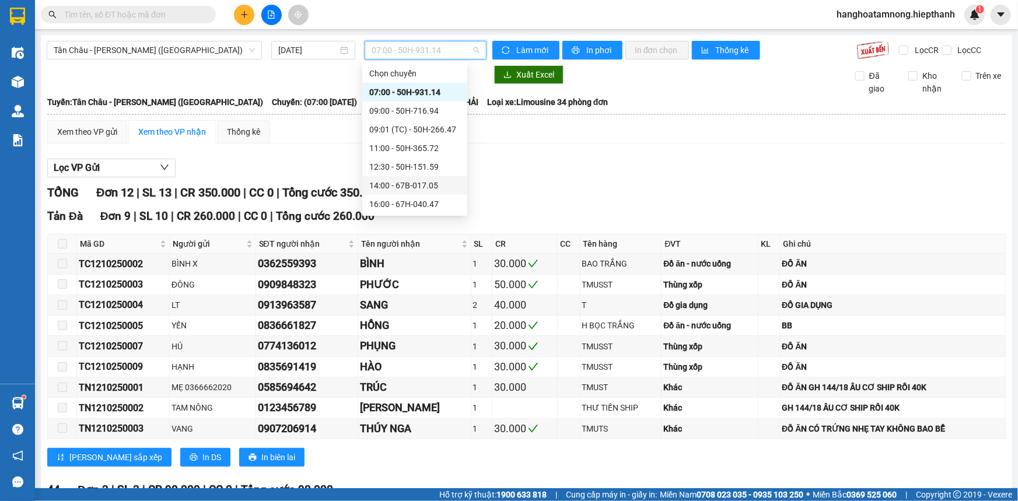
click at [313, 142] on div "Xem theo VP gửi Xem theo VP nhận Thống kê" at bounding box center [526, 131] width 959 height 23
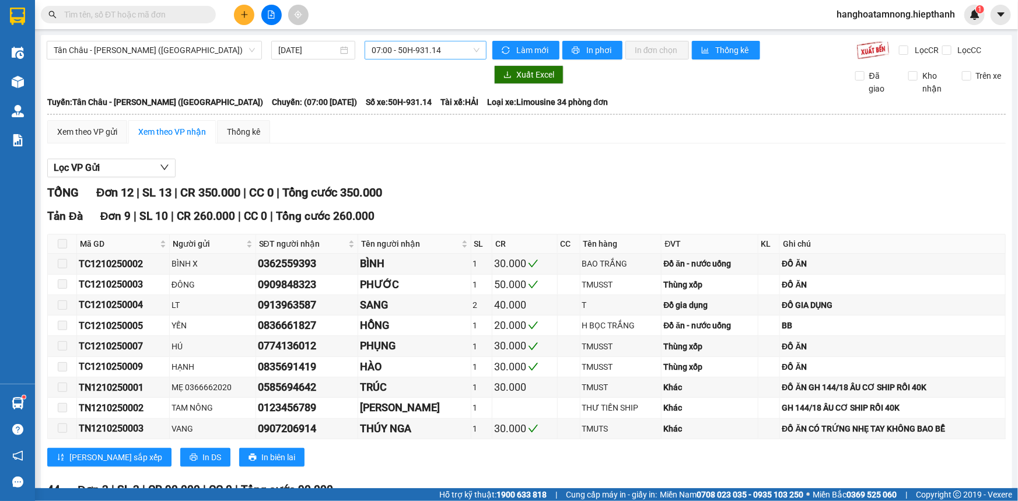
click at [400, 53] on span "07:00 - 50H-931.14" at bounding box center [426, 50] width 108 height 18
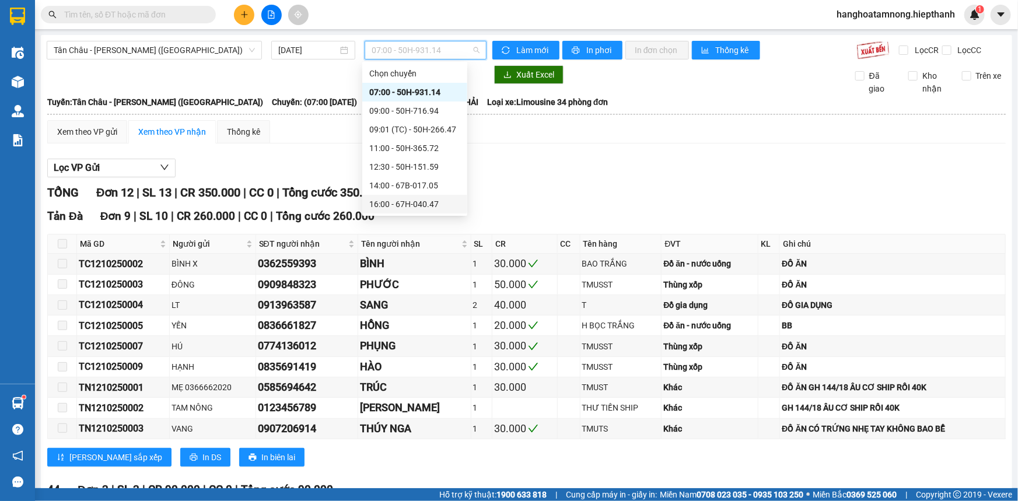
click at [554, 142] on div "Xem theo VP gửi Xem theo VP nhận Thống kê" at bounding box center [526, 131] width 959 height 23
click at [380, 45] on span "07:00 - 50H-931.14" at bounding box center [426, 50] width 108 height 18
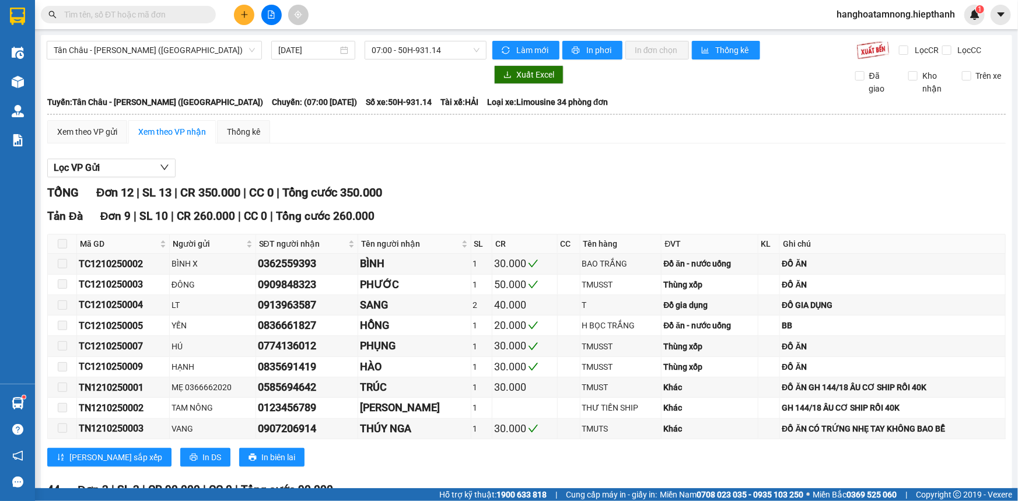
click at [307, 139] on div "Xem theo VP gửi Xem theo VP nhận Thống kê" at bounding box center [526, 131] width 959 height 23
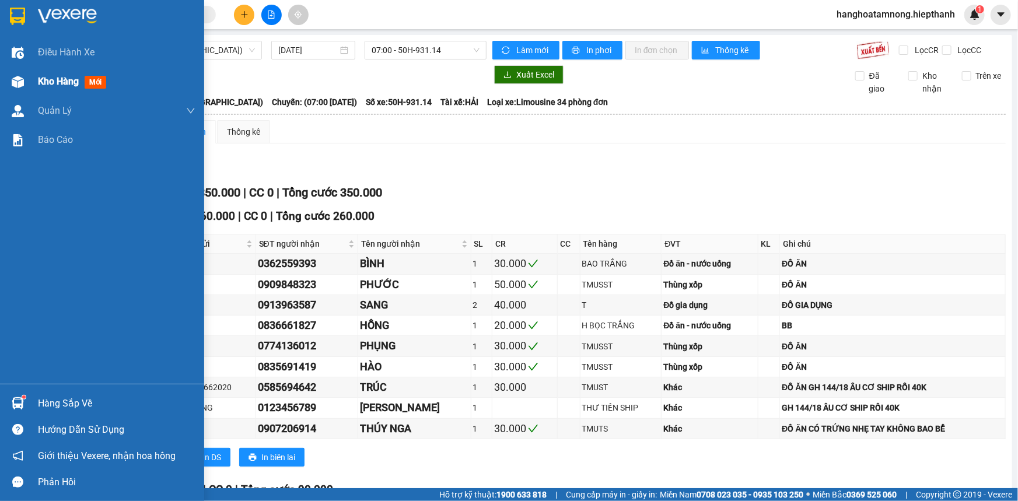
click at [22, 78] on img at bounding box center [18, 82] width 12 height 12
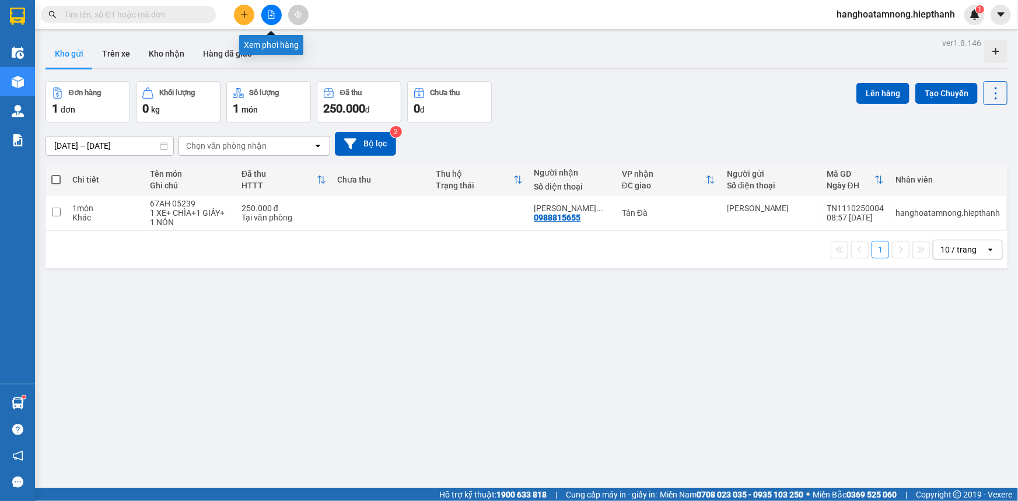
click at [267, 18] on icon "file-add" at bounding box center [271, 15] width 8 height 8
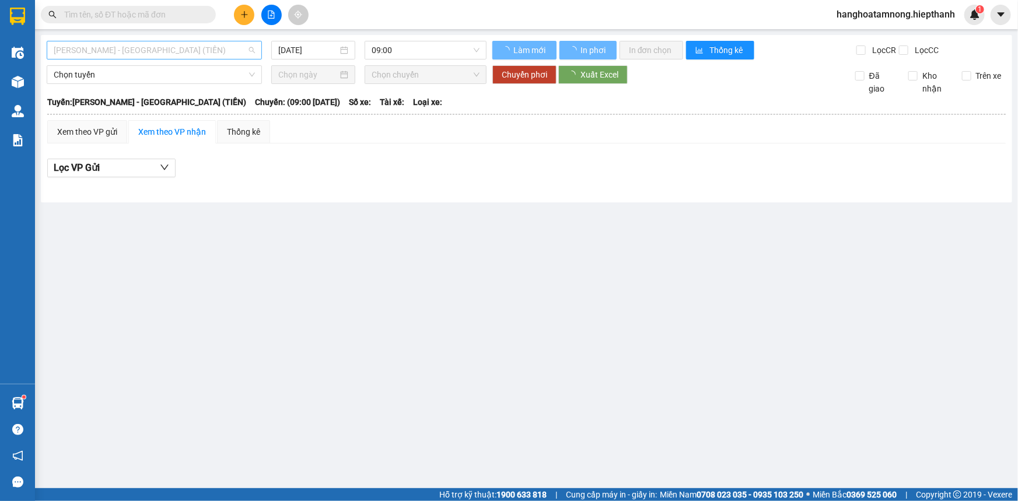
click at [127, 47] on span "[PERSON_NAME] - [GEOGRAPHIC_DATA] (TIỀN)" at bounding box center [154, 50] width 201 height 18
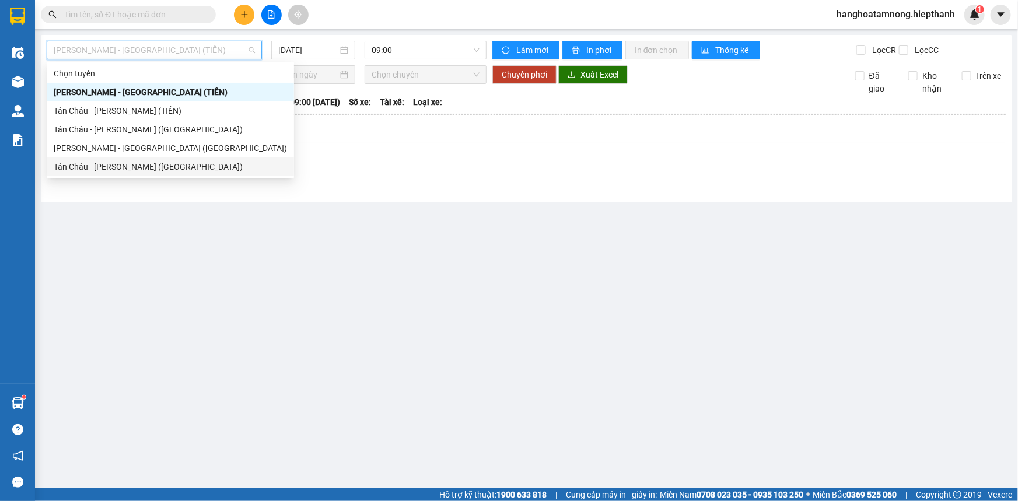
click at [131, 165] on div "Tân Châu - [PERSON_NAME] ([GEOGRAPHIC_DATA])" at bounding box center [170, 166] width 233 height 13
type input "[DATE]"
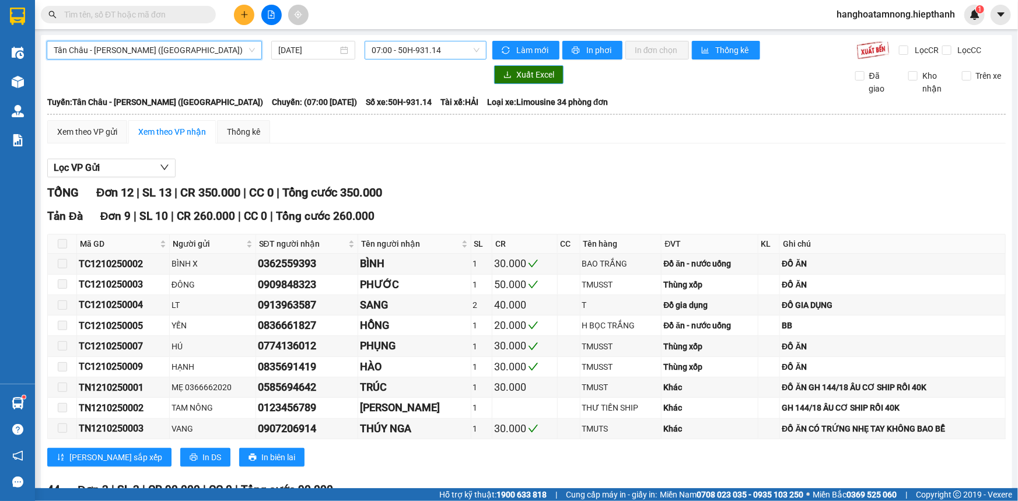
click at [450, 44] on span "07:00 - 50H-931.14" at bounding box center [426, 50] width 108 height 18
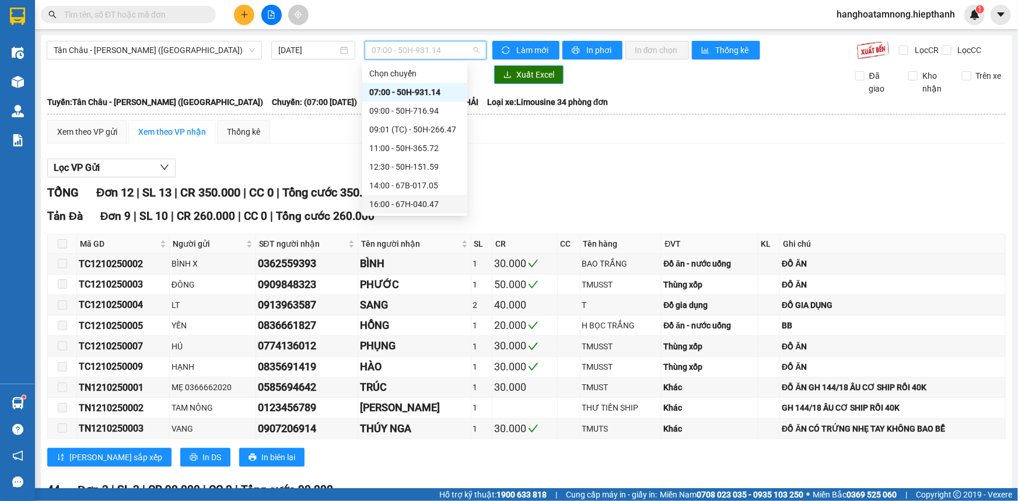
click at [392, 198] on div "16:00 - 67H-040.47" at bounding box center [414, 204] width 91 height 13
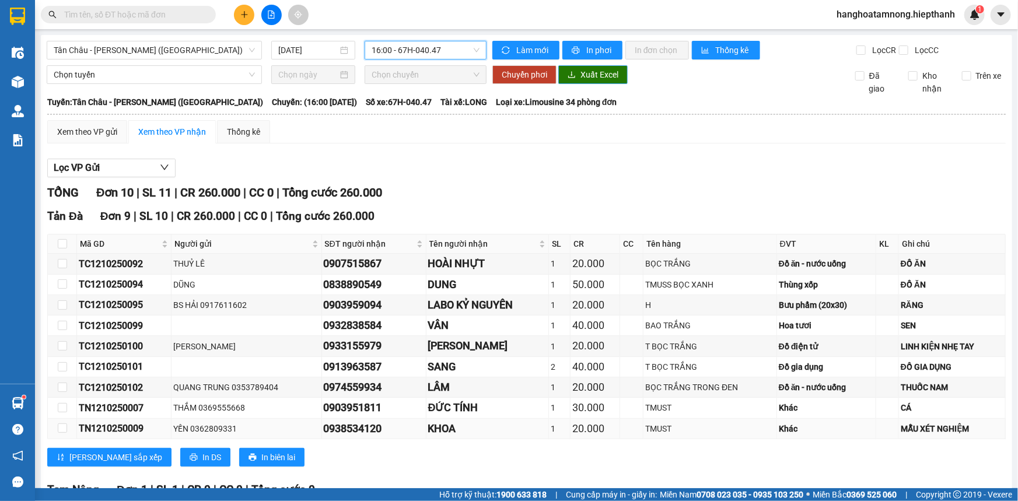
scroll to position [118, 0]
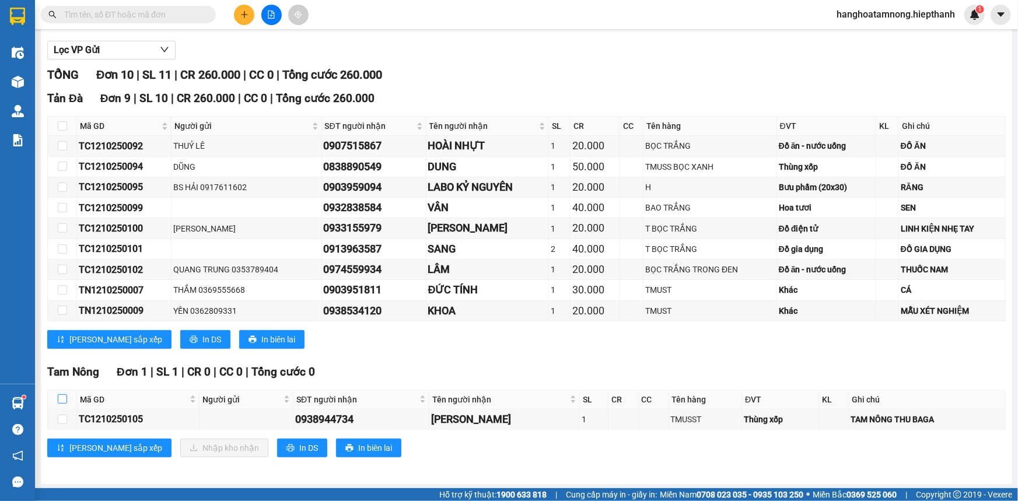
click at [62, 399] on input "checkbox" at bounding box center [62, 398] width 9 height 9
checkbox input "true"
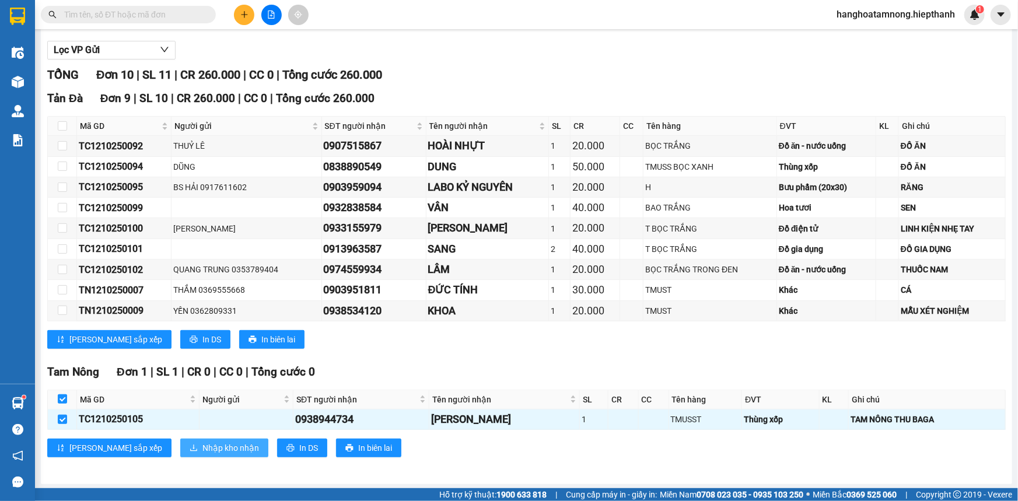
click at [202, 445] on span "Nhập kho nhận" at bounding box center [230, 448] width 57 height 13
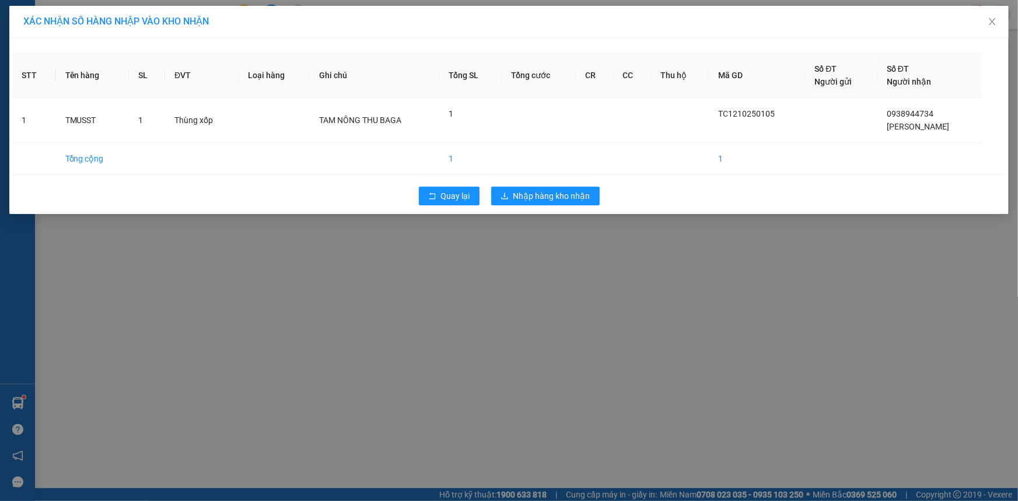
click at [544, 242] on div "XÁC NHẬN SỐ HÀNG NHẬP VÀO KHO NHẬN STT Tên hàng SL ĐVT Loại hàng Ghi chú Tổng S…" at bounding box center [509, 250] width 1018 height 501
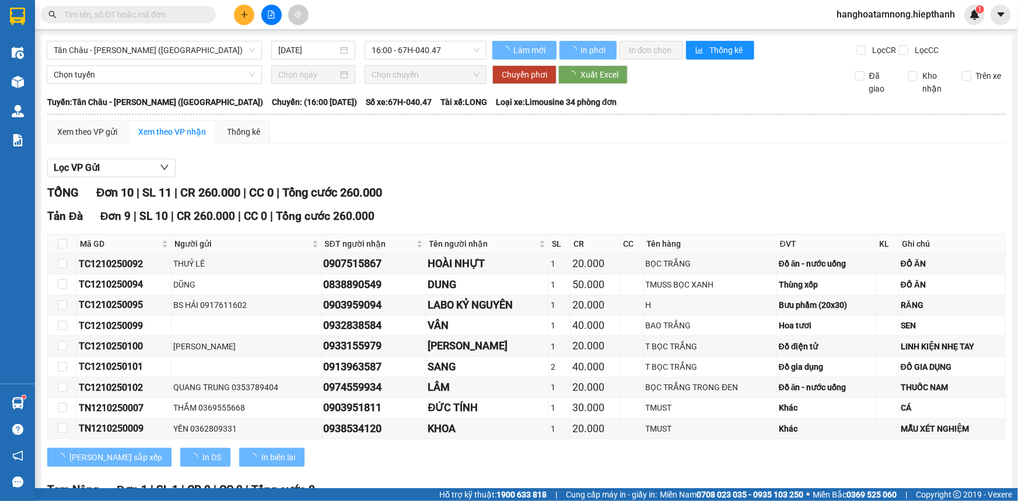
scroll to position [118, 0]
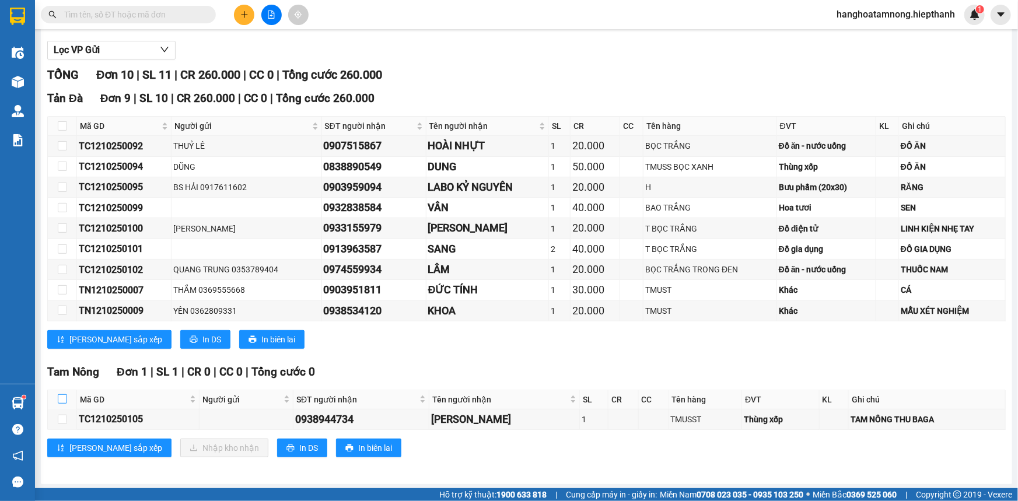
click at [60, 397] on input "checkbox" at bounding box center [62, 398] width 9 height 9
checkbox input "true"
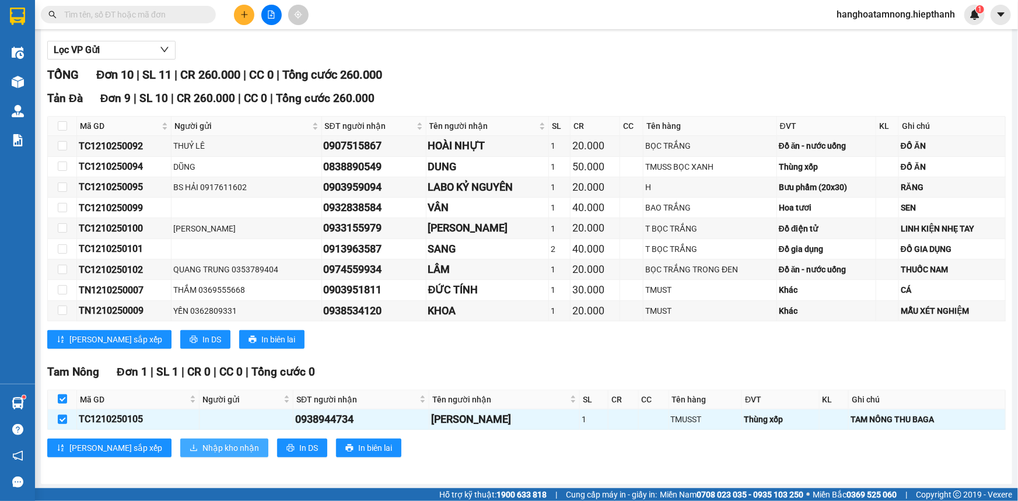
click at [202, 446] on span "Nhập kho nhận" at bounding box center [230, 448] width 57 height 13
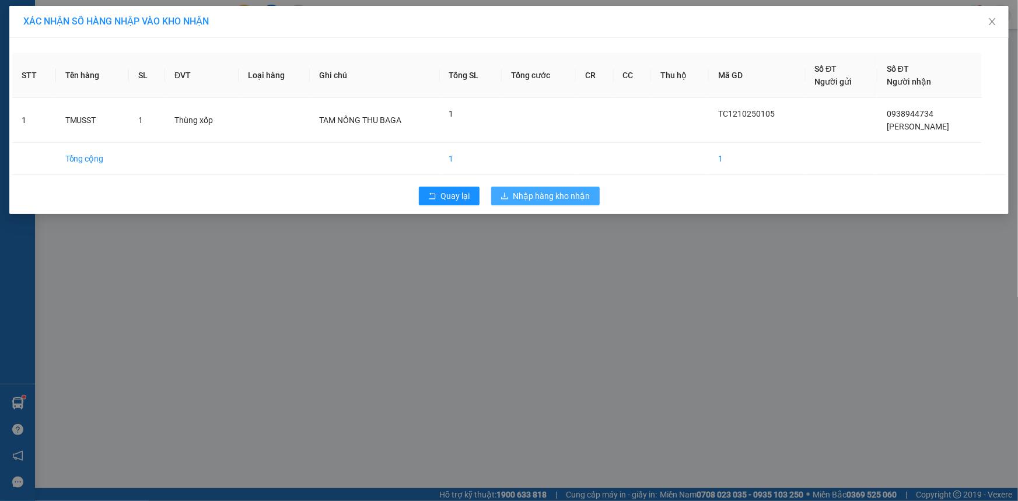
click at [545, 193] on span "Nhập hàng kho nhận" at bounding box center [551, 196] width 77 height 13
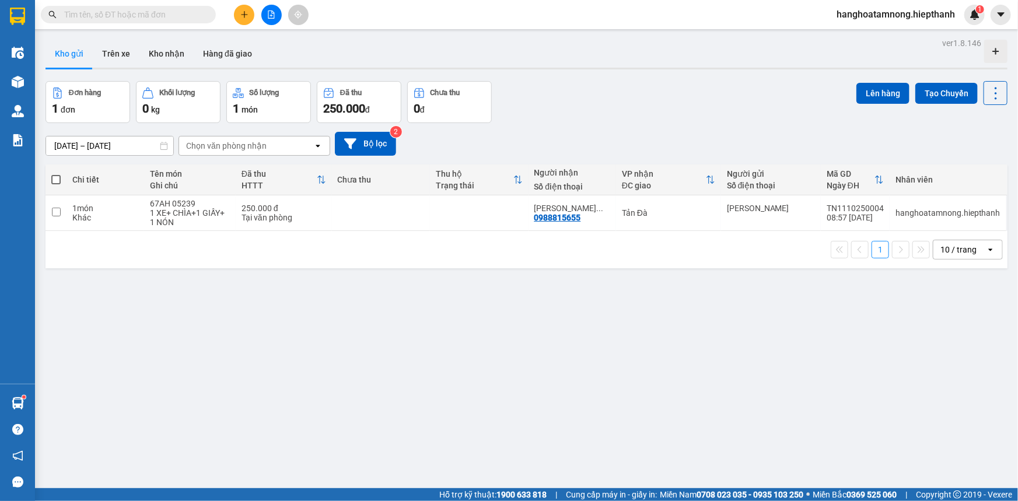
drag, startPoint x: 274, startPoint y: 9, endPoint x: 228, endPoint y: 34, distance: 52.5
click at [273, 9] on button at bounding box center [271, 15] width 20 height 20
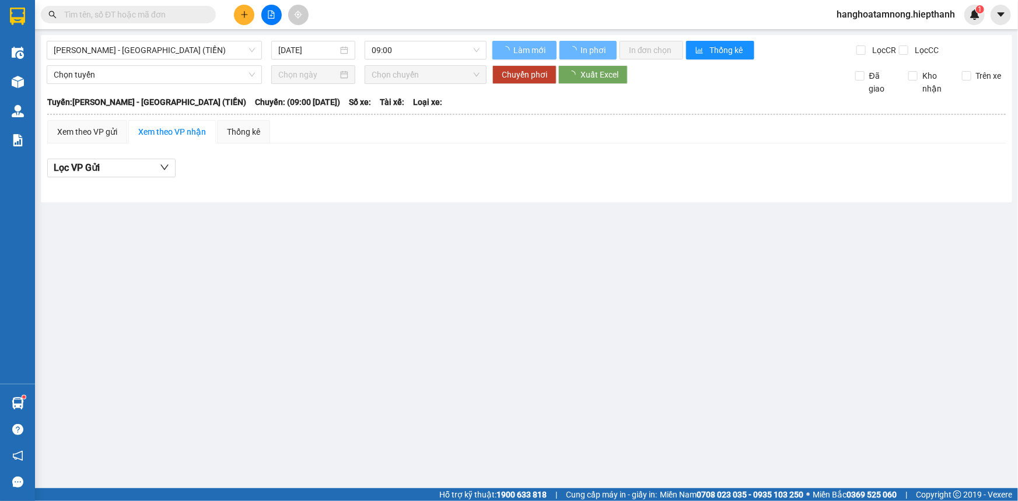
click at [135, 40] on div "[GEOGRAPHIC_DATA] - [GEOGRAPHIC_DATA] (TIỀN) [DATE] 09:00 Làm mới In phơi In đơ…" at bounding box center [526, 118] width 971 height 167
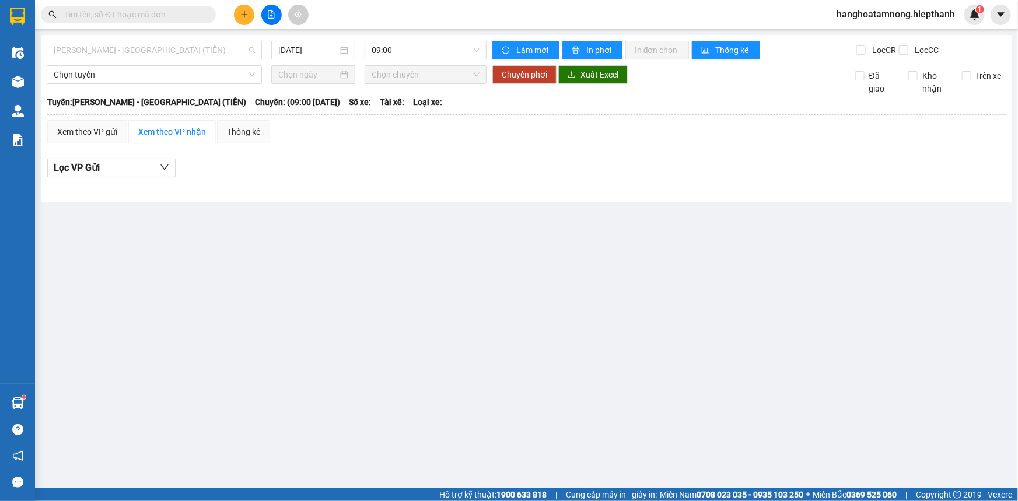
drag, startPoint x: 142, startPoint y: 53, endPoint x: 147, endPoint y: 125, distance: 72.5
click at [143, 53] on span "[PERSON_NAME] - [GEOGRAPHIC_DATA] (TIỀN)" at bounding box center [154, 50] width 201 height 18
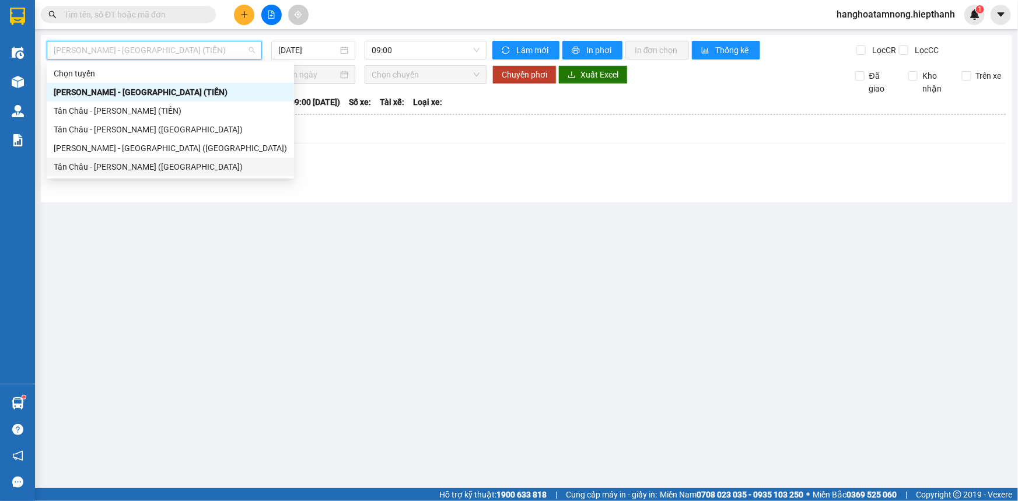
click at [109, 168] on div "Tân Châu - [PERSON_NAME] ([GEOGRAPHIC_DATA])" at bounding box center [170, 166] width 233 height 13
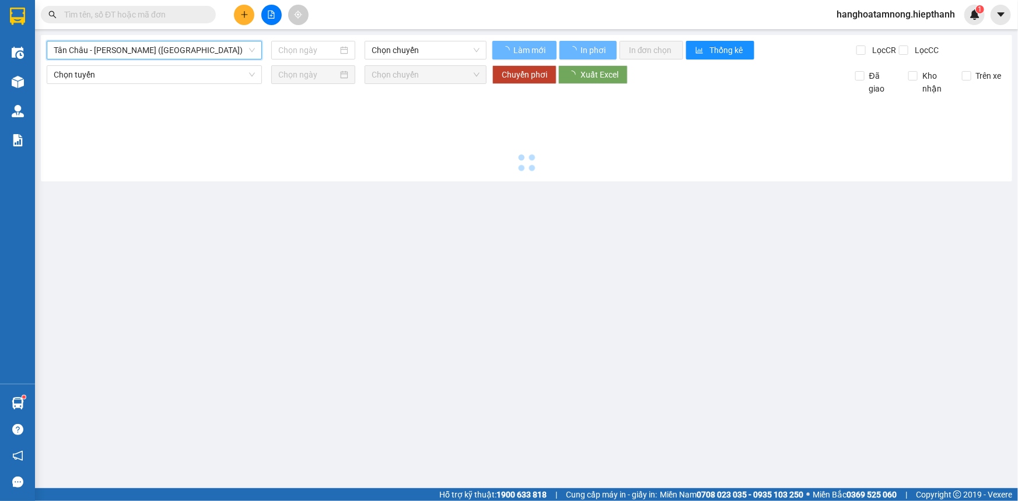
type input "[DATE]"
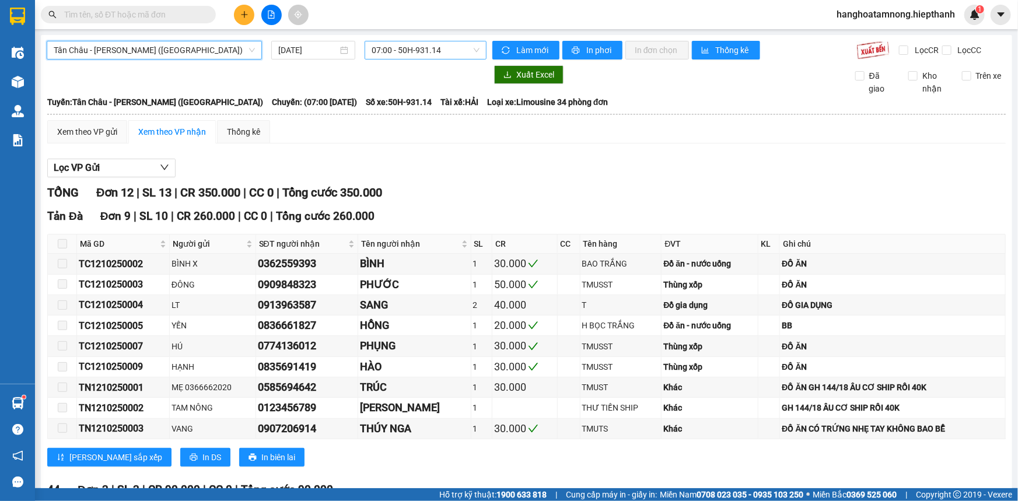
click at [440, 48] on span "07:00 - 50H-931.14" at bounding box center [426, 50] width 108 height 18
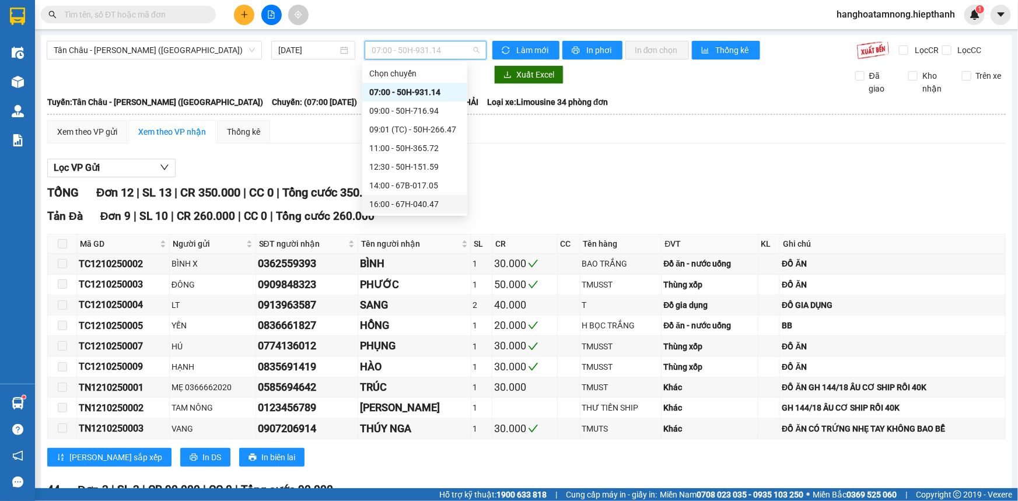
click at [388, 207] on div "16:00 - 67H-040.47" at bounding box center [414, 204] width 91 height 13
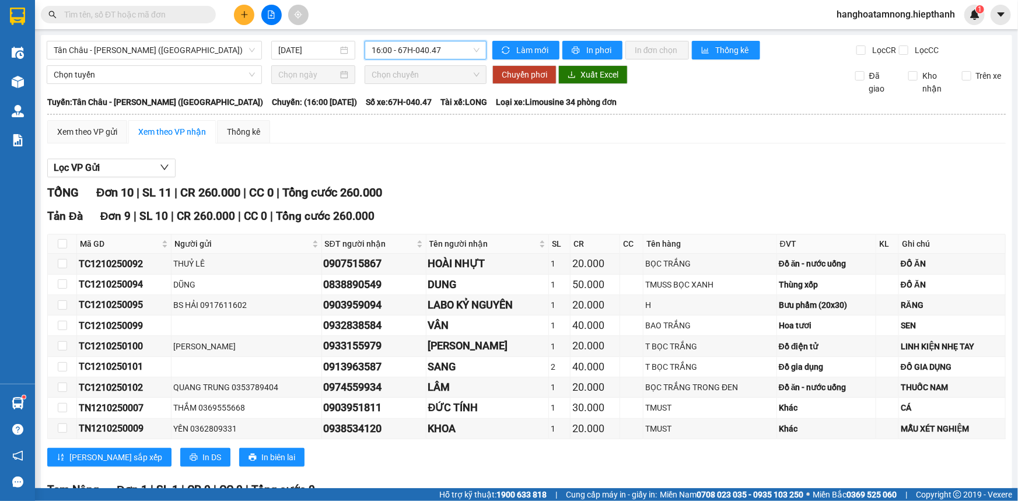
click at [158, 16] on input "text" at bounding box center [133, 14] width 138 height 13
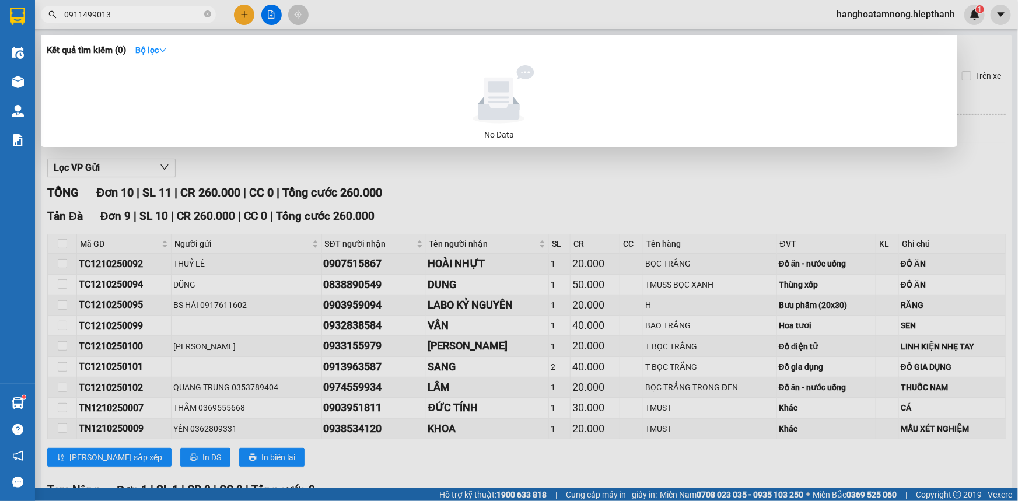
type input "0911499013"
click at [208, 12] on icon "close-circle" at bounding box center [207, 14] width 7 height 7
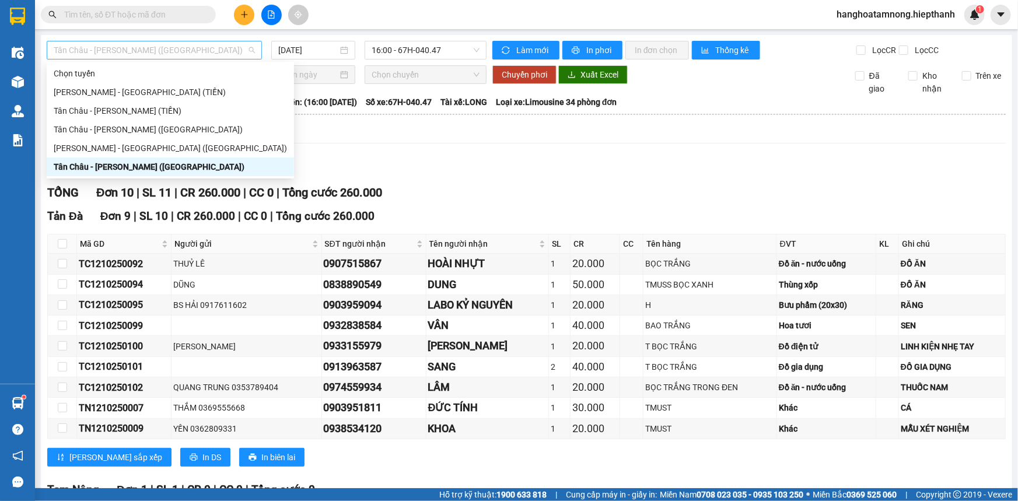
click at [179, 50] on span "Tân Châu - [PERSON_NAME] ([GEOGRAPHIC_DATA])" at bounding box center [154, 50] width 201 height 18
click at [88, 146] on div "[PERSON_NAME] - [GEOGRAPHIC_DATA] ([GEOGRAPHIC_DATA])" at bounding box center [170, 148] width 233 height 13
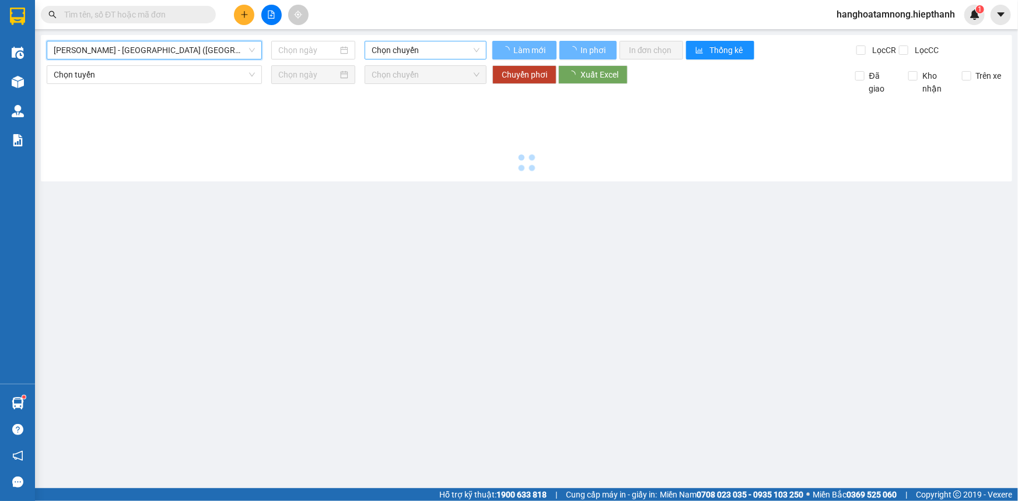
type input "[DATE]"
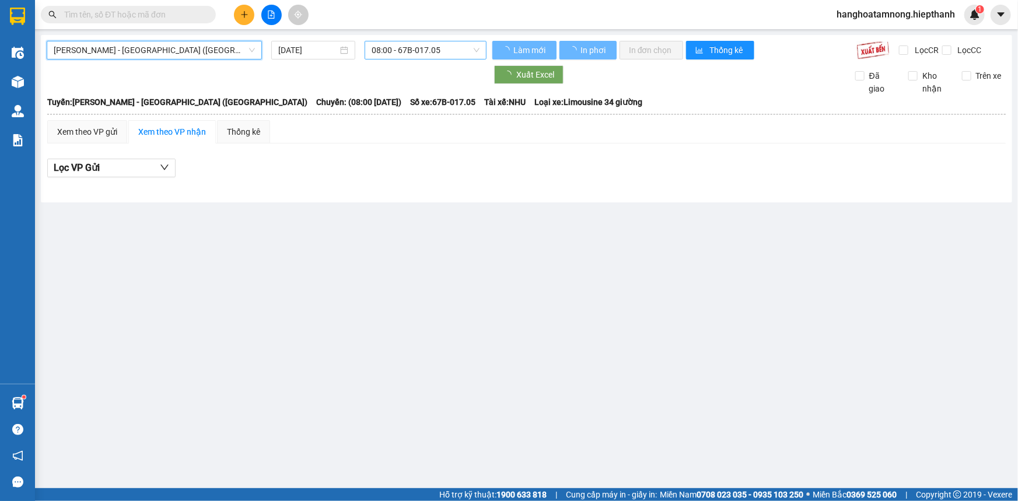
click at [408, 54] on span "08:00 - 67B-017.05" at bounding box center [426, 50] width 108 height 18
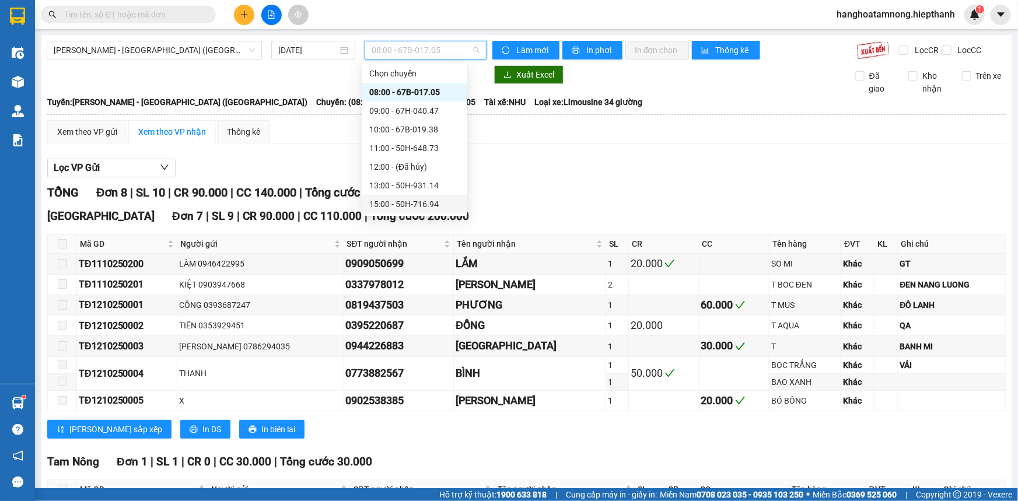
click at [412, 205] on div "15:00 - 50H-716.94" at bounding box center [414, 204] width 91 height 13
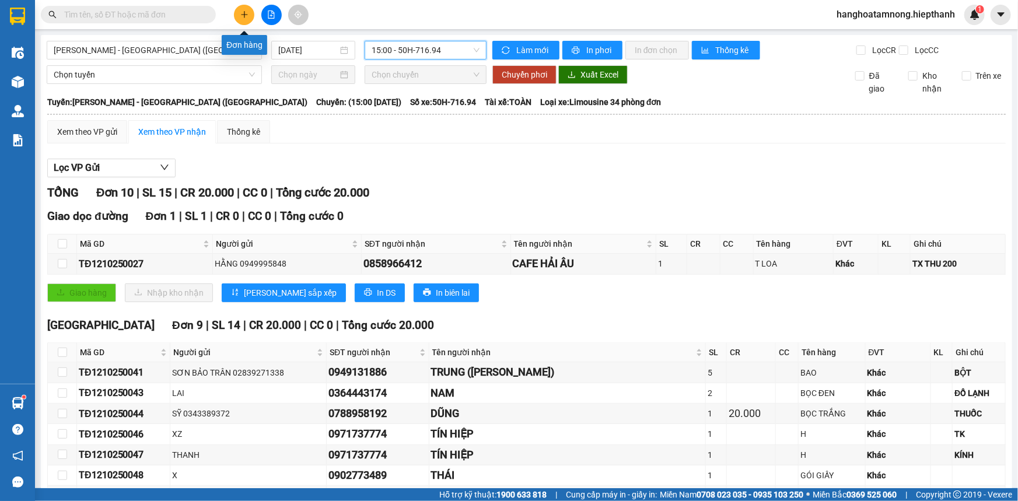
click at [243, 15] on icon "plus" at bounding box center [244, 14] width 6 height 1
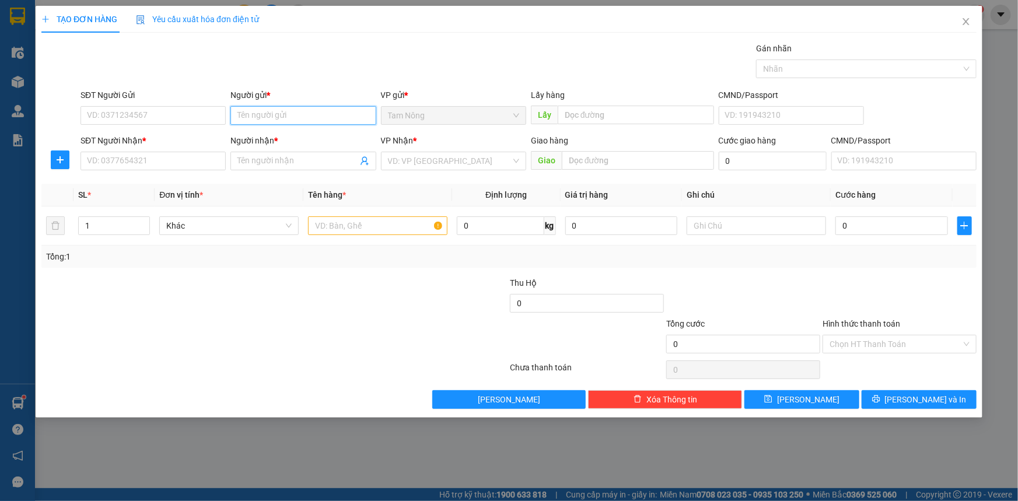
click at [279, 114] on input "Người gửi *" at bounding box center [302, 115] width 145 height 19
click at [344, 64] on div "Gói vận chuyển * Tiêu chuẩn Gán nhãn Nhãn" at bounding box center [528, 62] width 901 height 41
click at [280, 159] on input "Người nhận *" at bounding box center [297, 161] width 120 height 13
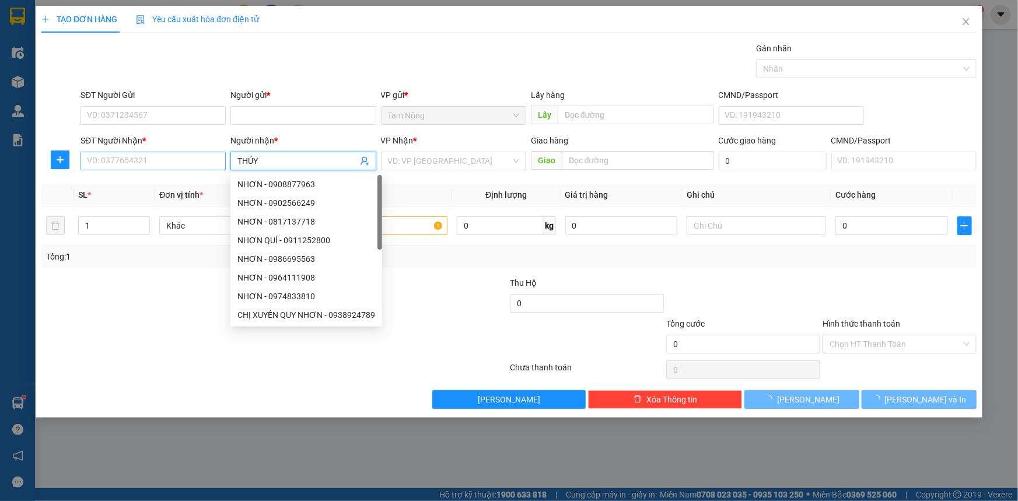
type input "THÚY"
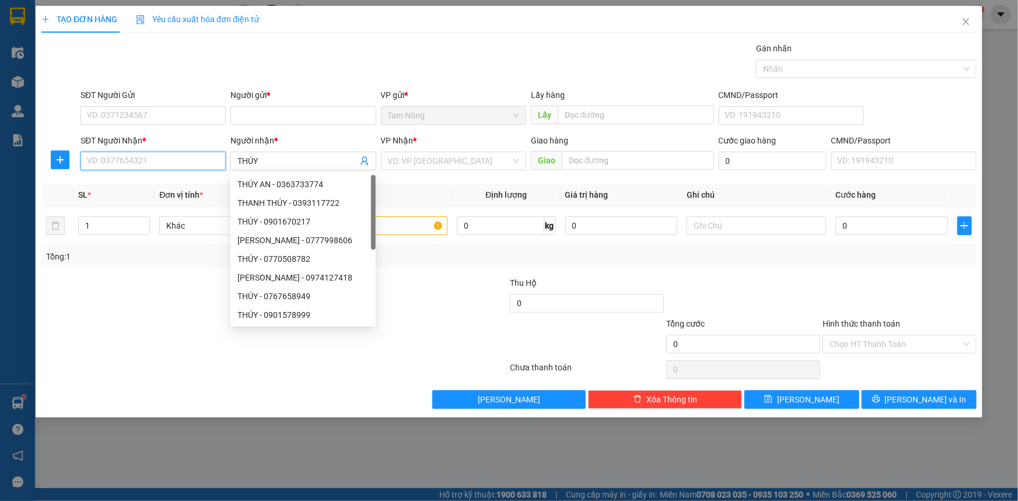
click at [180, 164] on input "SĐT Người Nhận *" at bounding box center [153, 161] width 145 height 19
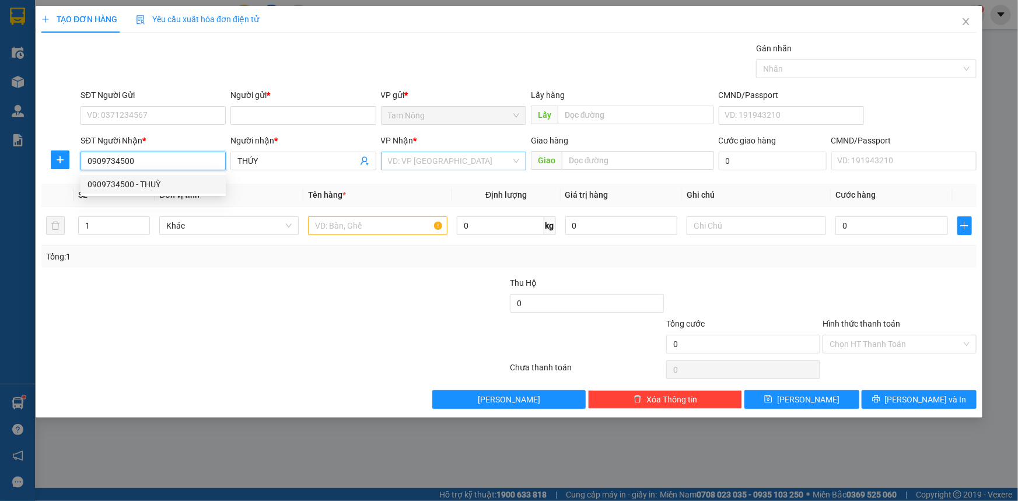
type input "0909734500"
click at [443, 166] on input "search" at bounding box center [449, 161] width 123 height 18
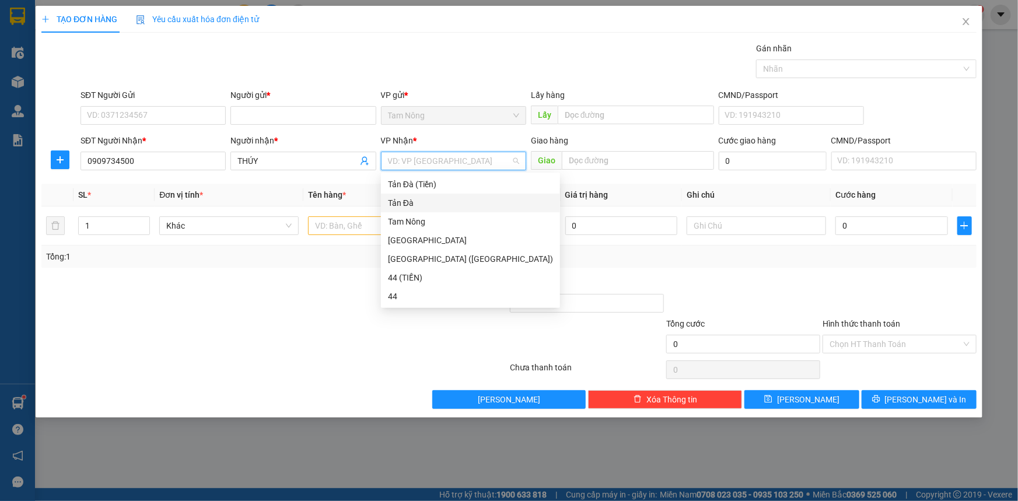
click at [401, 204] on div "Tản Đà" at bounding box center [470, 203] width 165 height 13
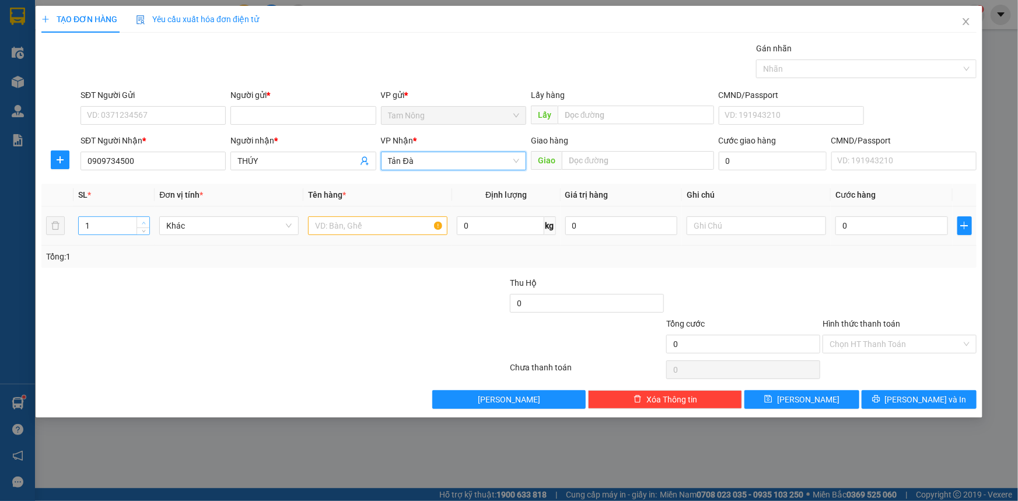
type input "2"
click at [143, 221] on icon "up" at bounding box center [144, 223] width 4 height 4
click at [348, 225] on input "text" at bounding box center [377, 225] width 139 height 19
type input "K BAO XANH"
click at [744, 229] on input "text" at bounding box center [756, 225] width 139 height 19
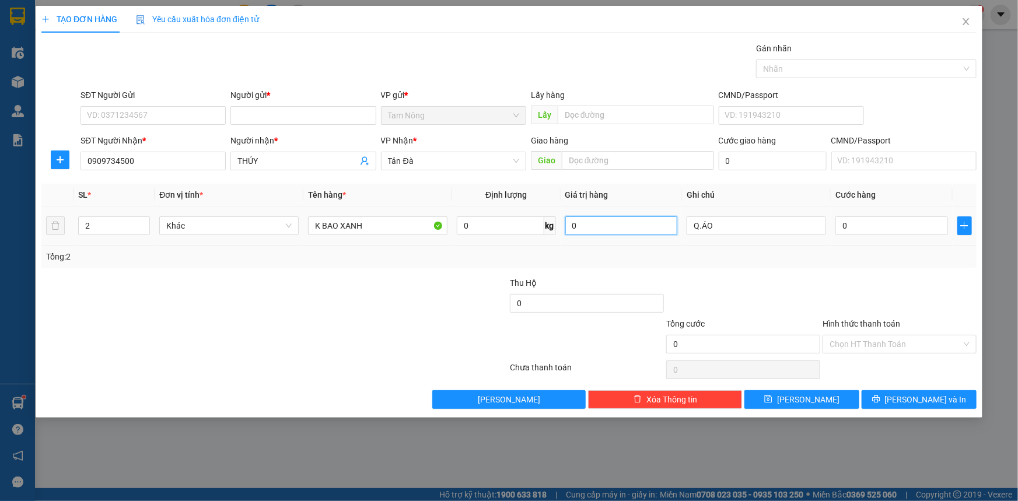
click at [637, 225] on input "0" at bounding box center [621, 225] width 113 height 19
click at [746, 230] on input "Q.ÁO" at bounding box center [756, 225] width 139 height 19
type input "Q.ÁO TẢN ĐÀ THU BAGA"
click at [665, 224] on input "0" at bounding box center [621, 225] width 113 height 19
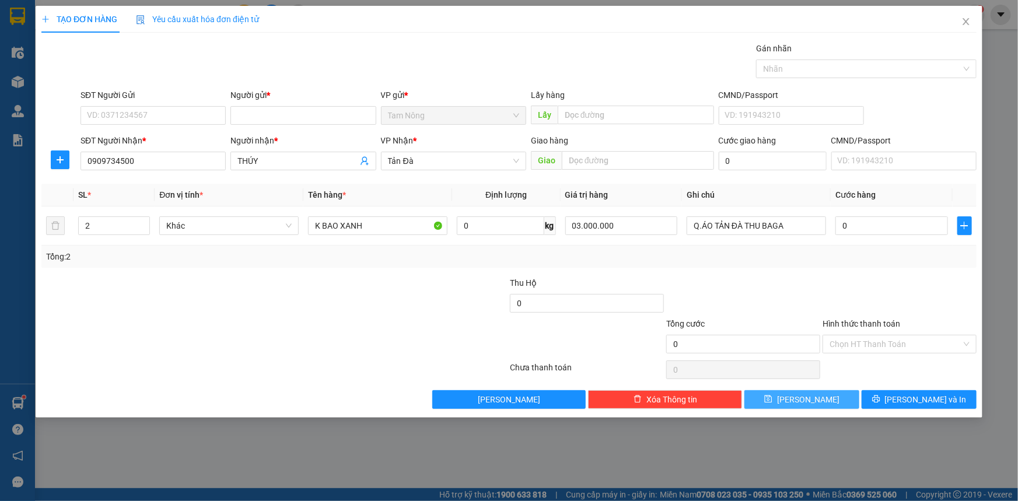
type input "3.000.000"
click at [823, 394] on button "[PERSON_NAME]" at bounding box center [801, 399] width 115 height 19
click at [798, 399] on button "[PERSON_NAME]" at bounding box center [801, 399] width 115 height 19
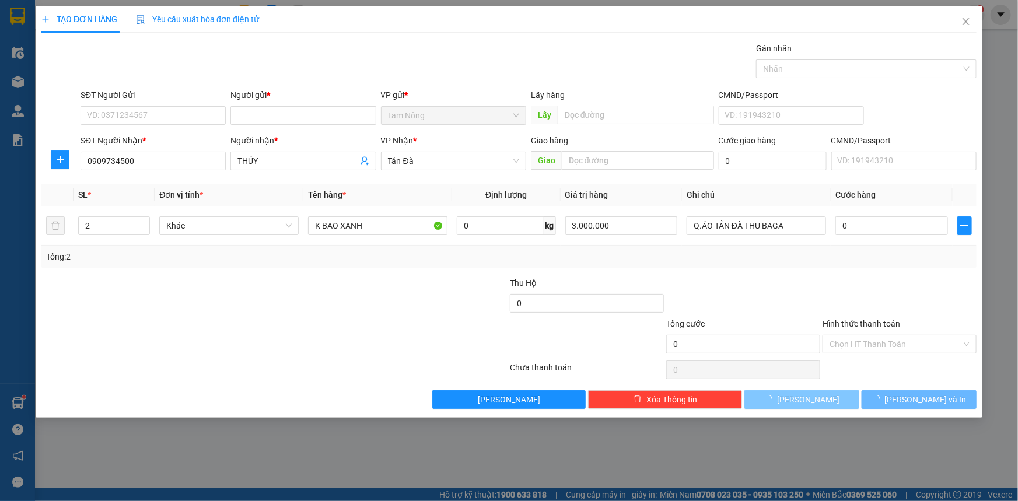
type input "1"
type input "0"
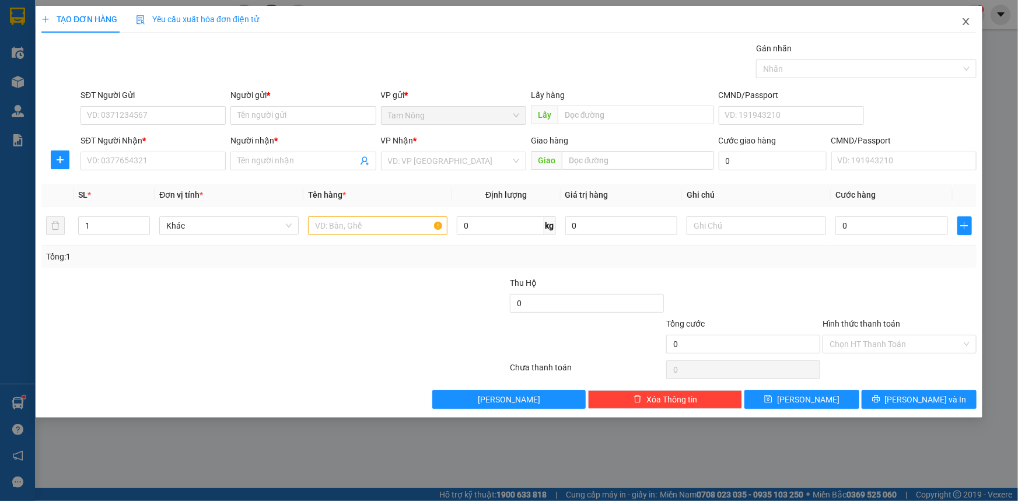
click at [966, 17] on icon "close" at bounding box center [966, 21] width 9 height 9
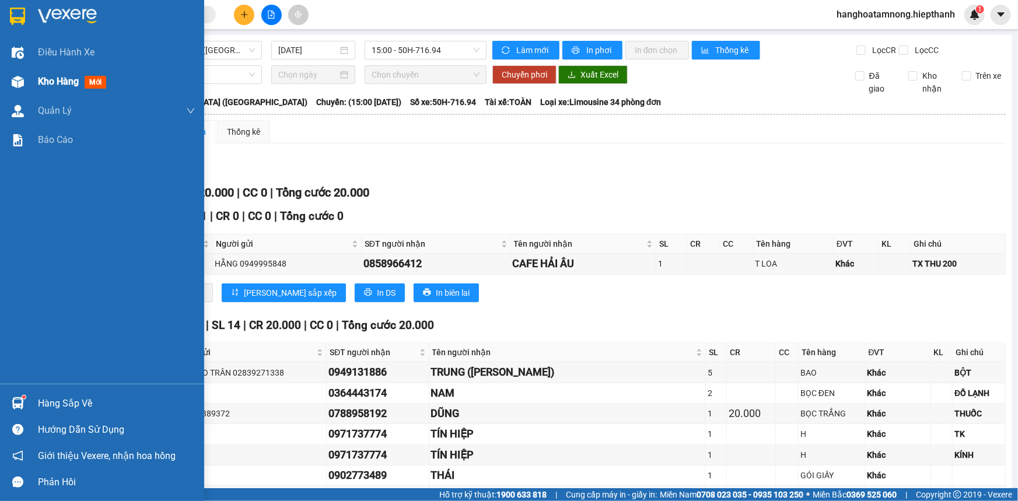
click at [53, 77] on span "Kho hàng" at bounding box center [58, 81] width 41 height 11
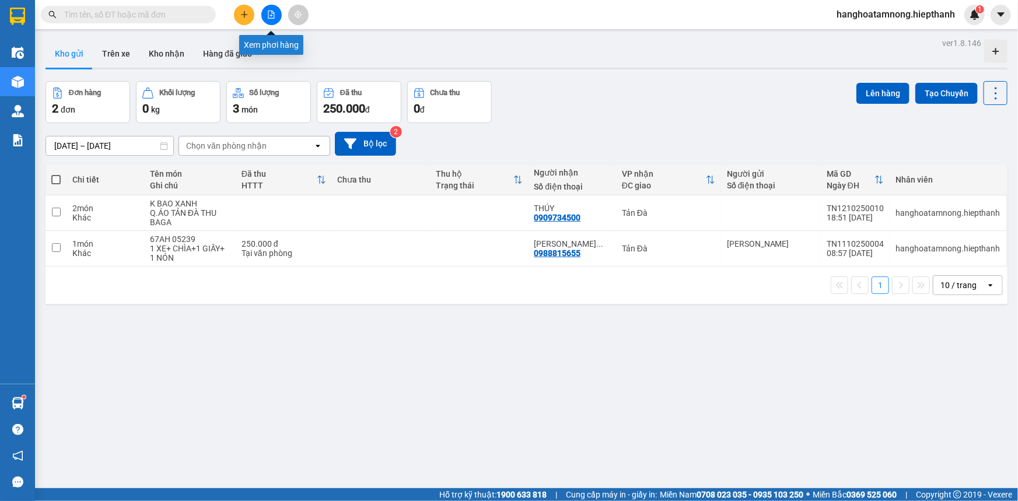
click at [271, 8] on button at bounding box center [271, 15] width 20 height 20
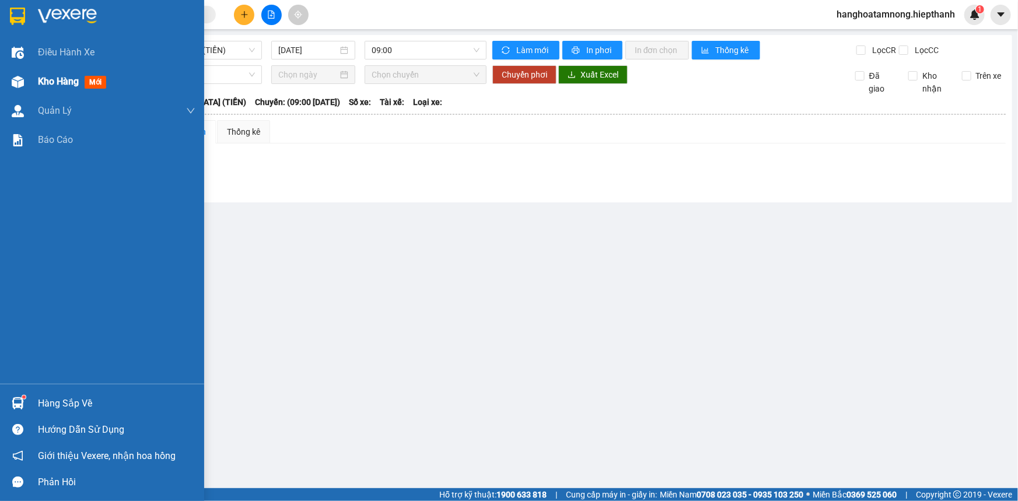
drag, startPoint x: 12, startPoint y: 80, endPoint x: 43, endPoint y: 81, distance: 30.9
click at [12, 81] on div at bounding box center [18, 82] width 20 height 20
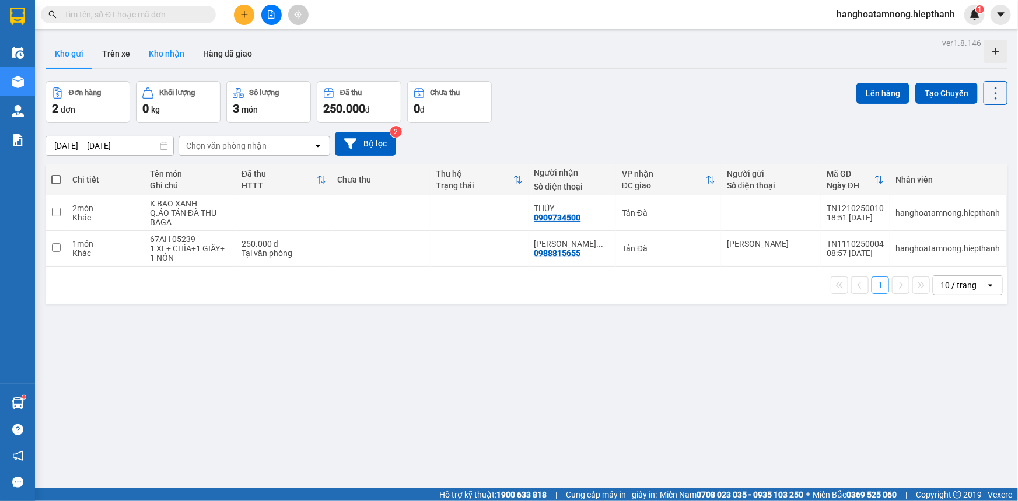
click at [163, 47] on button "Kho nhận" at bounding box center [166, 54] width 54 height 28
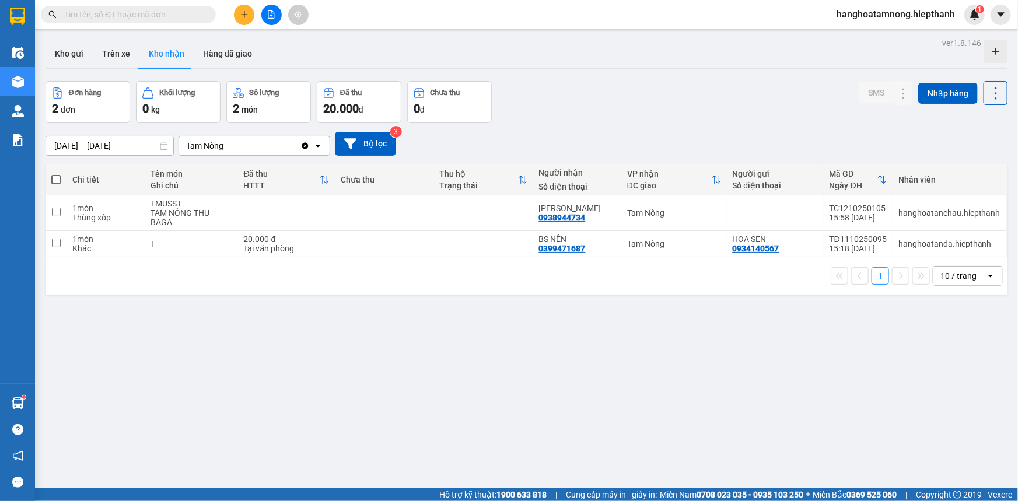
scroll to position [53, 0]
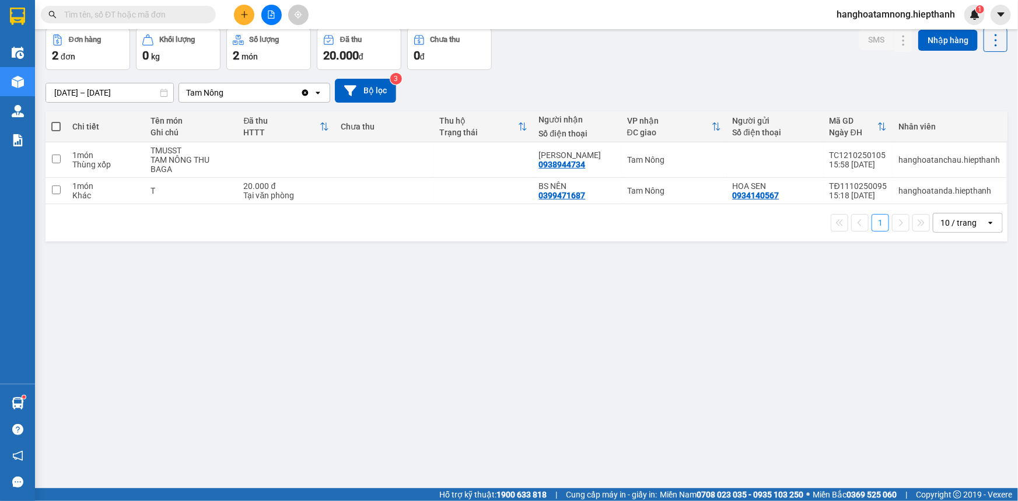
click at [176, 20] on input "text" at bounding box center [133, 14] width 138 height 13
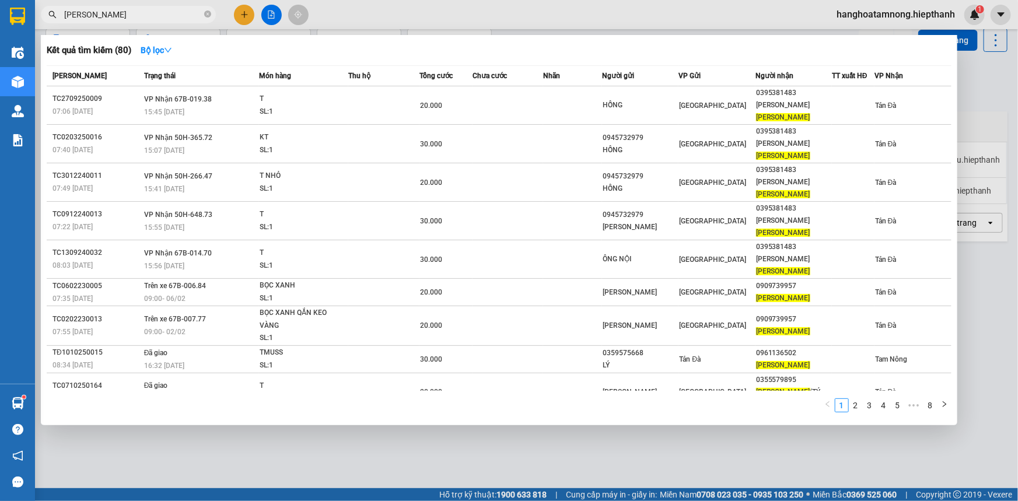
type input "[PERSON_NAME]"
click at [471, 413] on div at bounding box center [509, 250] width 1018 height 501
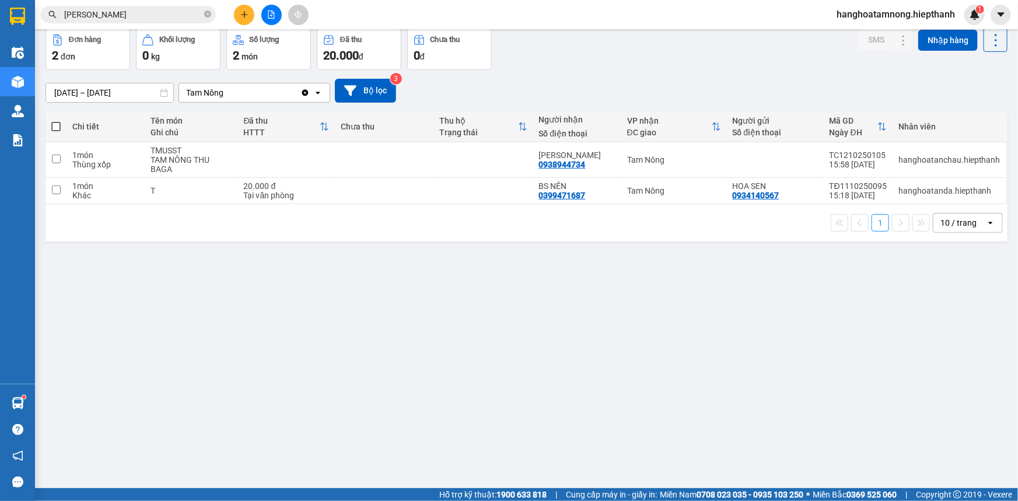
scroll to position [0, 0]
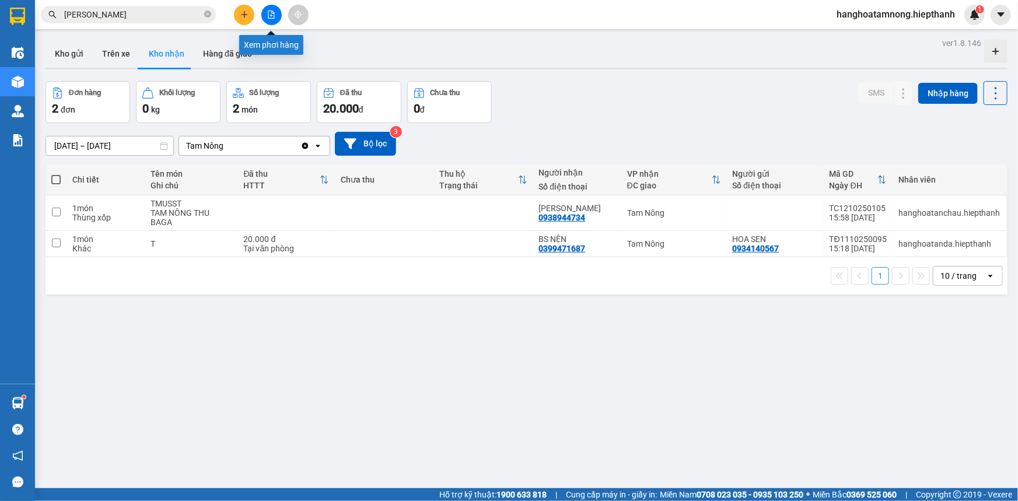
drag, startPoint x: 268, startPoint y: 12, endPoint x: 250, endPoint y: 30, distance: 26.0
click at [267, 12] on icon "file-add" at bounding box center [271, 15] width 8 height 8
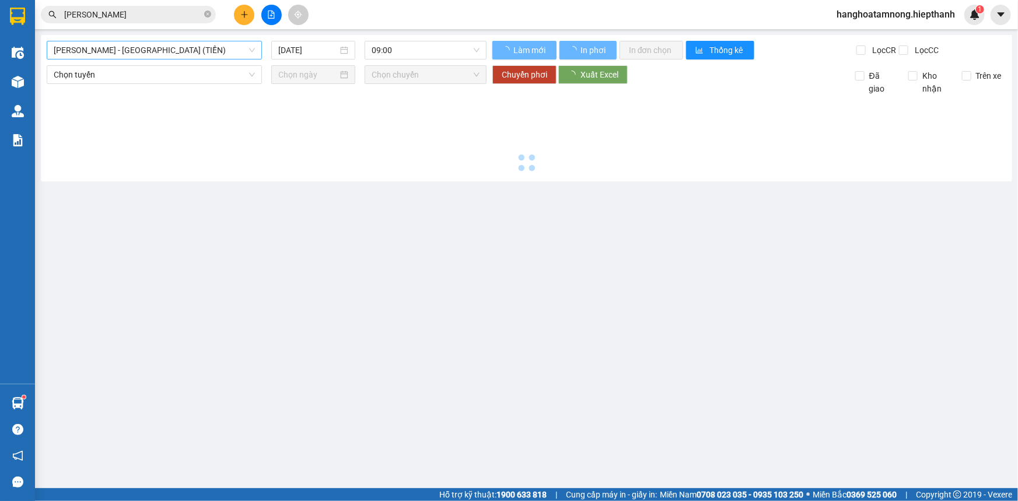
click at [149, 50] on span "[PERSON_NAME] - [GEOGRAPHIC_DATA] (TIỀN)" at bounding box center [154, 50] width 201 height 18
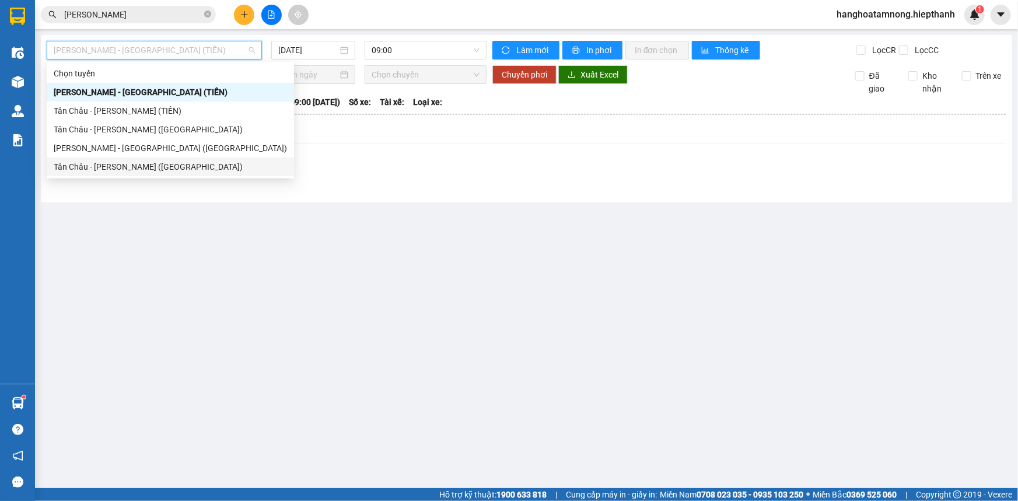
click at [113, 167] on div "Tân Châu - [PERSON_NAME] ([GEOGRAPHIC_DATA])" at bounding box center [170, 166] width 233 height 13
type input "[DATE]"
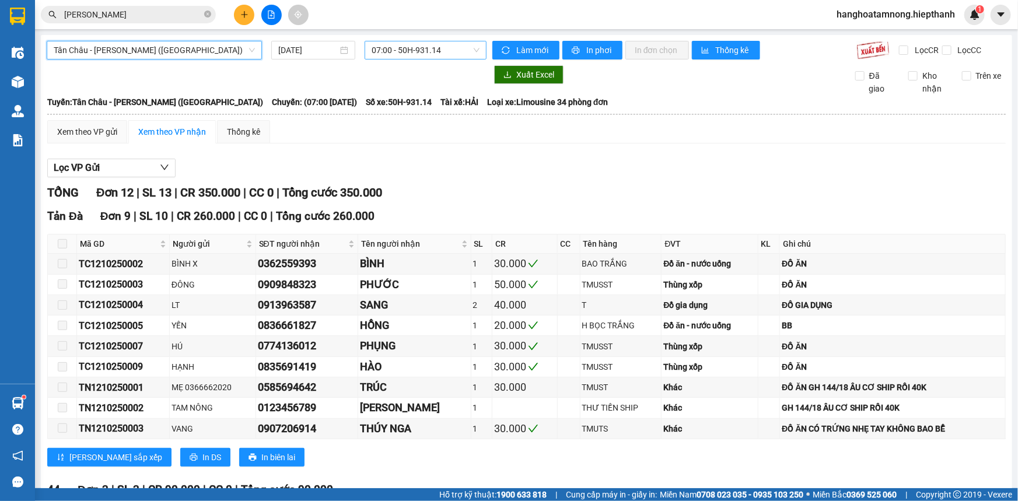
click at [403, 58] on span "07:00 - 50H-931.14" at bounding box center [426, 50] width 108 height 18
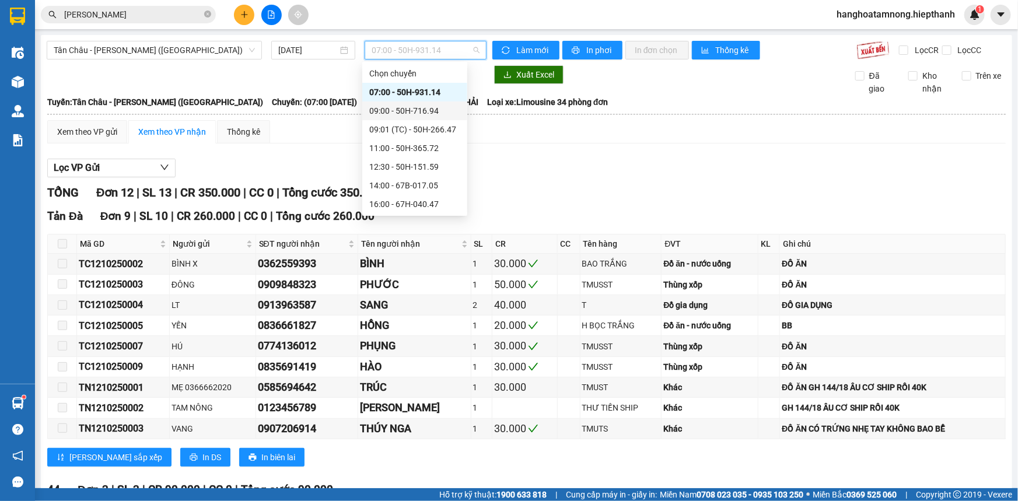
click at [395, 105] on div "09:00 - 50H-716.94" at bounding box center [414, 110] width 91 height 13
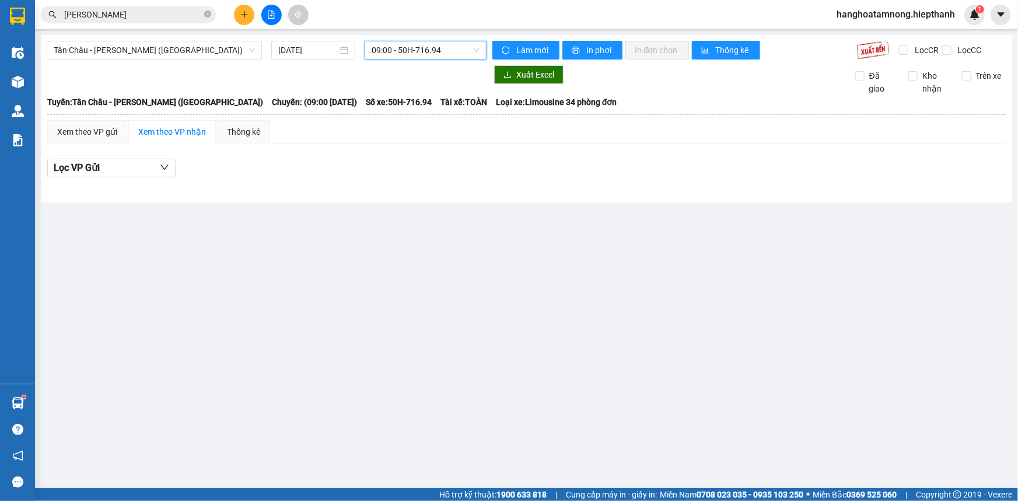
click at [432, 48] on span "09:00 - 50H-716.94" at bounding box center [426, 50] width 108 height 18
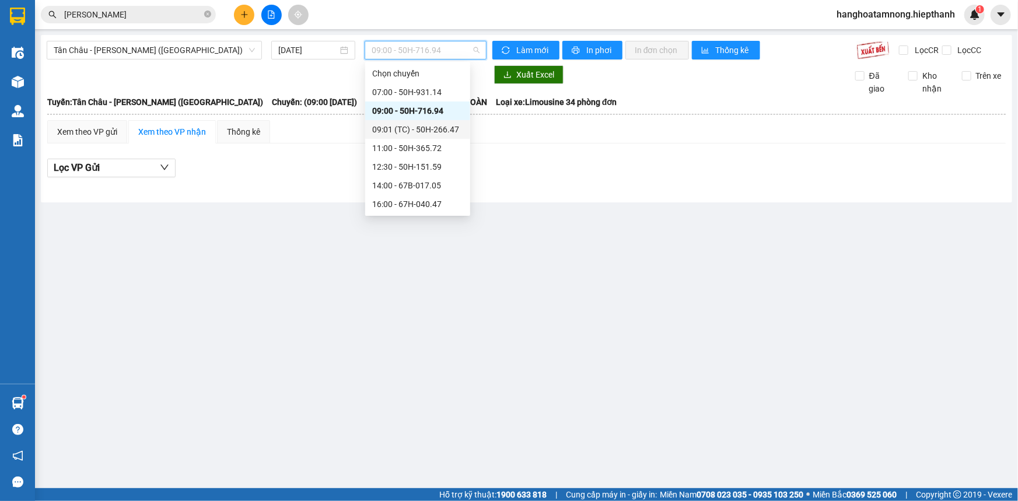
click at [396, 132] on div "09:01 (TC) - 50H-266.47" at bounding box center [417, 129] width 91 height 13
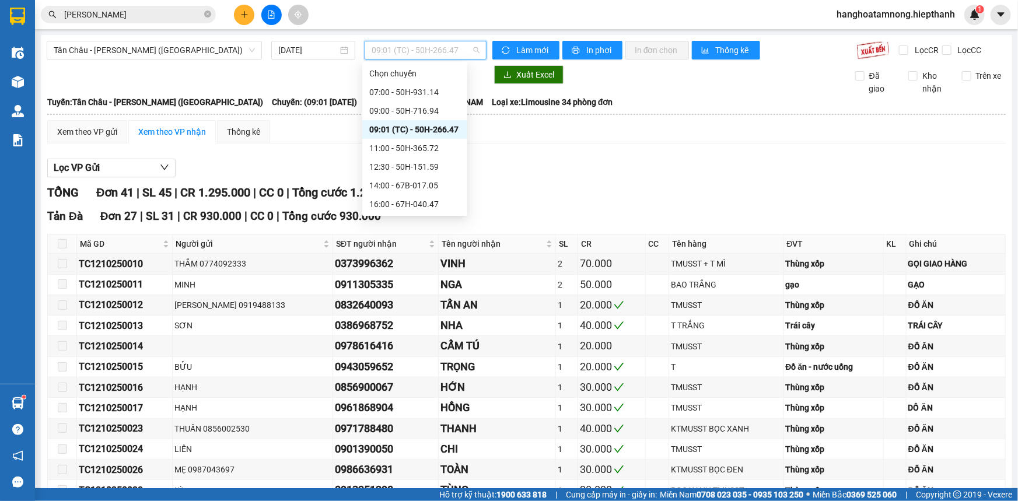
click at [414, 54] on span "09:01 (TC) - 50H-266.47" at bounding box center [426, 50] width 108 height 18
click at [381, 144] on div "11:00 - 50H-365.72" at bounding box center [414, 148] width 91 height 13
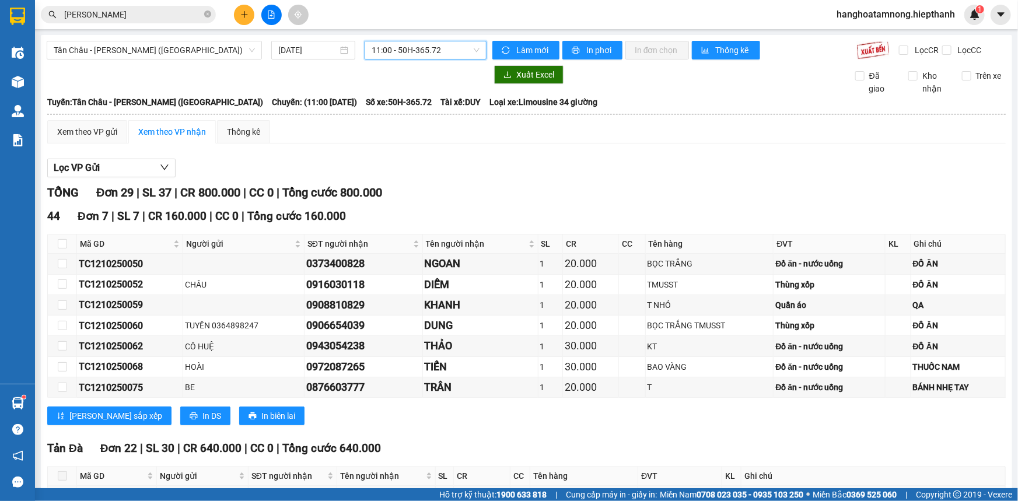
click at [444, 57] on span "11:00 - 50H-365.72" at bounding box center [426, 50] width 108 height 18
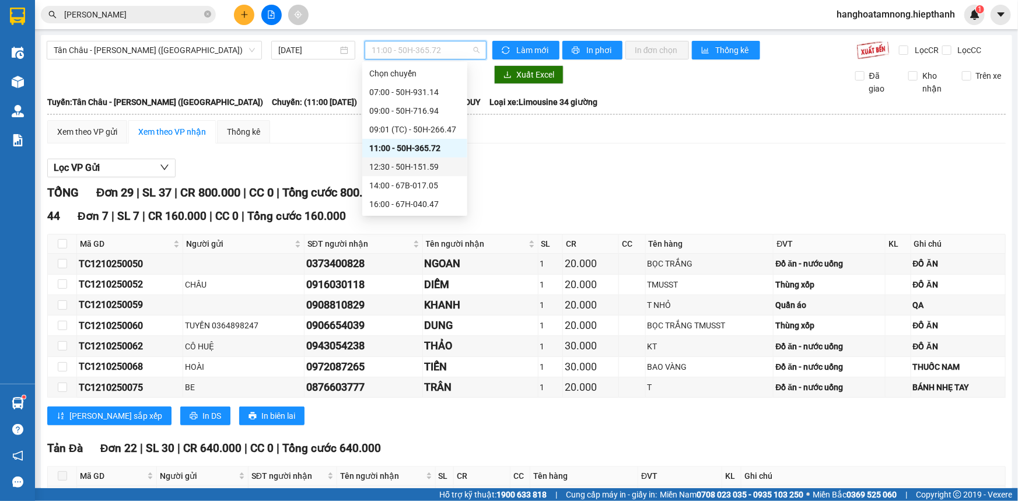
click at [396, 172] on div "12:30 - 50H-151.59" at bounding box center [414, 166] width 91 height 13
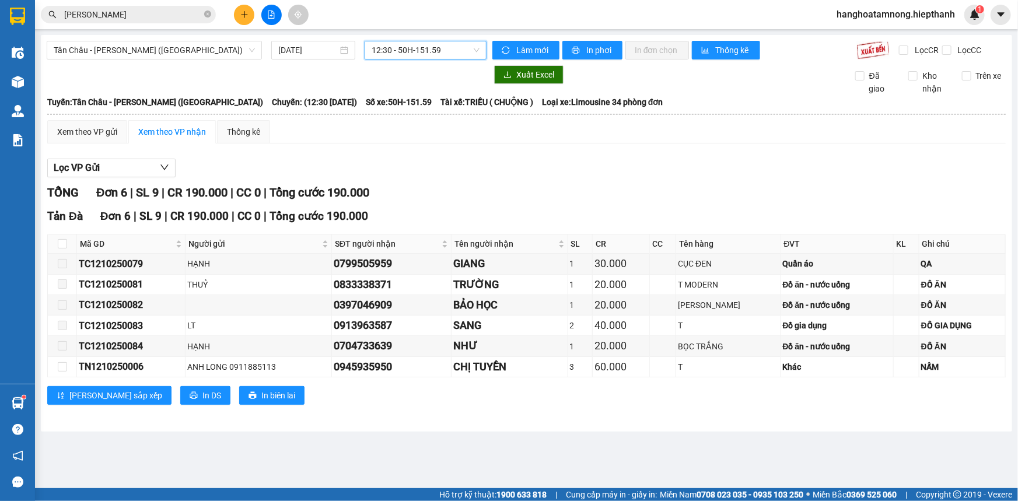
click at [384, 46] on span "12:30 - 50H-151.59" at bounding box center [426, 50] width 108 height 18
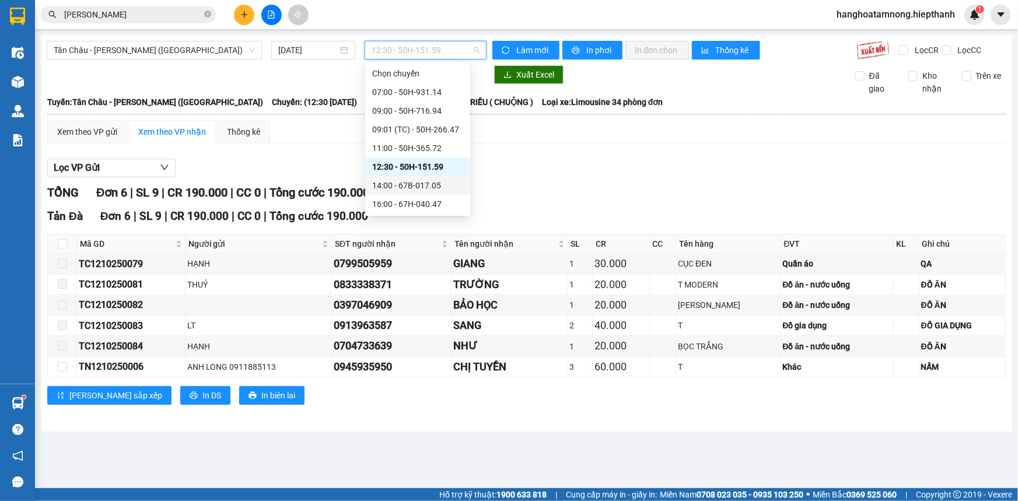
click at [382, 184] on div "14:00 - 67B-017.05" at bounding box center [417, 185] width 91 height 13
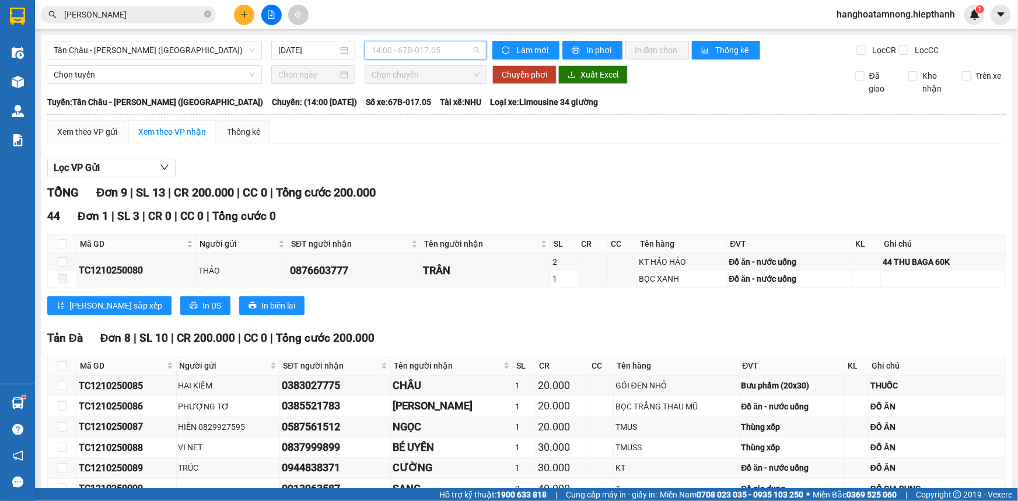
click at [407, 51] on span "14:00 - 67B-017.05" at bounding box center [426, 50] width 108 height 18
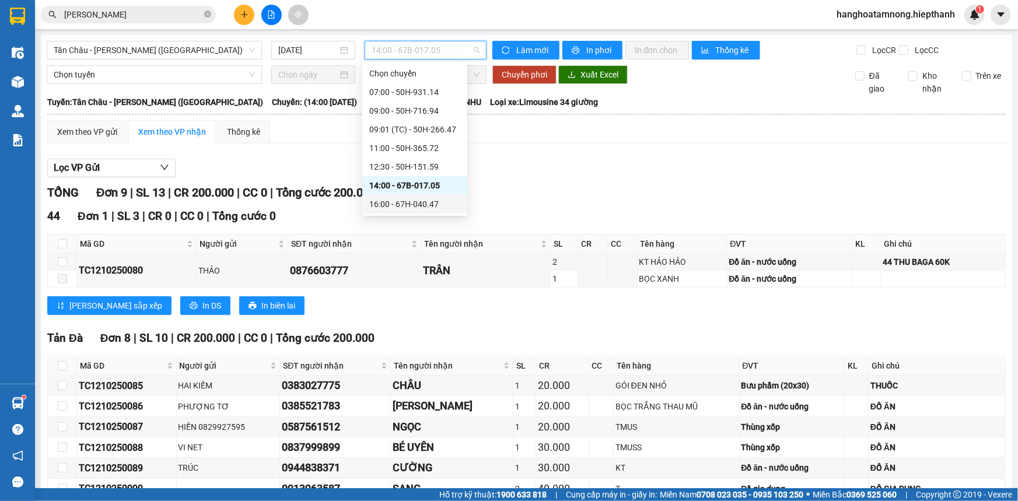
click at [396, 198] on div "16:00 - 67H-040.47" at bounding box center [414, 204] width 91 height 13
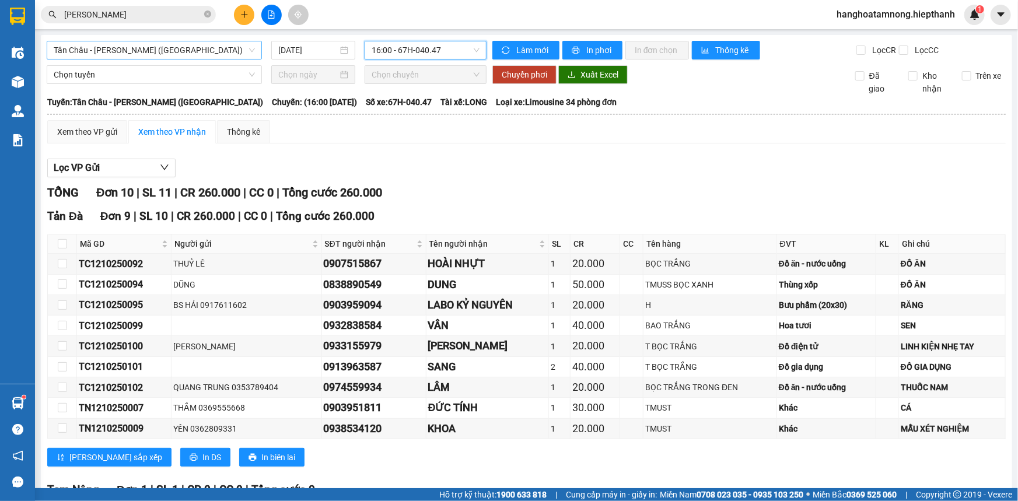
click at [210, 49] on span "Tân Châu - [PERSON_NAME] ([GEOGRAPHIC_DATA])" at bounding box center [154, 50] width 201 height 18
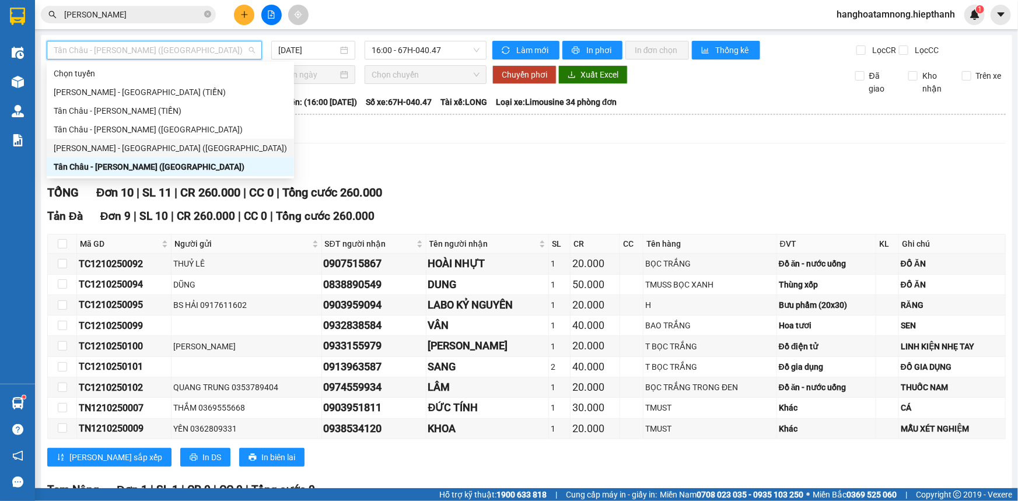
click at [159, 147] on div "[PERSON_NAME] - [GEOGRAPHIC_DATA] ([GEOGRAPHIC_DATA])" at bounding box center [170, 148] width 233 height 13
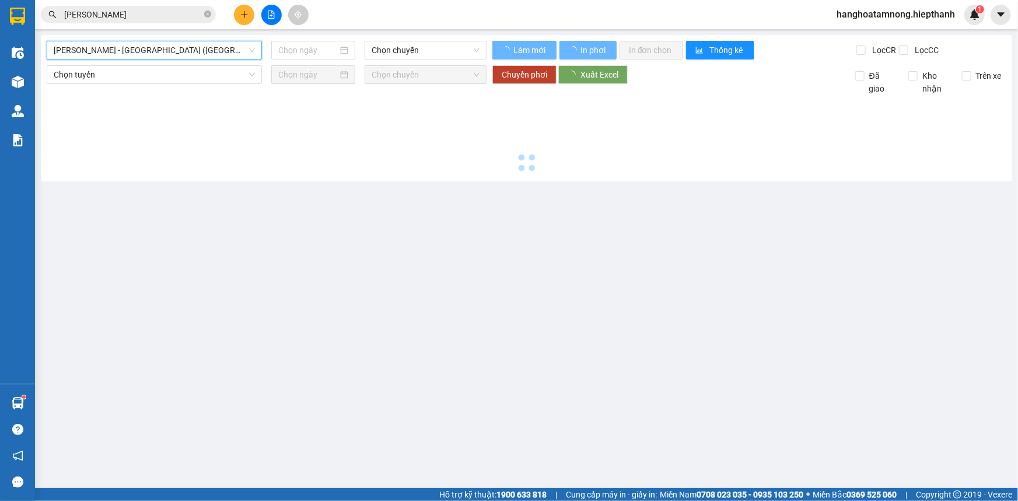
type input "[DATE]"
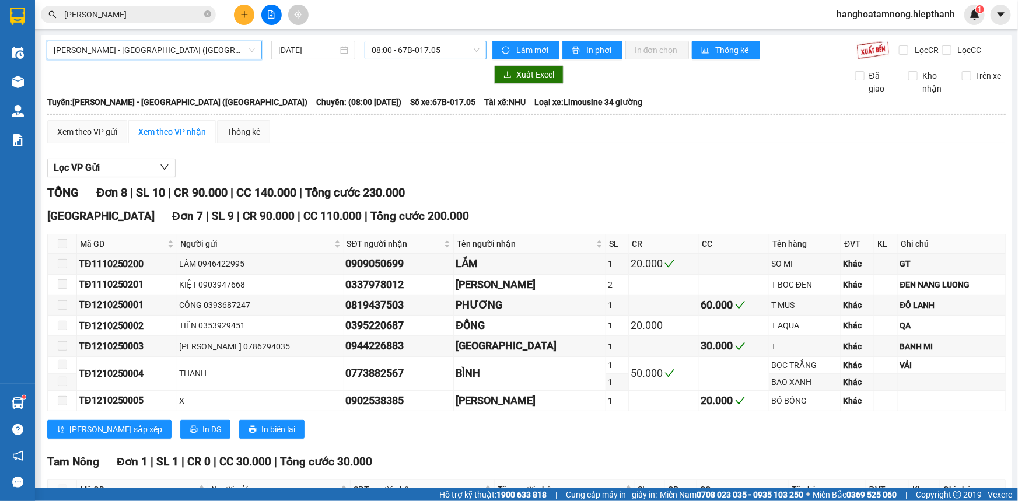
click at [426, 42] on span "08:00 - 67B-017.05" at bounding box center [426, 50] width 108 height 18
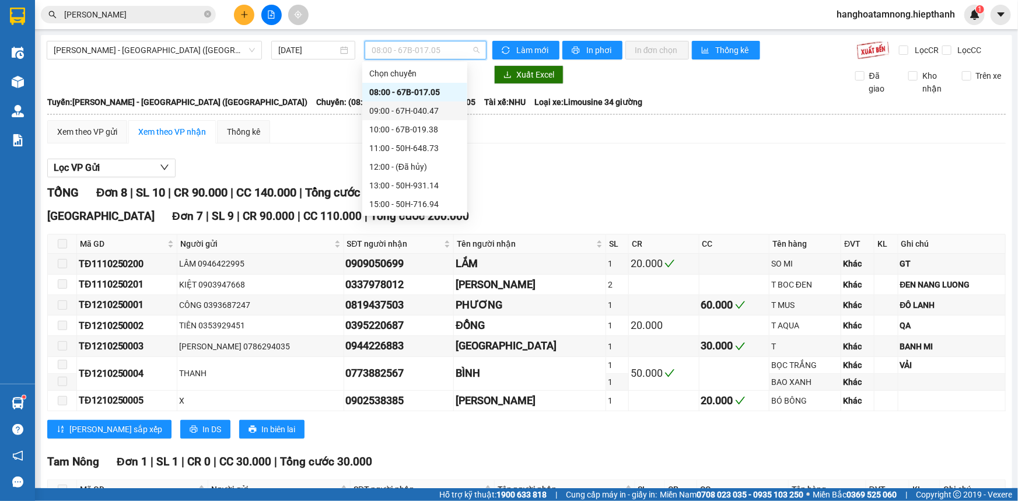
click at [393, 111] on div "09:00 - 67H-040.47" at bounding box center [414, 110] width 91 height 13
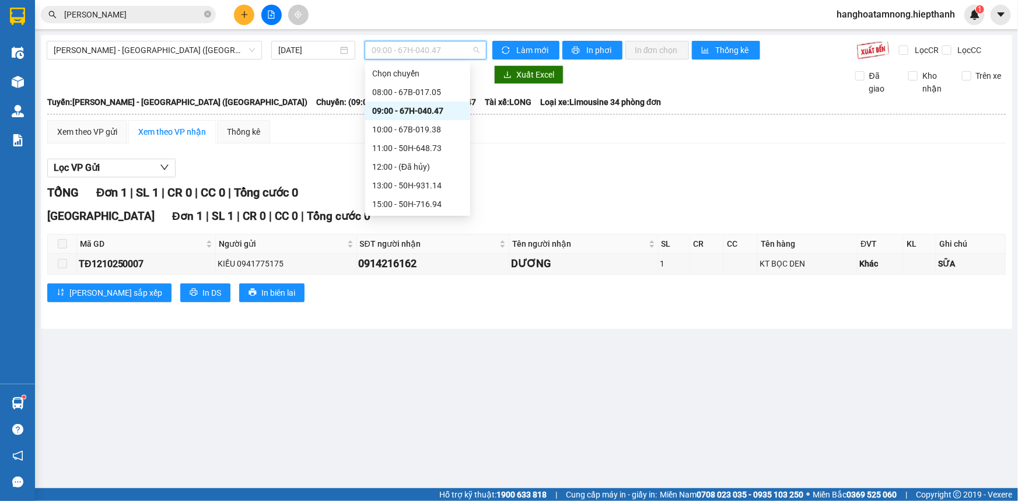
click at [428, 53] on span "09:00 - 67H-040.47" at bounding box center [426, 50] width 108 height 18
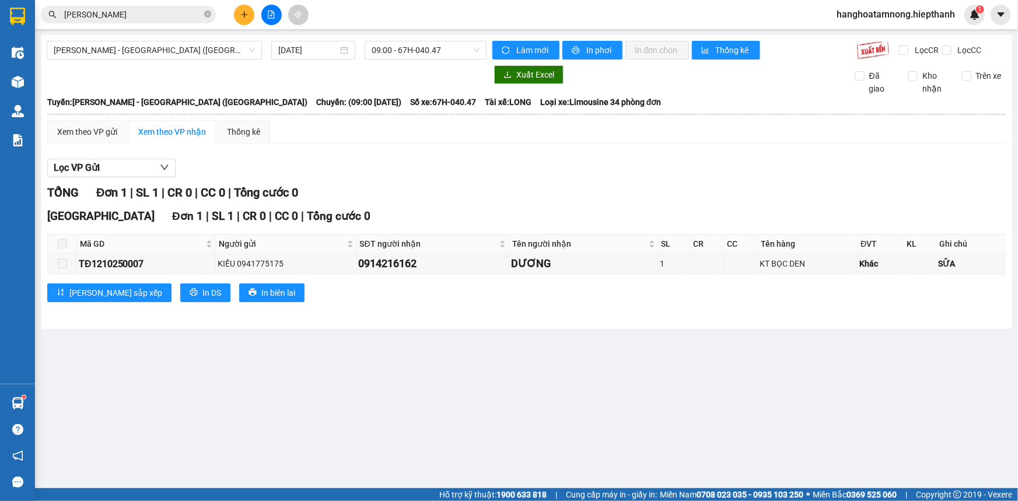
click at [308, 155] on div "Lọc VP Gửi TỔNG Đơn 1 | SL 1 | CR 0 | CC 0 | Tổng cước 0 [GEOGRAPHIC_DATA] 1 |…" at bounding box center [526, 235] width 959 height 164
click at [426, 51] on span "09:00 - 67H-040.47" at bounding box center [426, 50] width 108 height 18
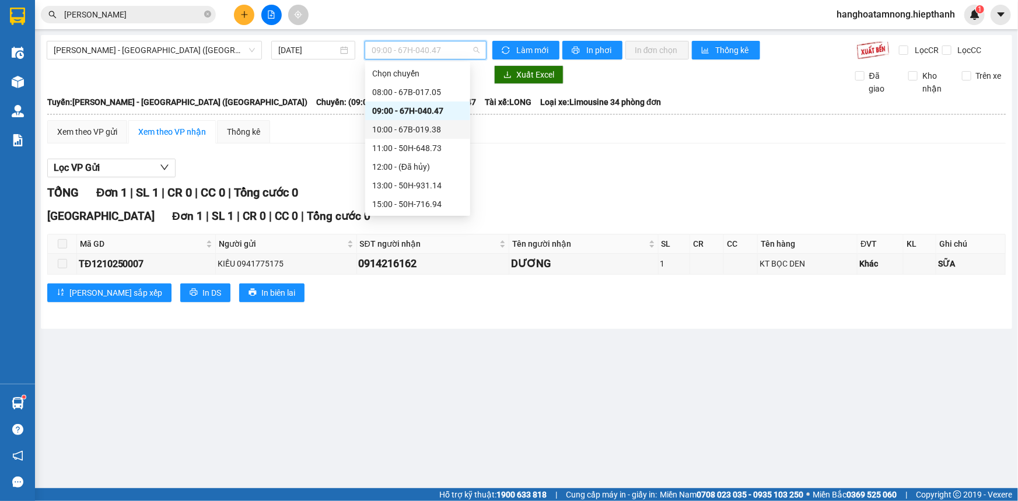
click at [381, 131] on div "10:00 - 67B-019.38" at bounding box center [417, 129] width 91 height 13
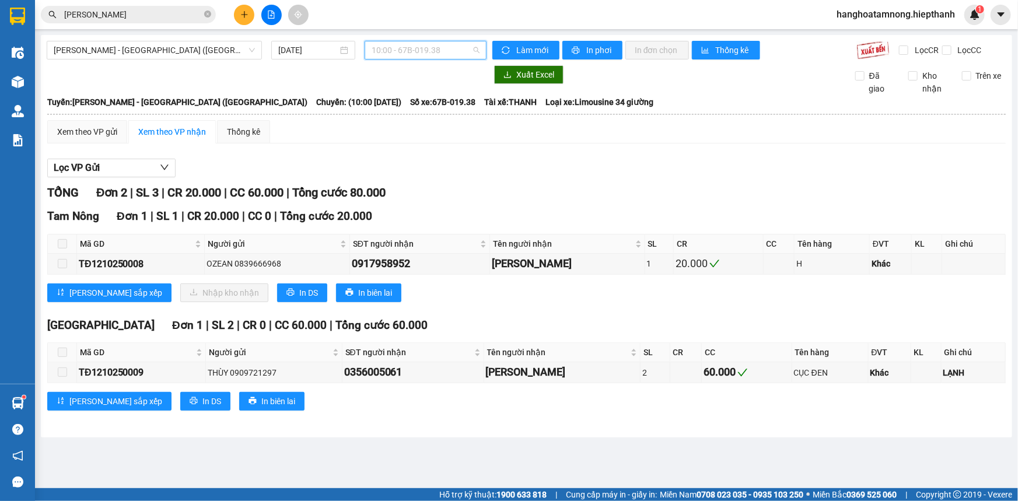
click at [403, 50] on span "10:00 - 67B-019.38" at bounding box center [426, 50] width 108 height 18
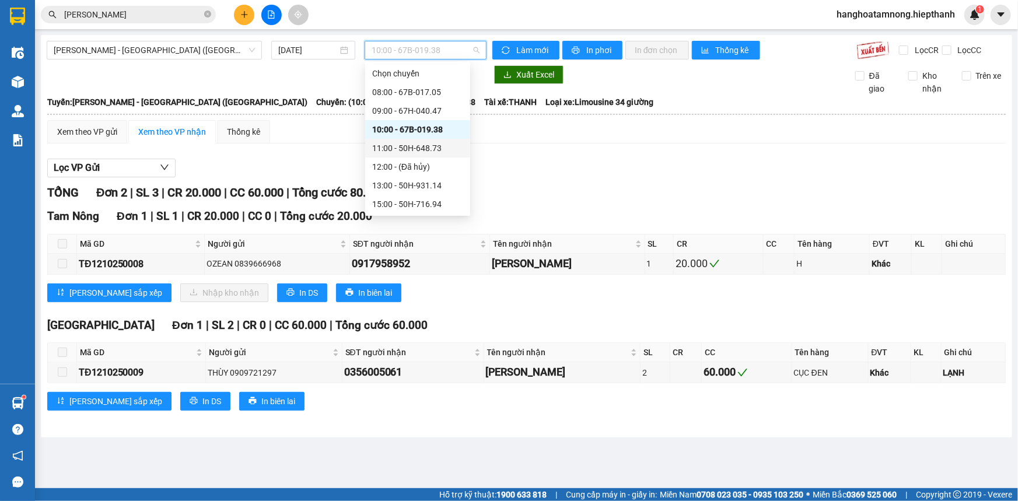
click at [406, 146] on div "11:00 - 50H-648.73" at bounding box center [417, 148] width 91 height 13
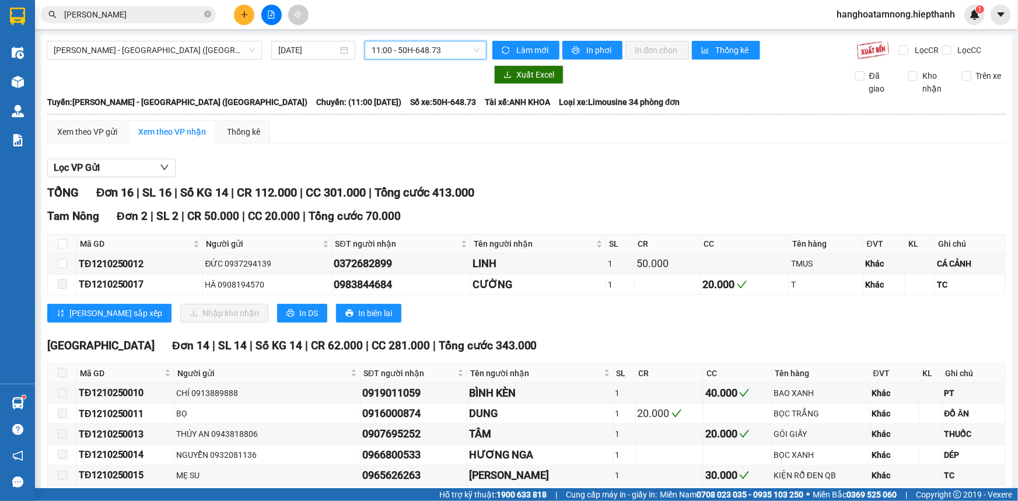
click at [427, 48] on span "11:00 - 50H-648.73" at bounding box center [426, 50] width 108 height 18
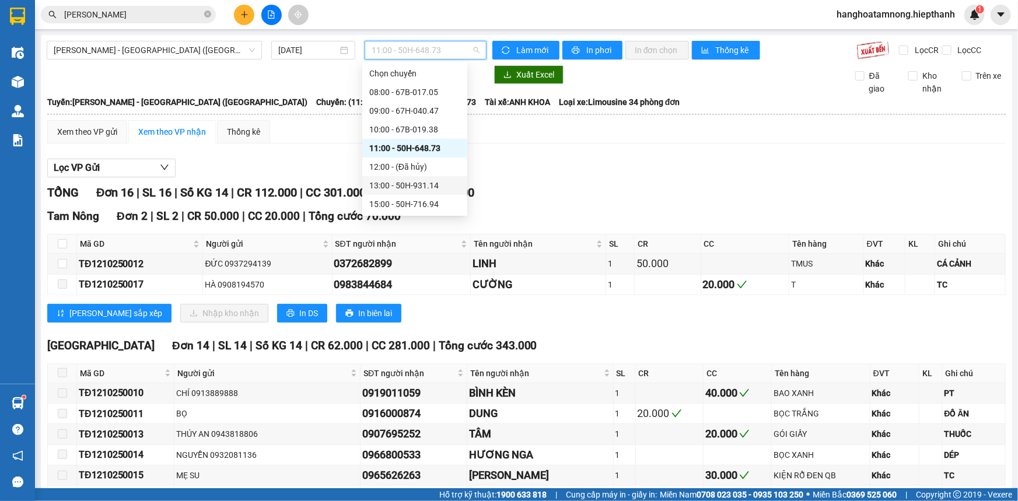
click at [376, 181] on div "13:00 - 50H-931.14" at bounding box center [414, 185] width 91 height 13
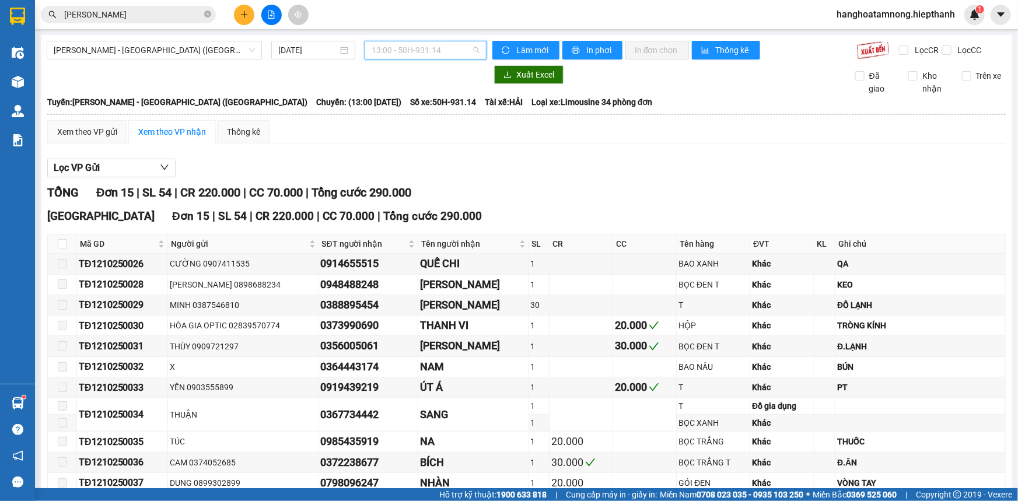
click at [443, 53] on span "13:00 - 50H-931.14" at bounding box center [426, 50] width 108 height 18
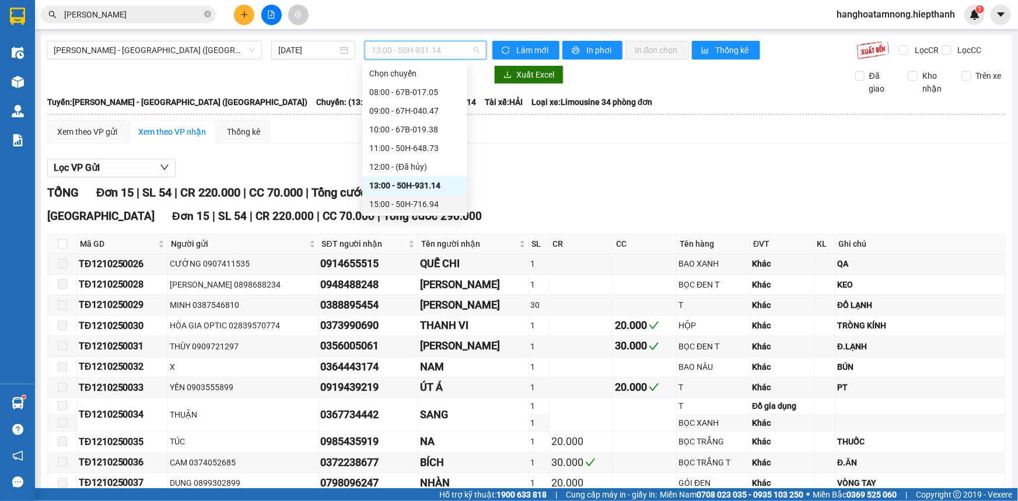
click at [387, 207] on div "15:00 - 50H-716.94" at bounding box center [414, 204] width 91 height 13
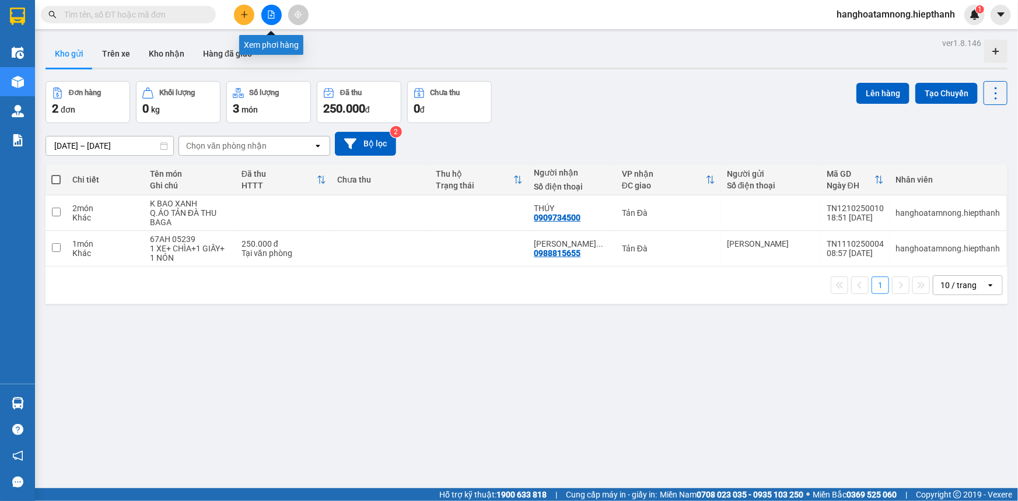
click at [268, 15] on icon "file-add" at bounding box center [271, 15] width 6 height 8
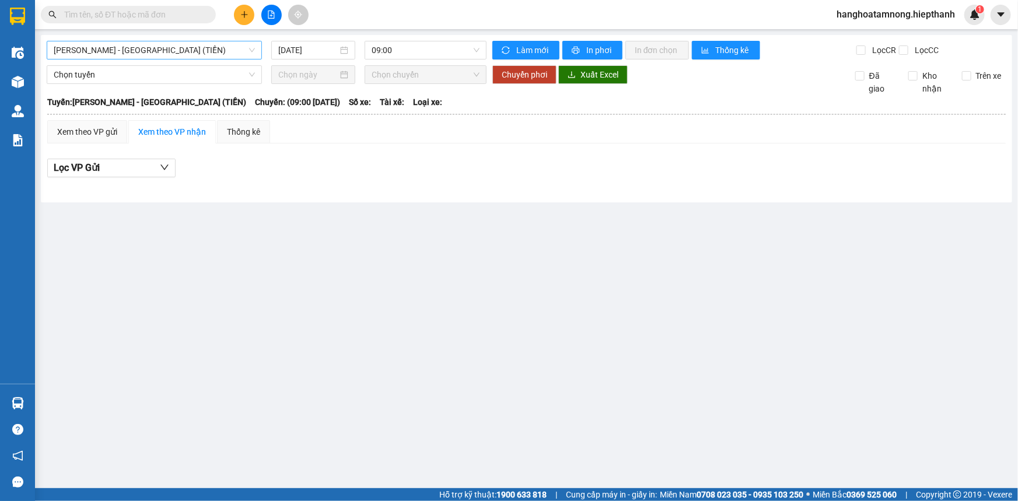
click at [180, 56] on span "[PERSON_NAME] - [GEOGRAPHIC_DATA] (TIỀN)" at bounding box center [154, 50] width 201 height 18
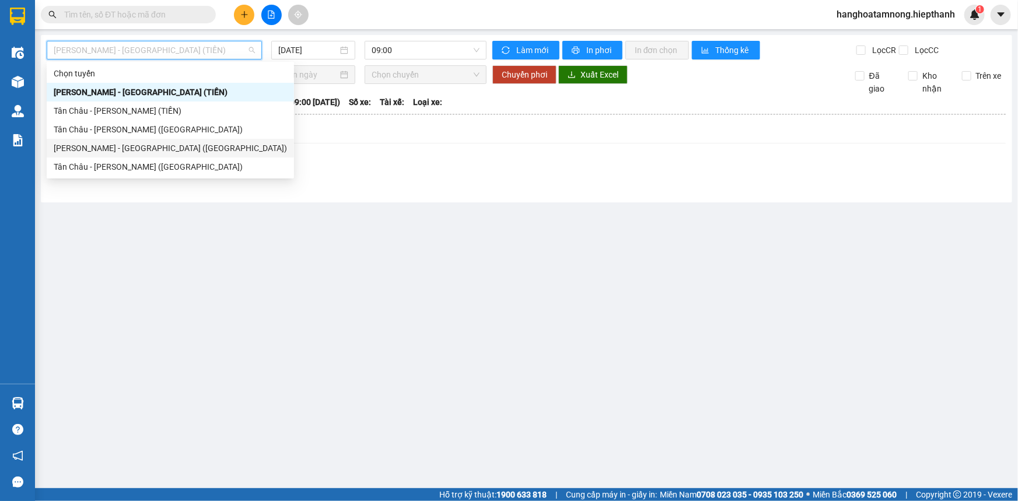
click at [137, 147] on div "[PERSON_NAME] - [GEOGRAPHIC_DATA] ([GEOGRAPHIC_DATA])" at bounding box center [170, 148] width 233 height 13
type input "[DATE]"
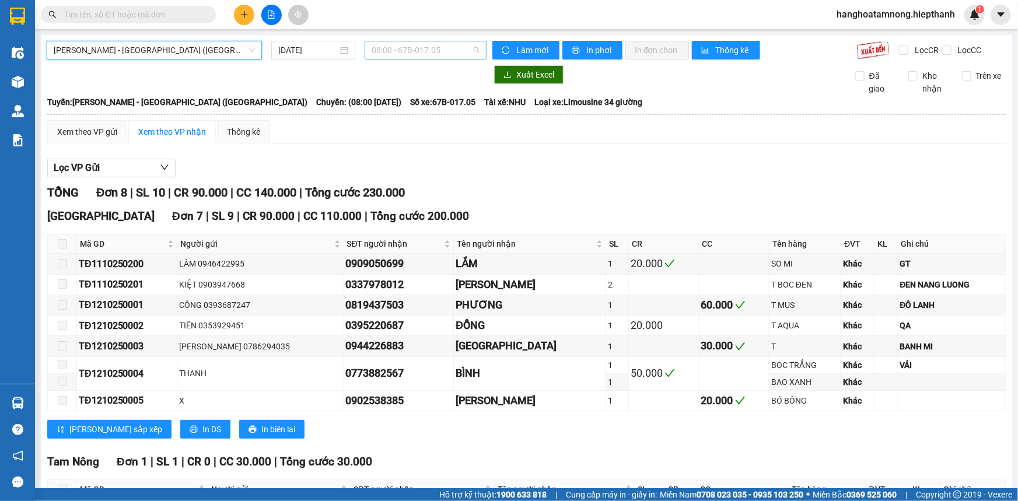
click at [399, 57] on span "08:00 - 67B-017.05" at bounding box center [426, 50] width 108 height 18
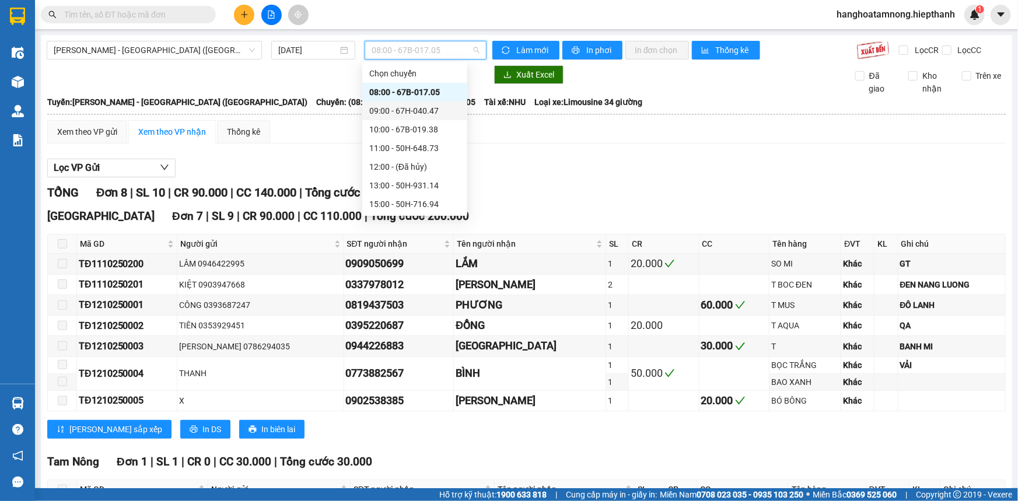
click at [384, 106] on div "09:00 - 67H-040.47" at bounding box center [414, 110] width 91 height 13
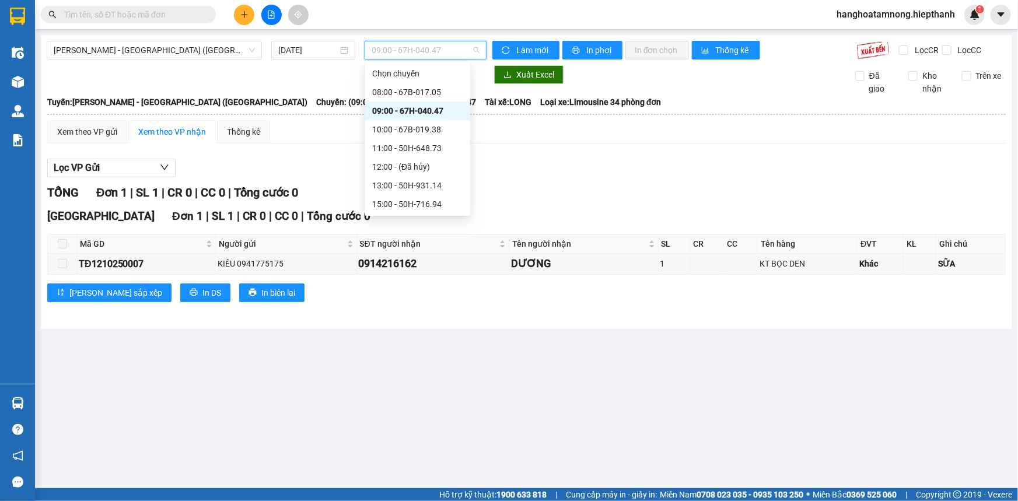
click at [393, 47] on span "09:00 - 67H-040.47" at bounding box center [426, 50] width 108 height 18
click at [389, 132] on div "10:00 - 67B-019.38" at bounding box center [417, 129] width 91 height 13
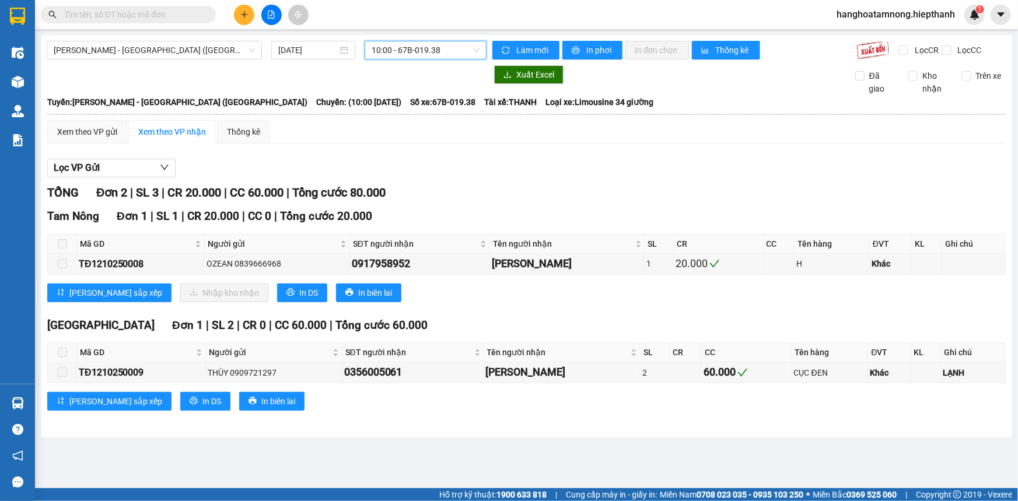
click at [444, 57] on span "10:00 - 67B-019.38" at bounding box center [426, 50] width 108 height 18
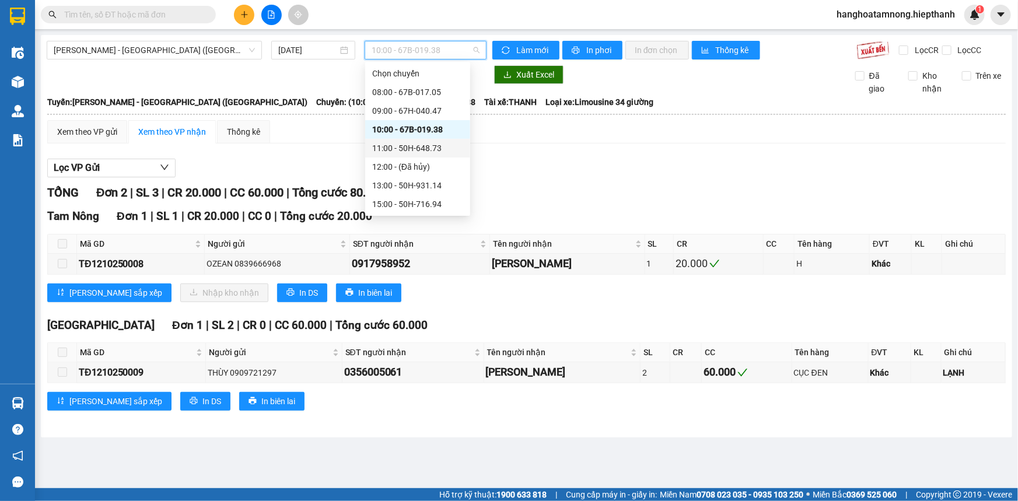
click at [391, 155] on div "11:00 - 50H-648.73" at bounding box center [417, 148] width 105 height 19
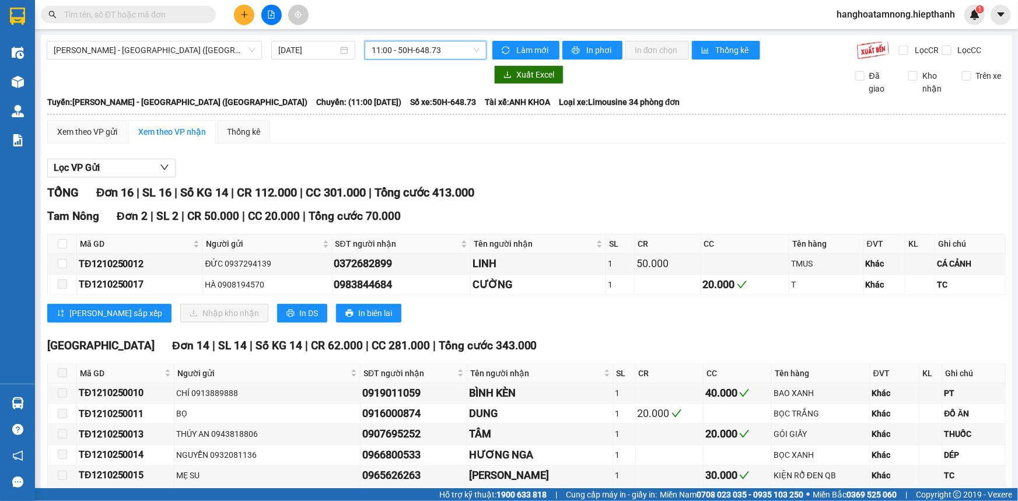
click at [410, 53] on span "11:00 - 50H-648.73" at bounding box center [426, 50] width 108 height 18
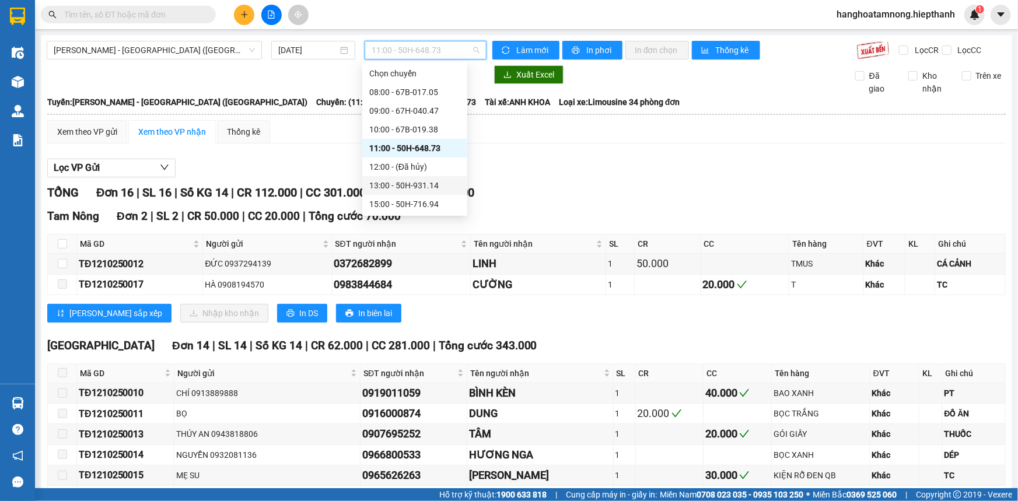
click at [401, 187] on div "13:00 - 50H-931.14" at bounding box center [414, 185] width 91 height 13
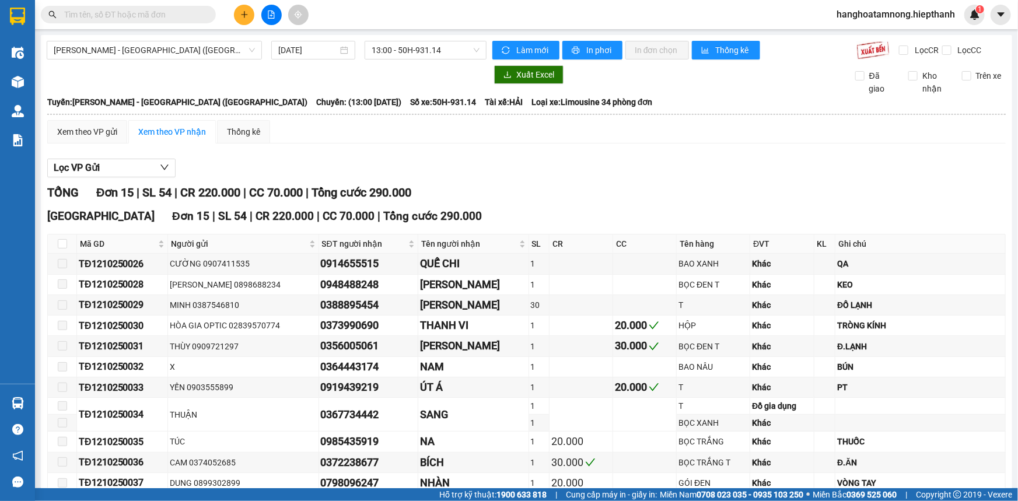
click at [409, 37] on div "Hồ Chí Minh - Tân Châu (Giường) 12/10/2025 13:00 - 50H-931.14 Làm mới In phơi I…" at bounding box center [526, 346] width 971 height 622
click at [408, 46] on span "13:00 - 50H-931.14" at bounding box center [426, 50] width 108 height 18
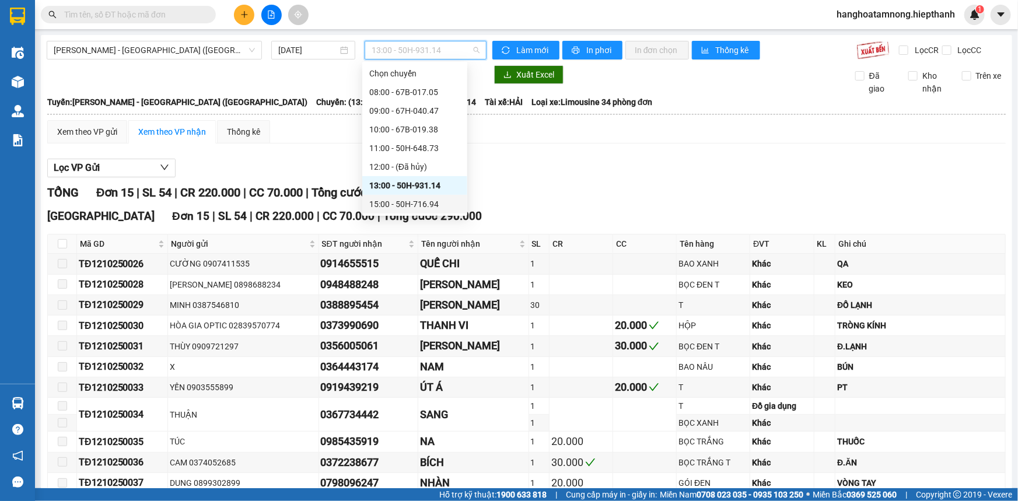
click at [404, 205] on div "15:00 - 50H-716.94" at bounding box center [414, 204] width 91 height 13
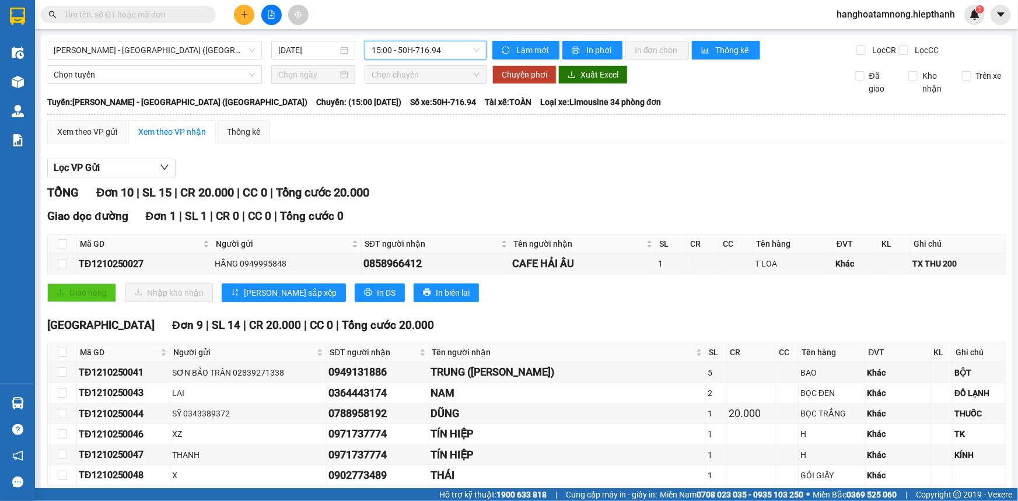
click at [419, 47] on span "15:00 - 50H-716.94" at bounding box center [426, 50] width 108 height 18
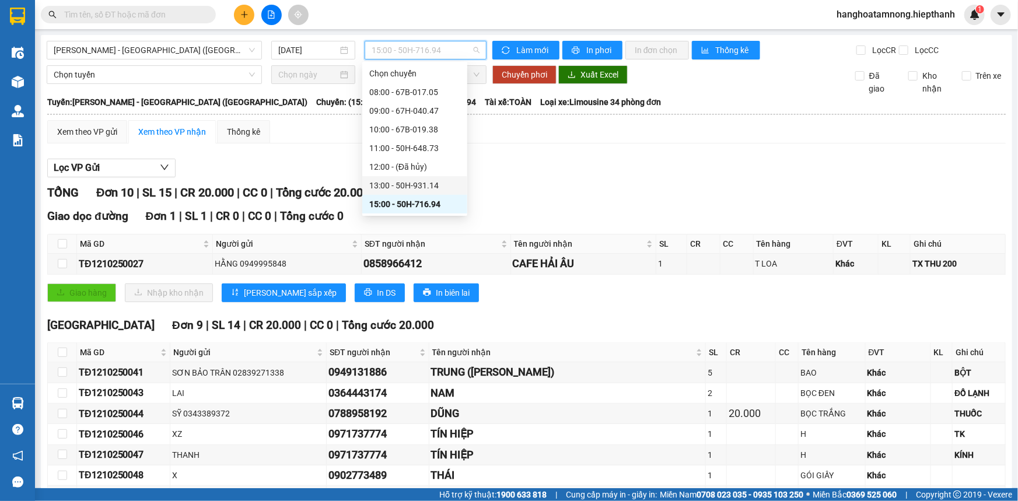
scroll to position [53, 0]
click at [391, 169] on div "17:00 - 50H-266.47" at bounding box center [414, 170] width 91 height 13
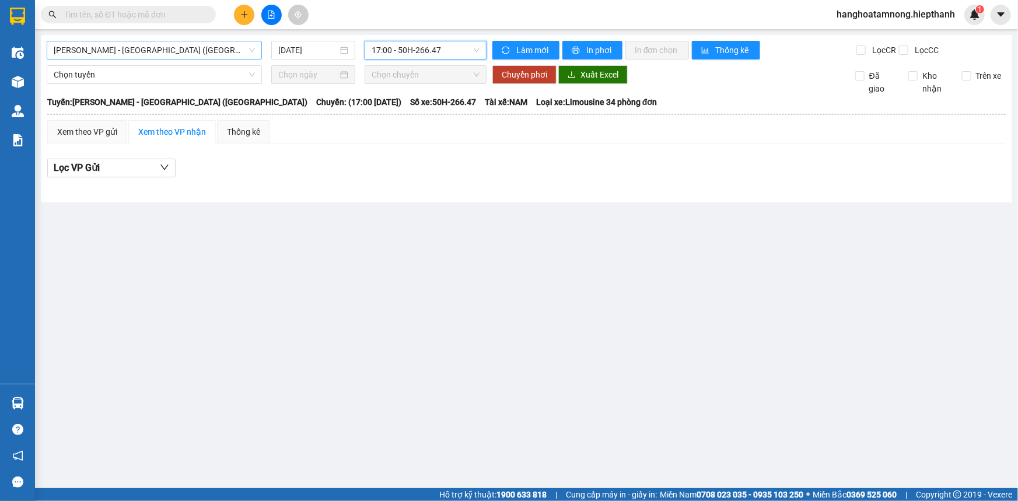
click at [117, 47] on span "[PERSON_NAME] - [GEOGRAPHIC_DATA] ([GEOGRAPHIC_DATA])" at bounding box center [154, 50] width 201 height 18
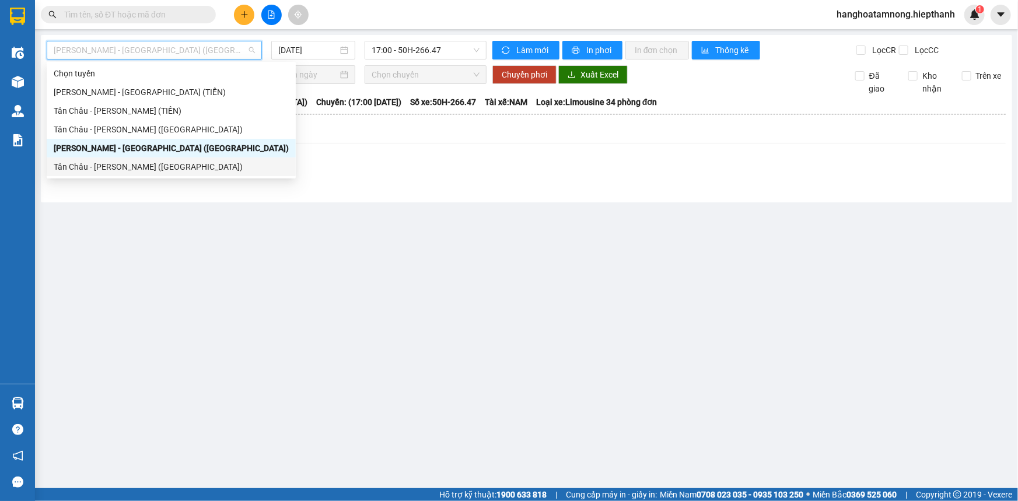
click at [109, 169] on div "Tân Châu - [PERSON_NAME] ([GEOGRAPHIC_DATA])" at bounding box center [171, 166] width 235 height 13
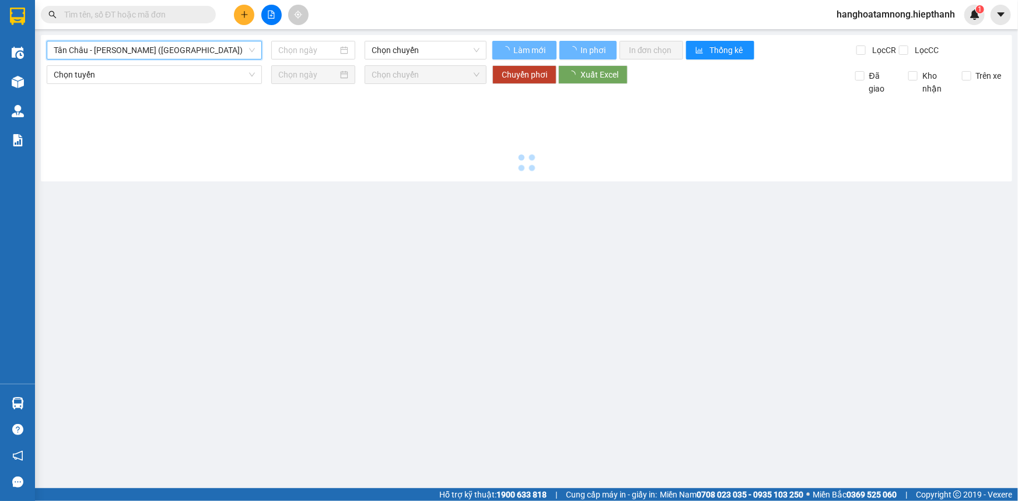
type input "[DATE]"
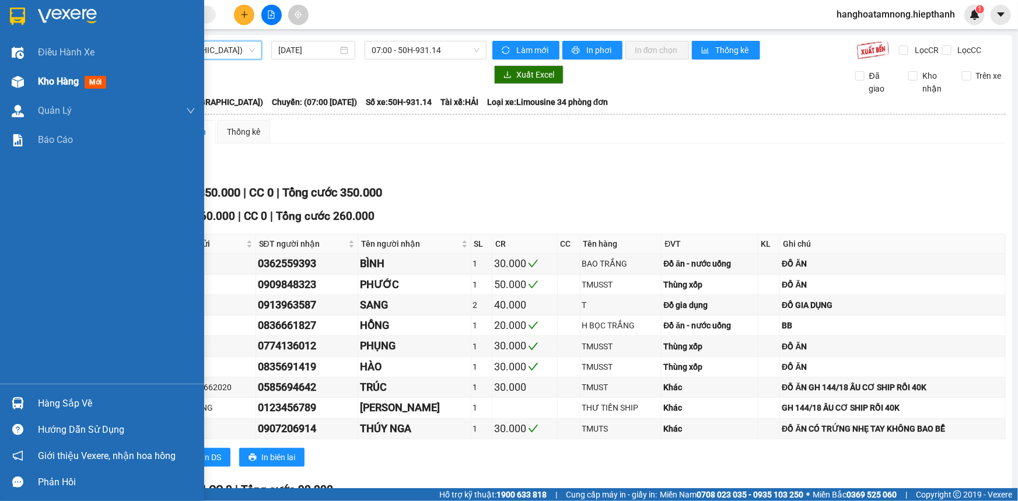
click at [30, 76] on div "Kho hàng mới" at bounding box center [102, 81] width 204 height 29
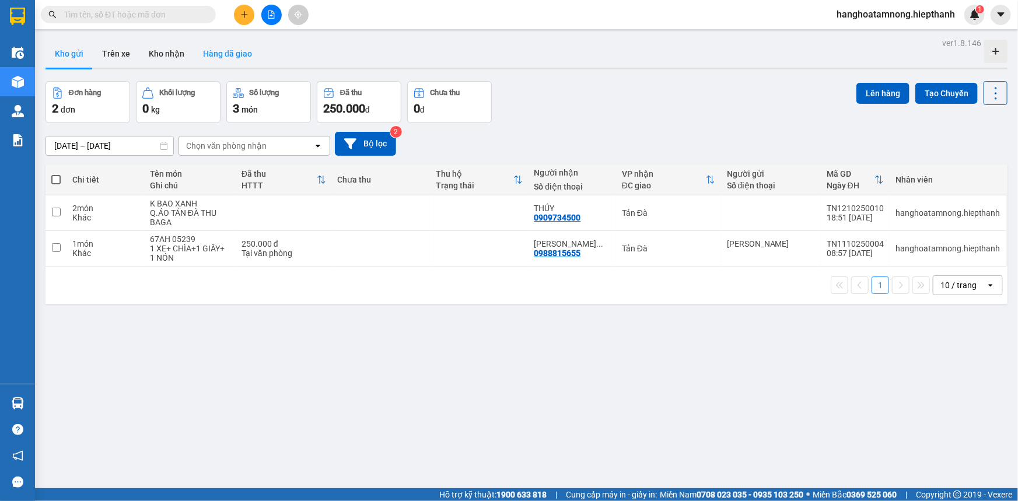
click at [228, 54] on button "Hàng đã giao" at bounding box center [228, 54] width 68 height 28
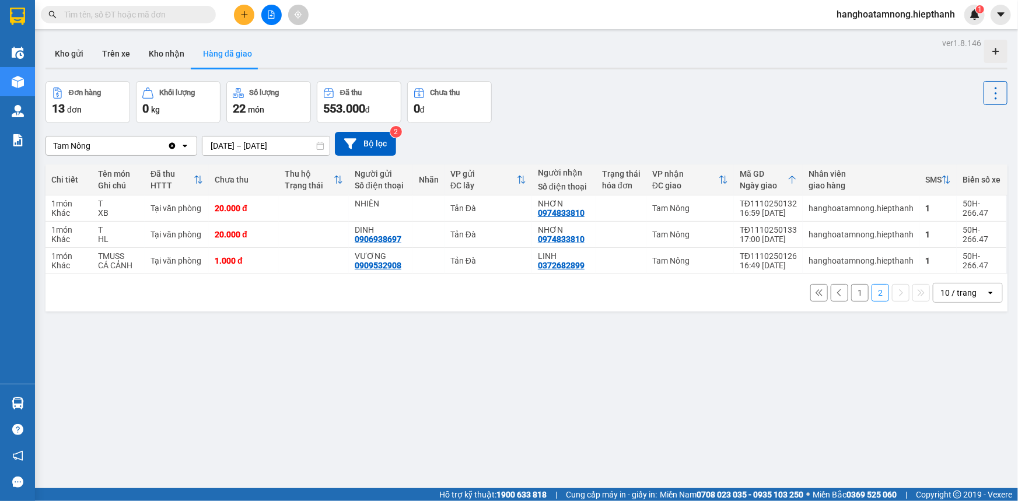
click at [852, 299] on button "1" at bounding box center [860, 293] width 18 height 18
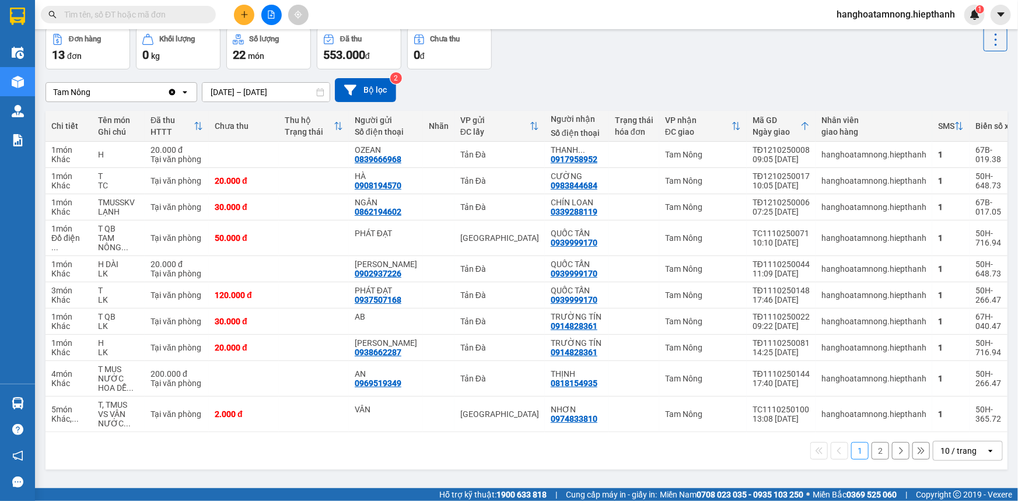
scroll to position [14, 0]
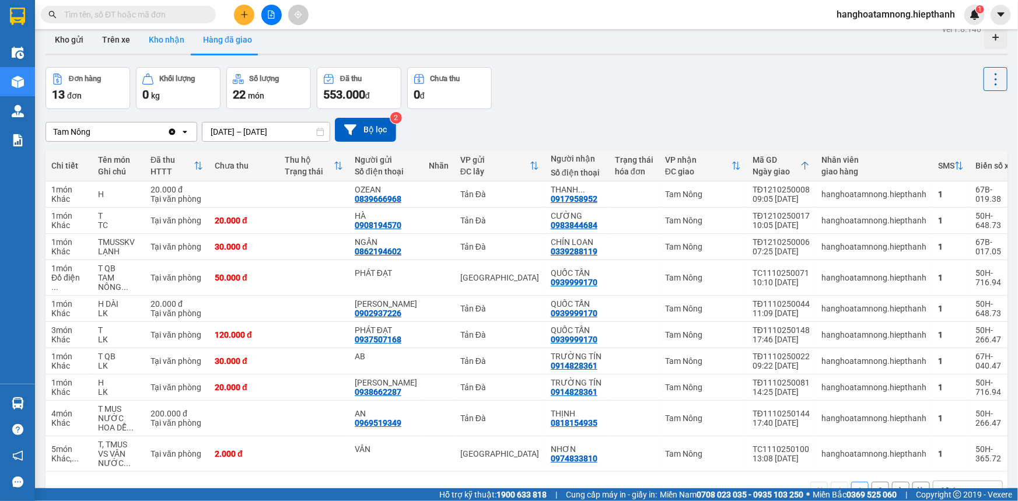
click at [152, 38] on button "Kho nhận" at bounding box center [166, 40] width 54 height 28
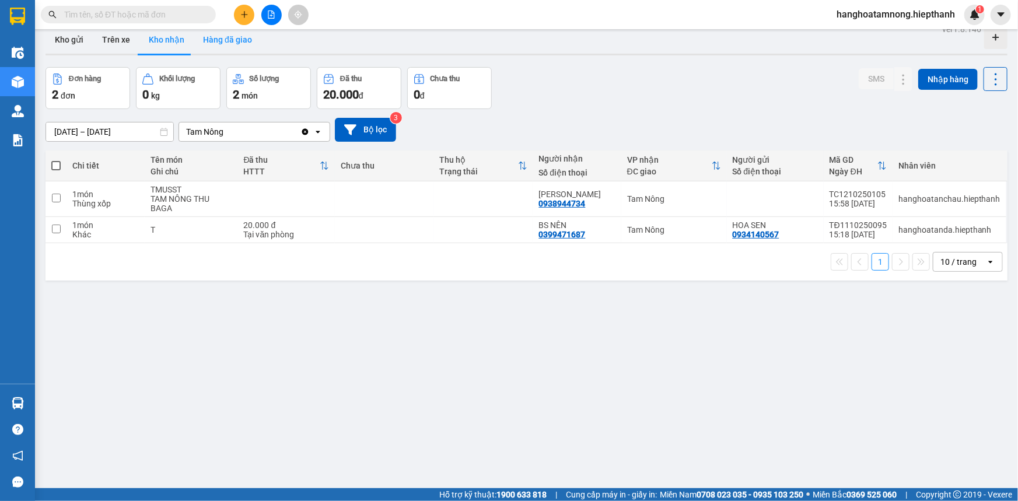
click at [220, 30] on button "Hàng đã giao" at bounding box center [228, 40] width 68 height 28
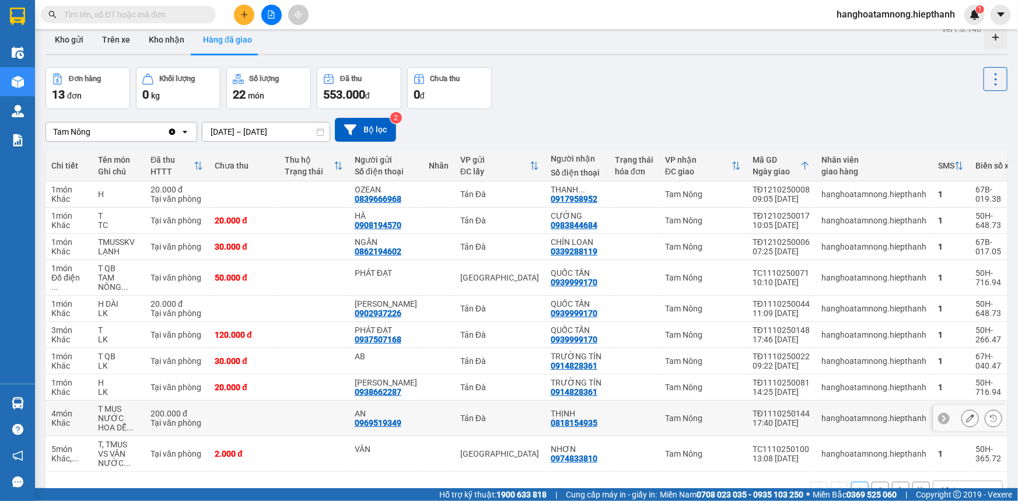
scroll to position [67, 0]
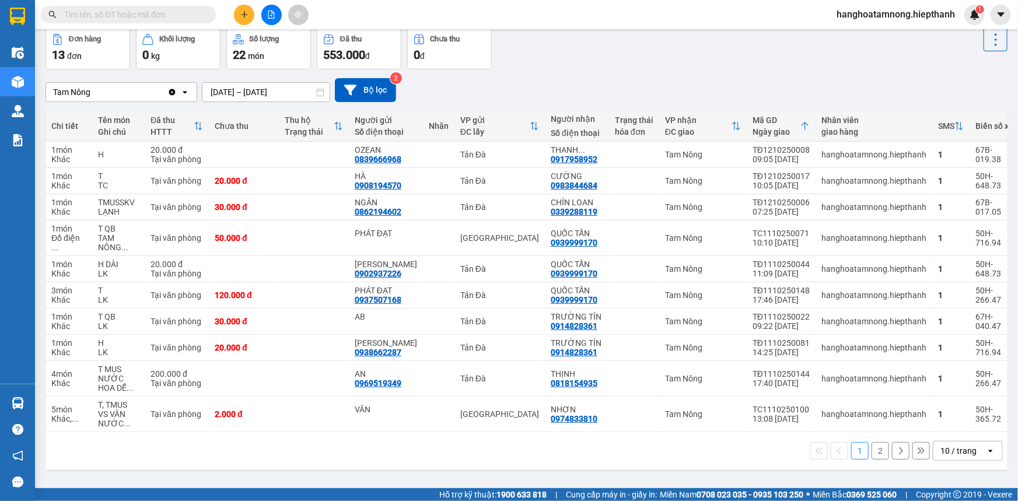
click at [874, 454] on button "2" at bounding box center [881, 451] width 18 height 18
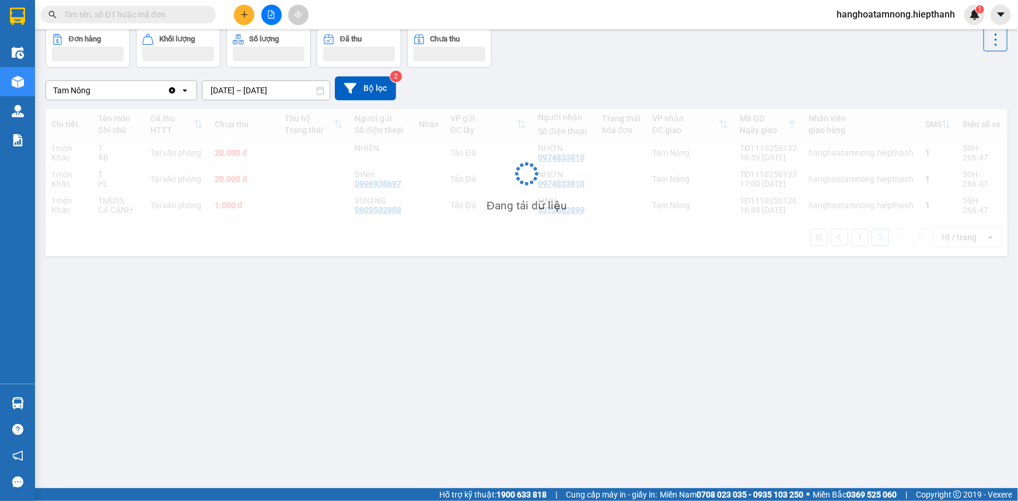
scroll to position [53, 0]
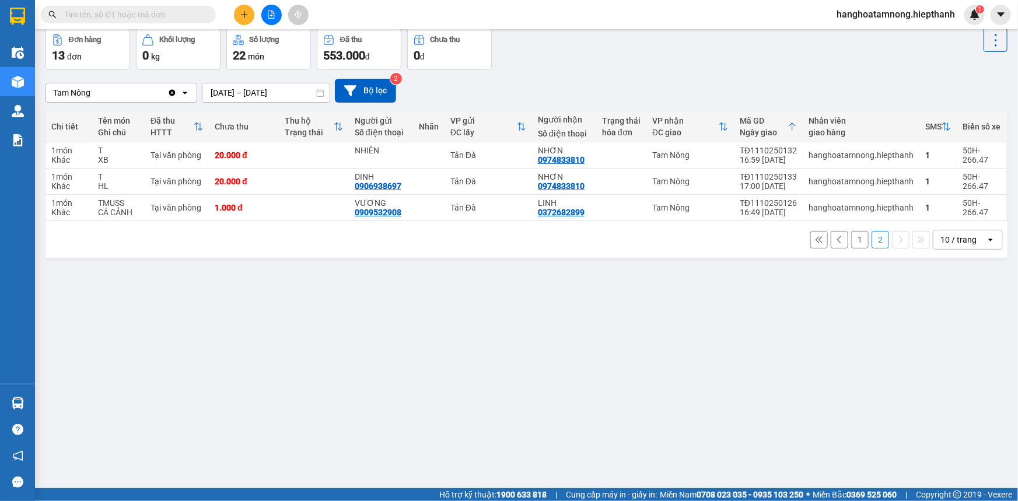
click at [851, 244] on button "1" at bounding box center [860, 240] width 18 height 18
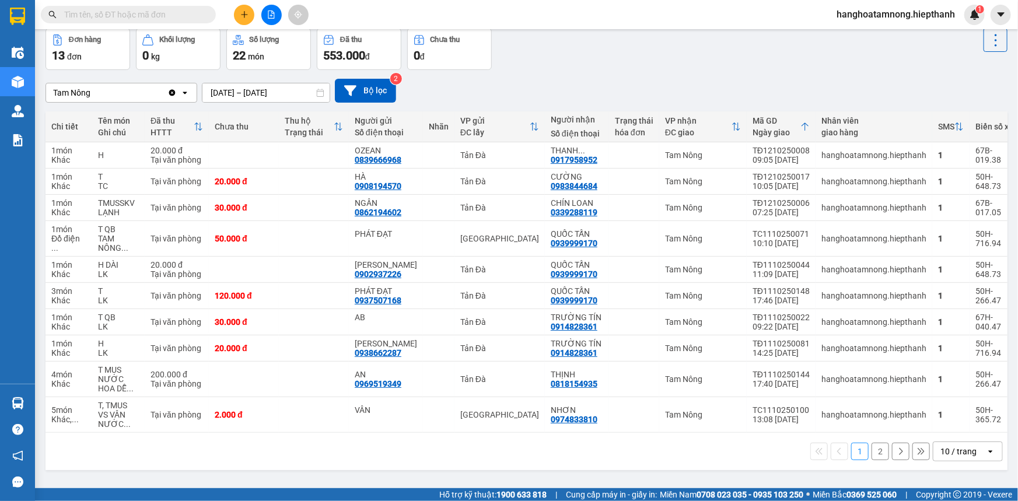
click at [872, 460] on button "2" at bounding box center [881, 452] width 18 height 18
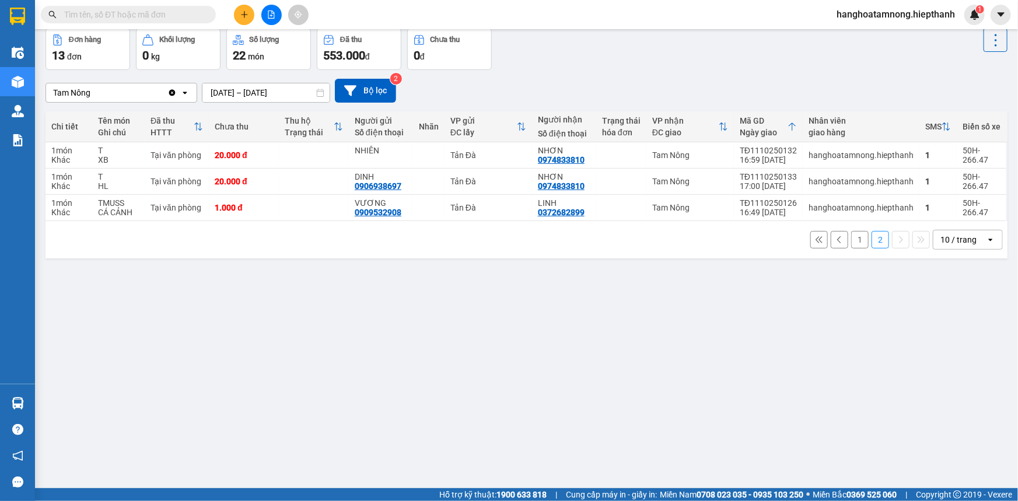
click at [851, 248] on button "1" at bounding box center [860, 240] width 18 height 18
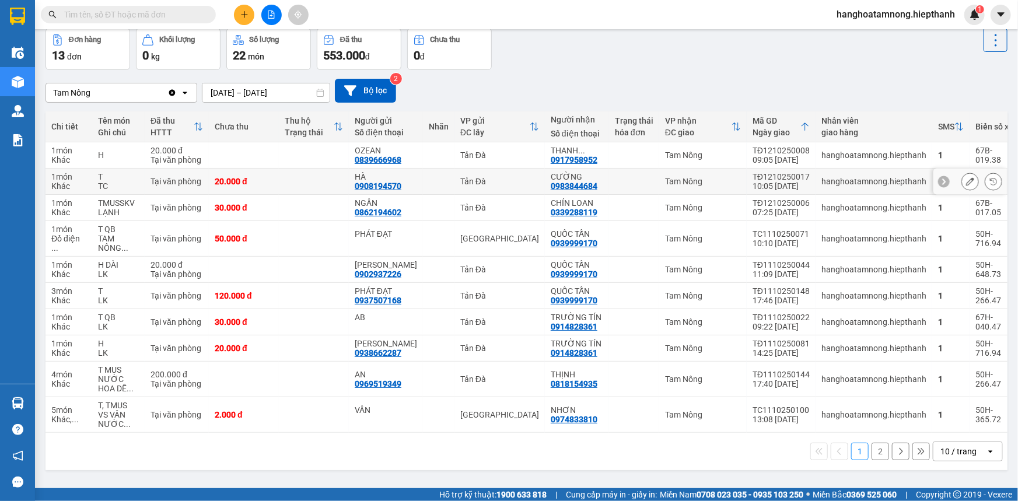
scroll to position [0, 0]
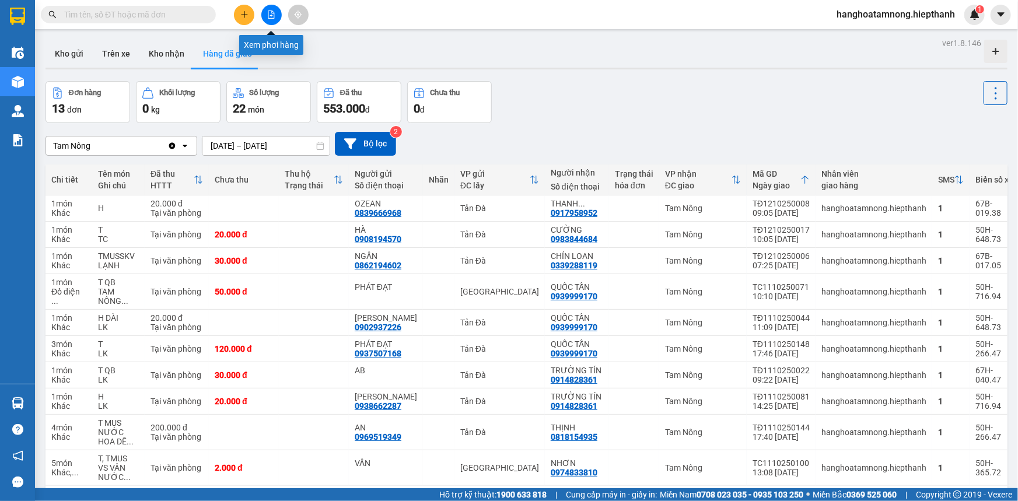
click at [267, 16] on icon "file-add" at bounding box center [271, 15] width 8 height 8
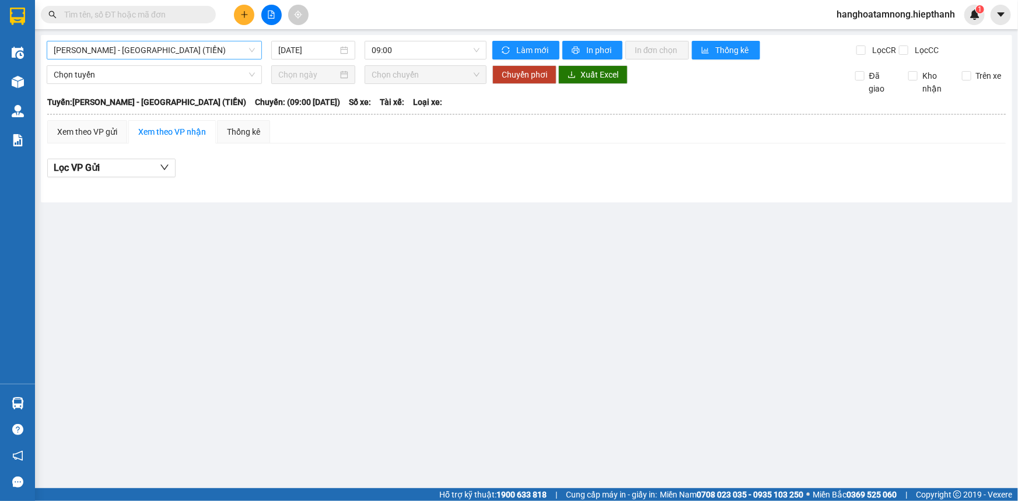
click at [134, 44] on span "[PERSON_NAME] - [GEOGRAPHIC_DATA] (TIỀN)" at bounding box center [154, 50] width 201 height 18
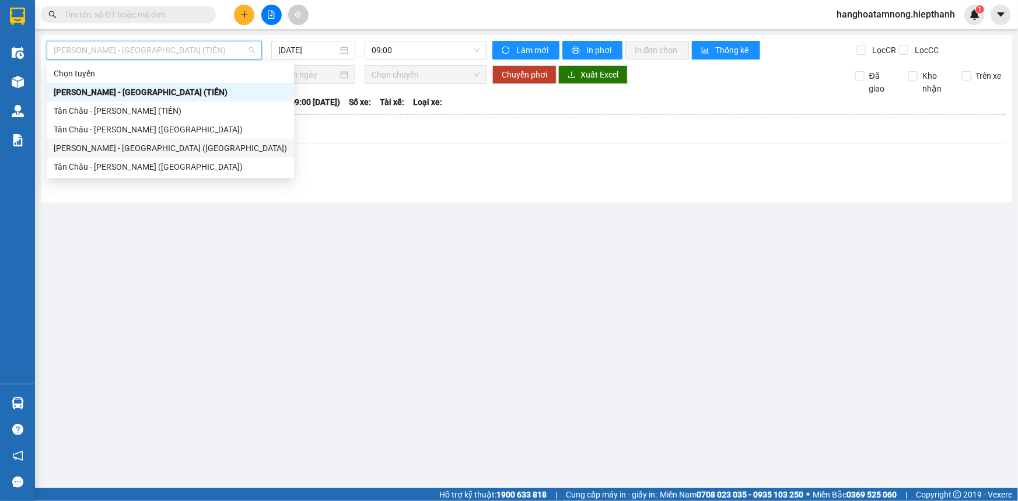
click at [91, 152] on div "[PERSON_NAME] - [GEOGRAPHIC_DATA] ([GEOGRAPHIC_DATA])" at bounding box center [170, 148] width 233 height 13
type input "[DATE]"
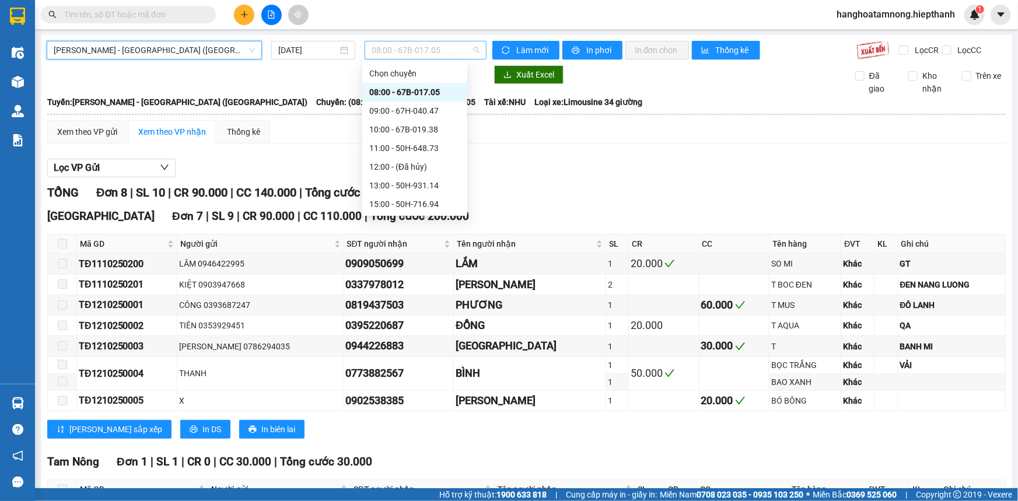
click at [379, 43] on span "08:00 - 67B-017.05" at bounding box center [426, 50] width 108 height 18
click at [391, 209] on div "15:00 - 50H-716.94" at bounding box center [414, 204] width 91 height 13
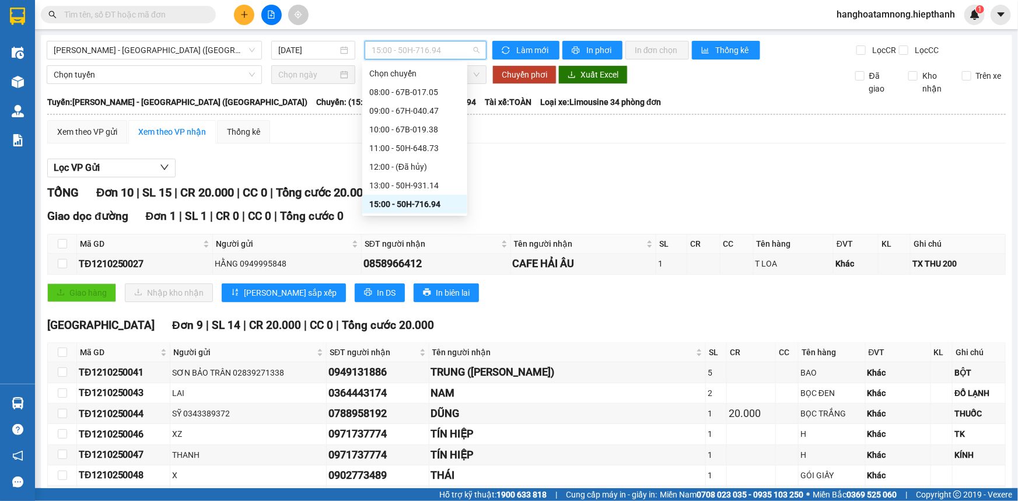
click at [386, 47] on span "15:00 - 50H-716.94" at bounding box center [426, 50] width 108 height 18
click at [394, 181] on div "13:00 - 50H-931.14" at bounding box center [414, 185] width 91 height 13
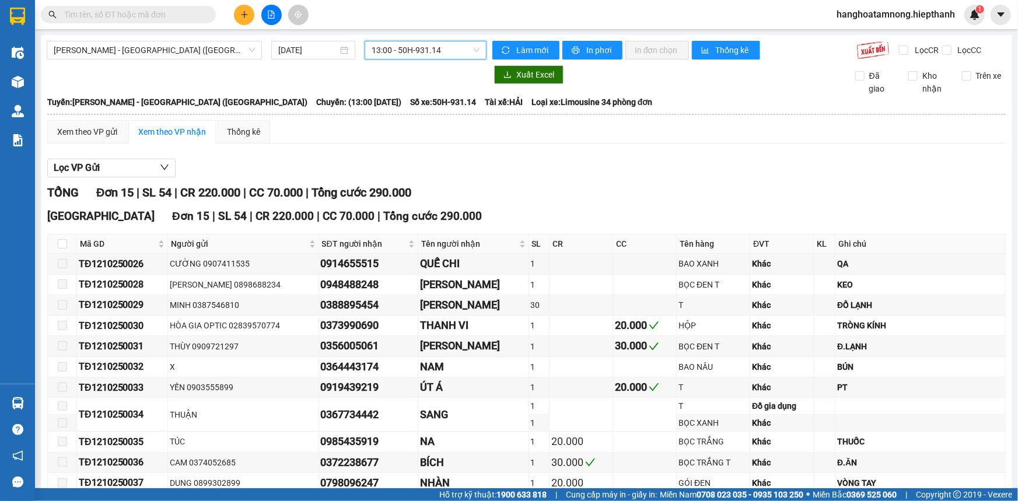
click at [413, 54] on span "13:00 - 50H-931.14" at bounding box center [426, 50] width 108 height 18
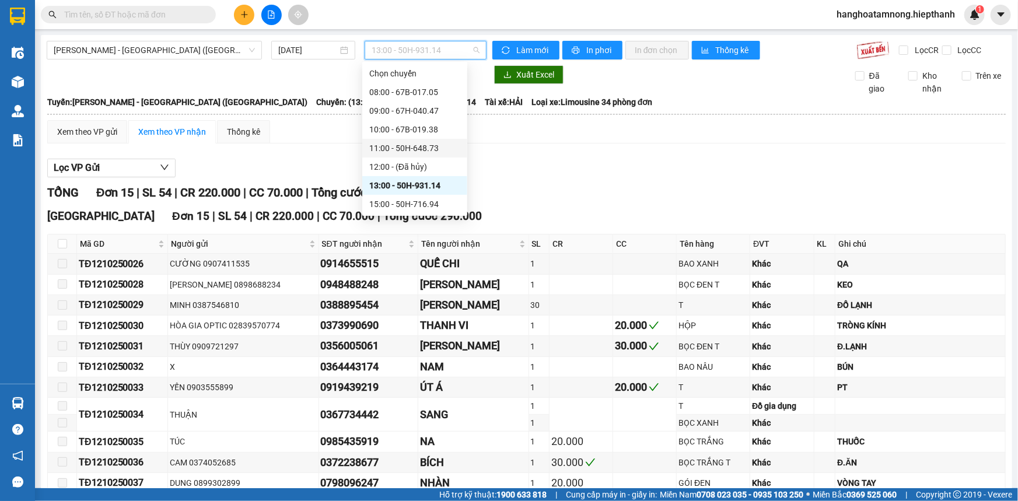
click at [386, 145] on div "11:00 - 50H-648.73" at bounding box center [414, 148] width 91 height 13
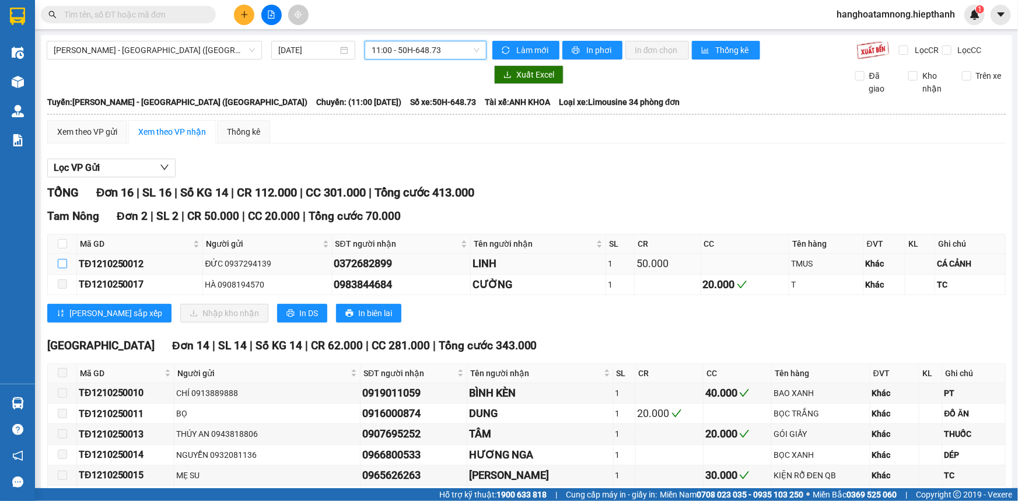
click at [63, 264] on input "checkbox" at bounding box center [62, 263] width 9 height 9
checkbox input "true"
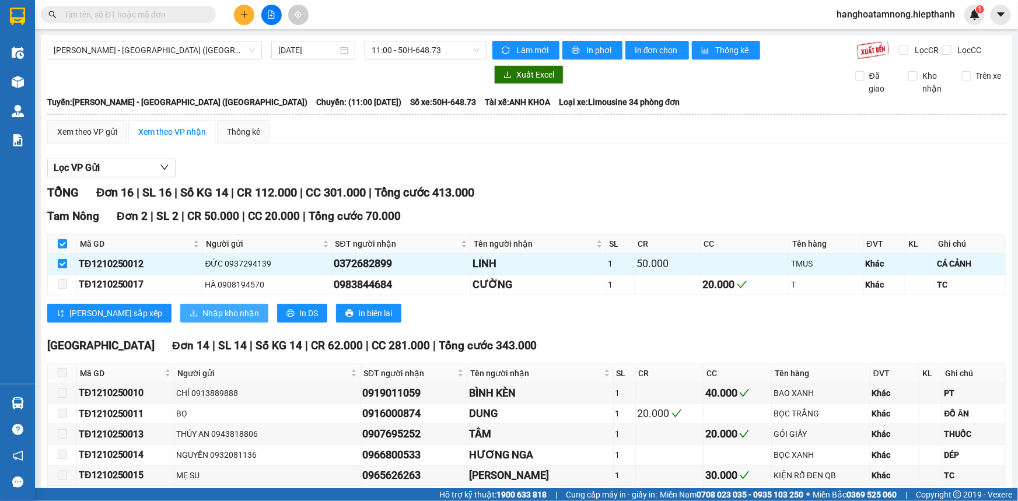
click at [202, 313] on span "Nhập kho nhận" at bounding box center [230, 313] width 57 height 13
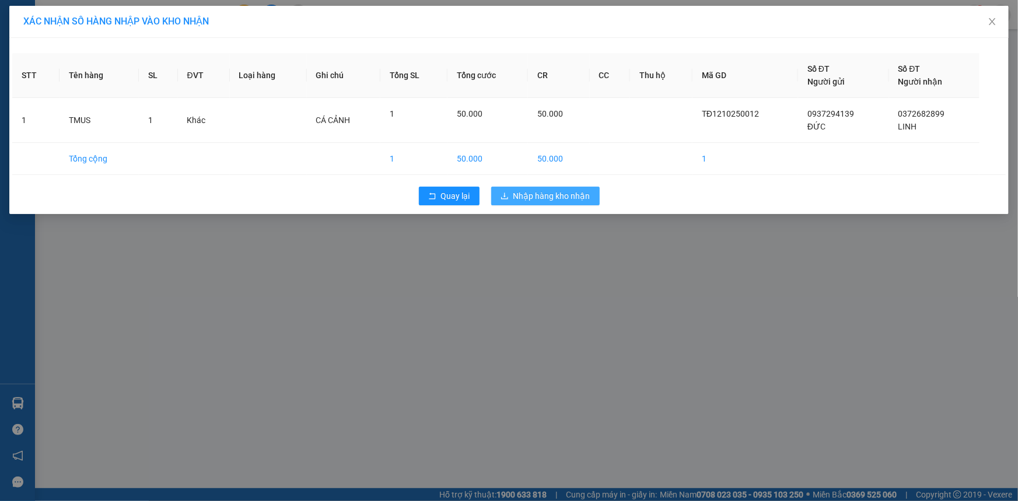
click at [549, 198] on span "Nhập hàng kho nhận" at bounding box center [551, 196] width 77 height 13
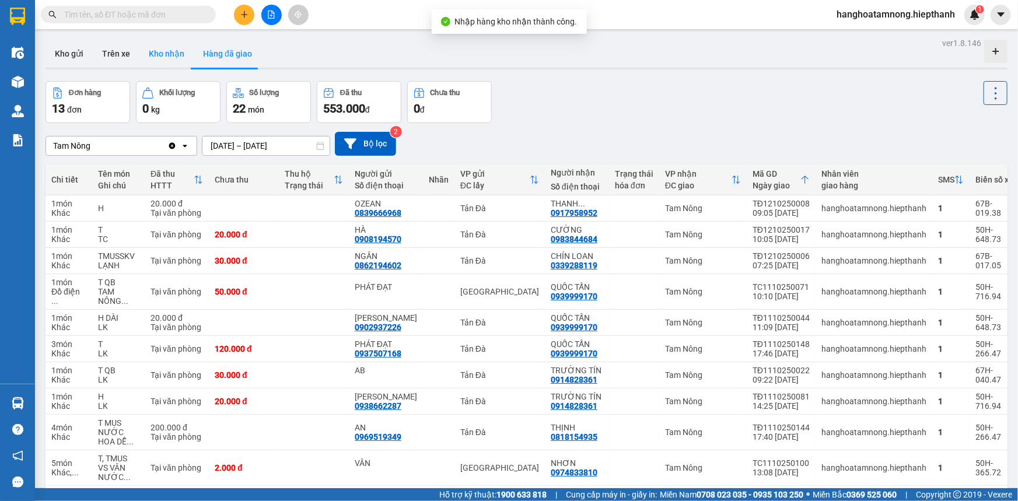
click at [158, 59] on button "Kho nhận" at bounding box center [166, 54] width 54 height 28
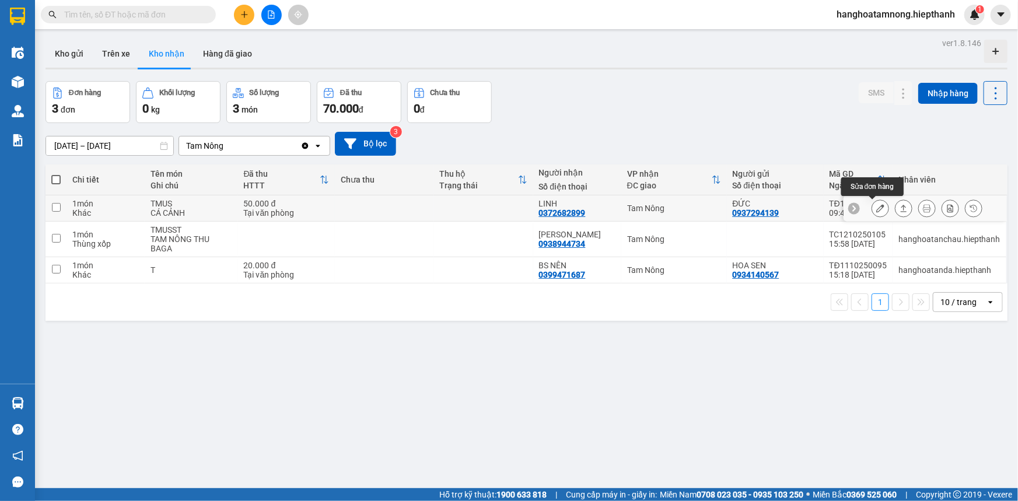
click at [876, 208] on icon at bounding box center [880, 208] width 8 height 8
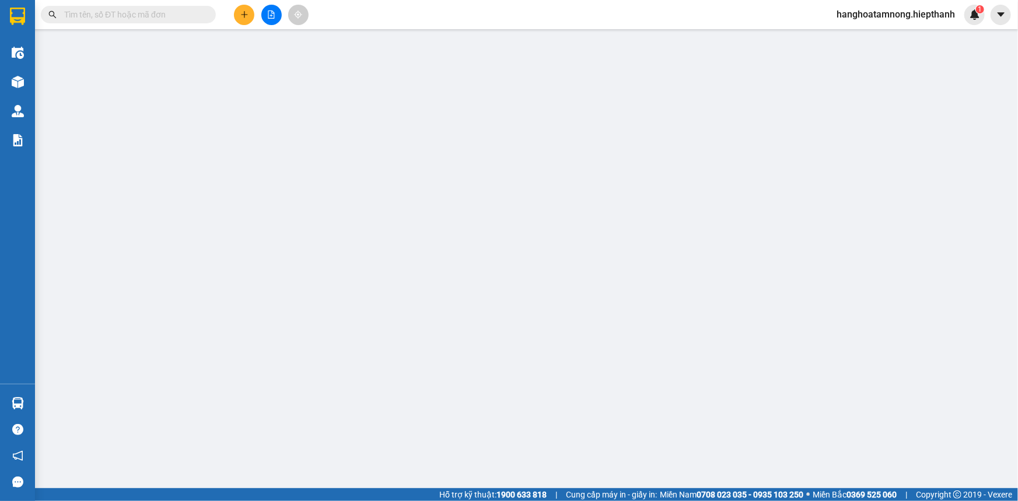
type input "0937294139"
type input "ĐỨC"
type input "0372682899"
type input "LINH"
type input "50.000"
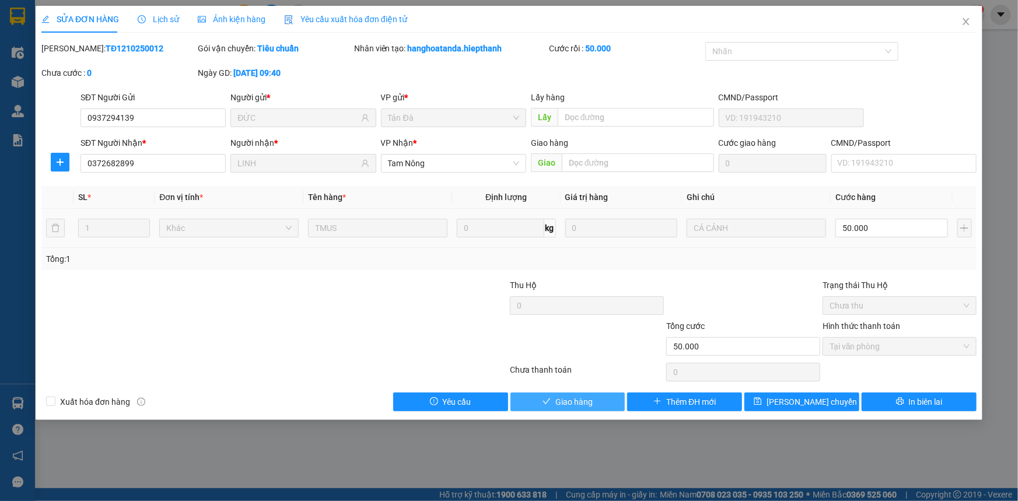
click at [593, 397] on button "Giao hàng" at bounding box center [568, 402] width 115 height 19
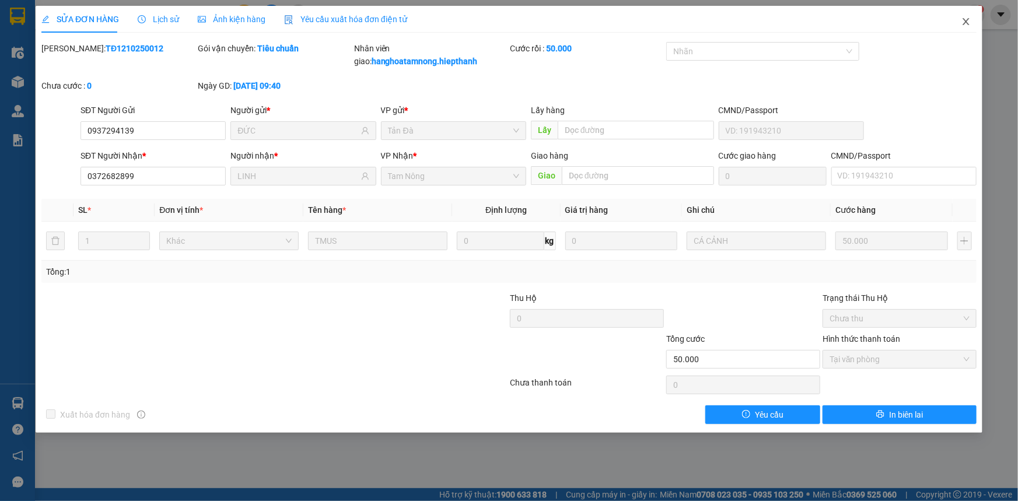
drag, startPoint x: 969, startPoint y: 23, endPoint x: 787, endPoint y: 24, distance: 181.5
click at [967, 23] on icon "close" at bounding box center [966, 21] width 9 height 9
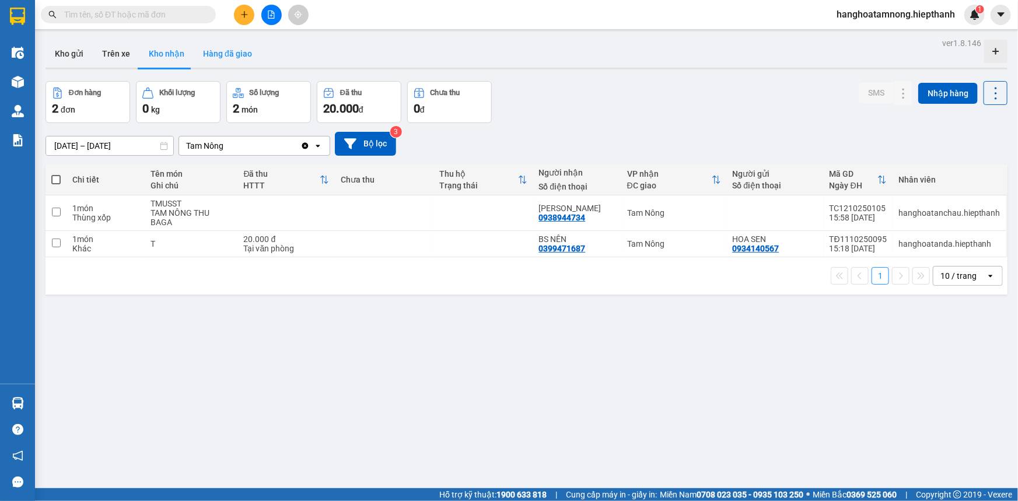
click at [238, 52] on button "Hàng đã giao" at bounding box center [228, 54] width 68 height 28
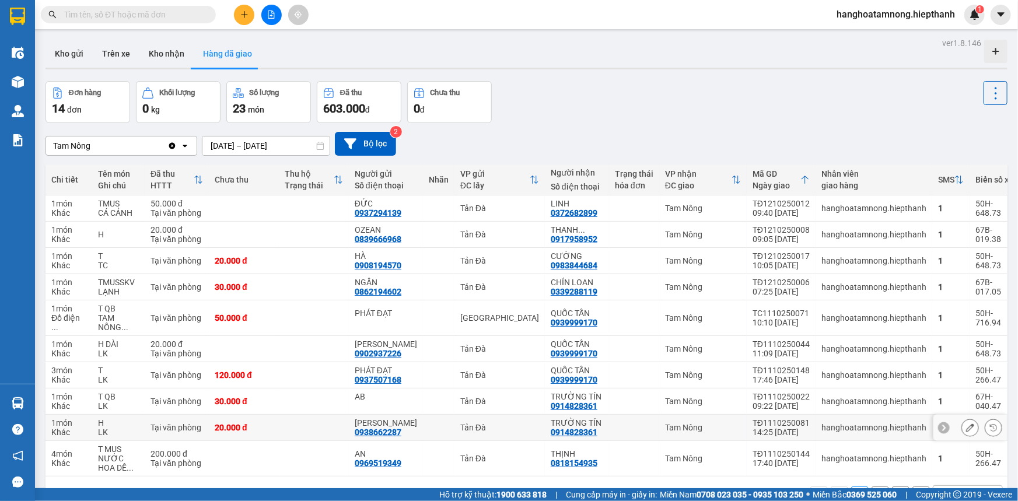
scroll to position [58, 0]
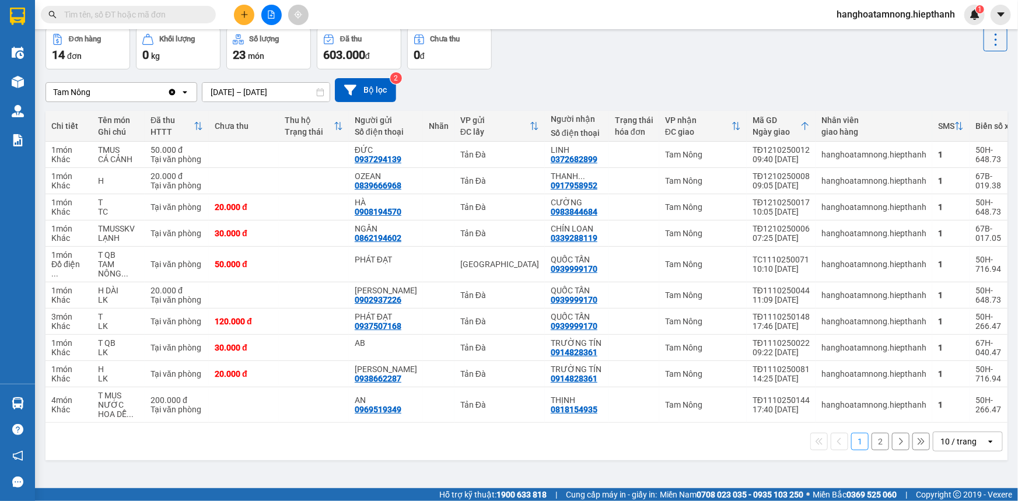
click at [875, 450] on button "2" at bounding box center [881, 442] width 18 height 18
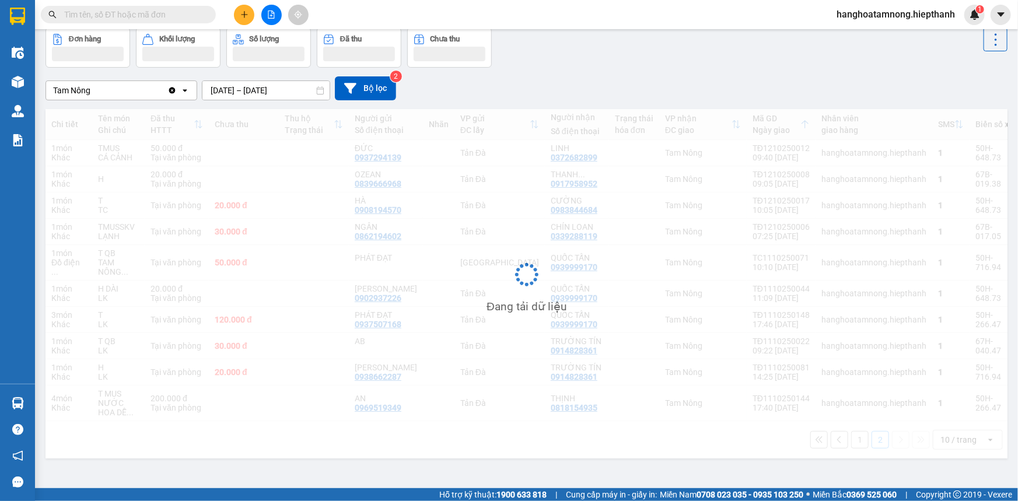
scroll to position [53, 0]
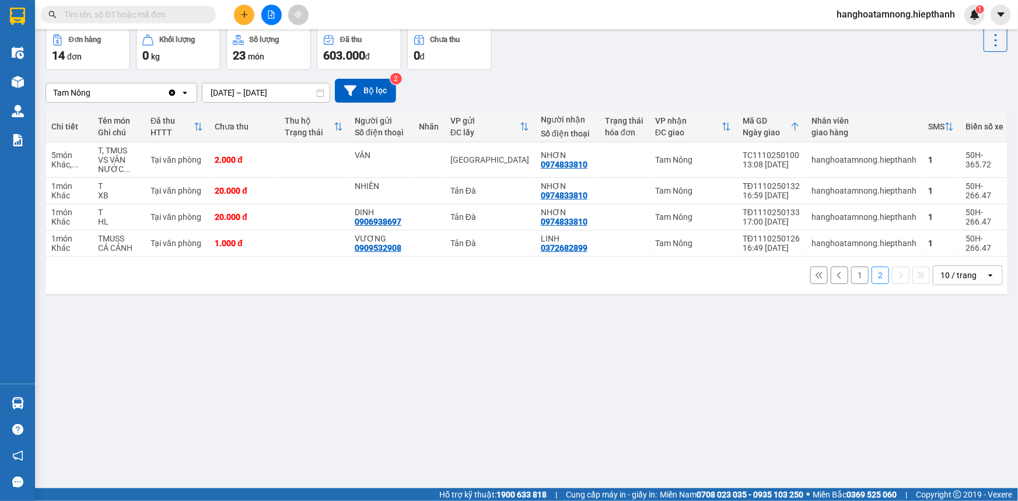
click at [854, 279] on button "1" at bounding box center [860, 276] width 18 height 18
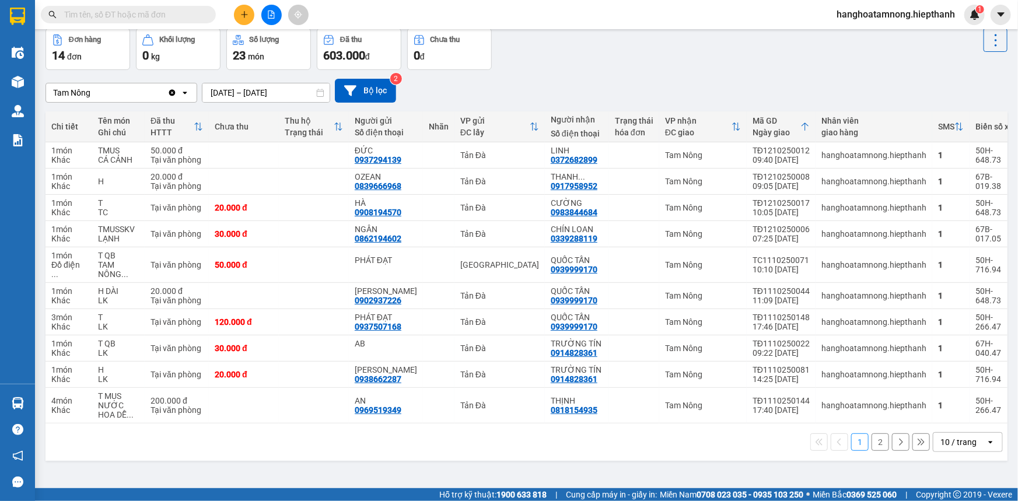
click at [446, 461] on div "1 2 10 / trang open" at bounding box center [527, 442] width 962 height 37
